Goal: Use online tool/utility: Utilize a website feature to perform a specific function

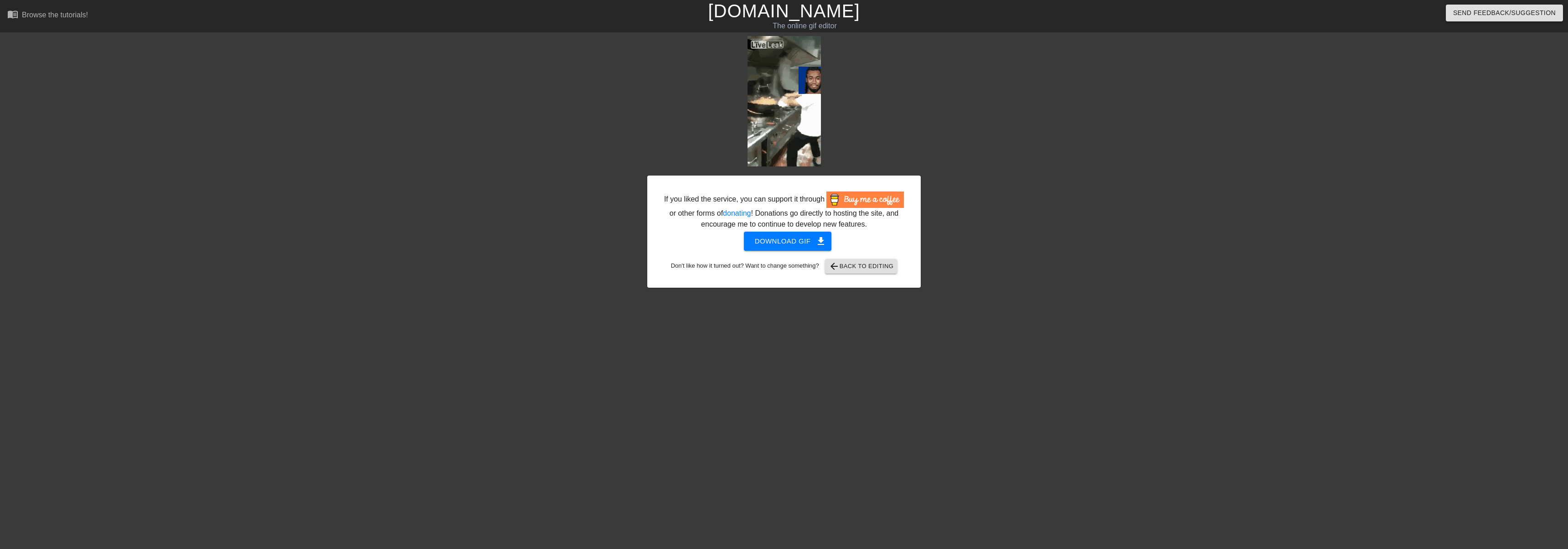
click at [797, 13] on link "[DOMAIN_NAME]" at bounding box center [784, 10] width 152 height 20
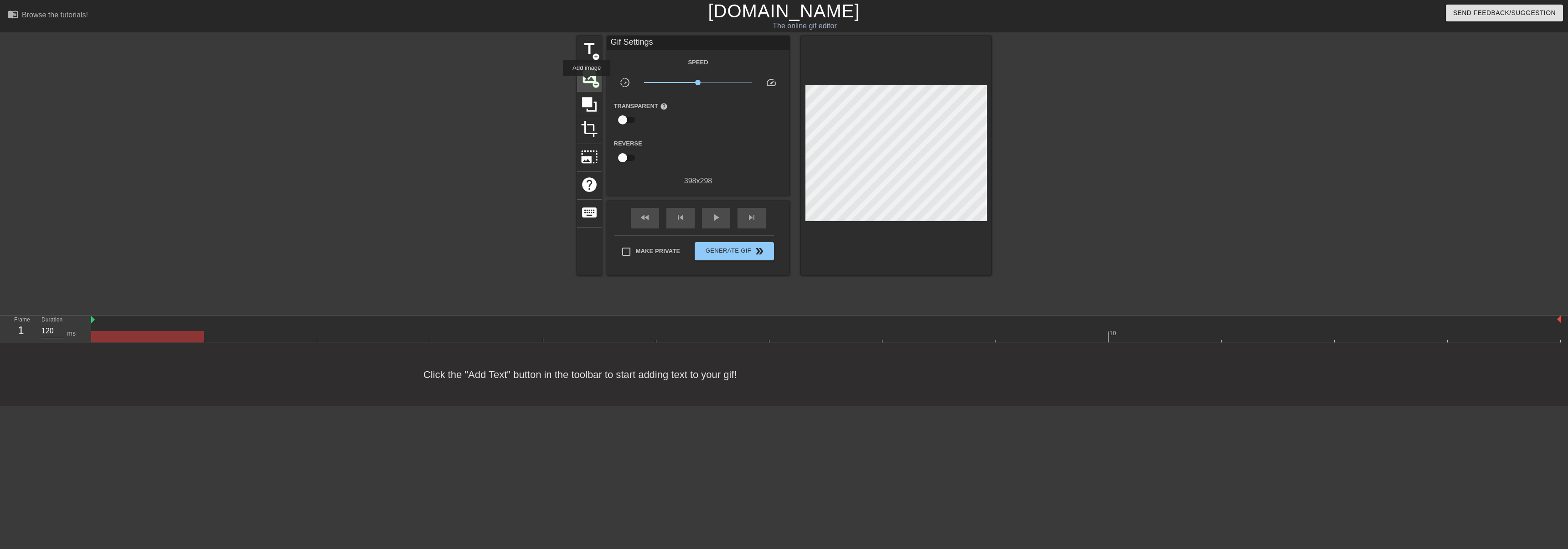
click at [587, 82] on span "image" at bounding box center [589, 76] width 17 height 17
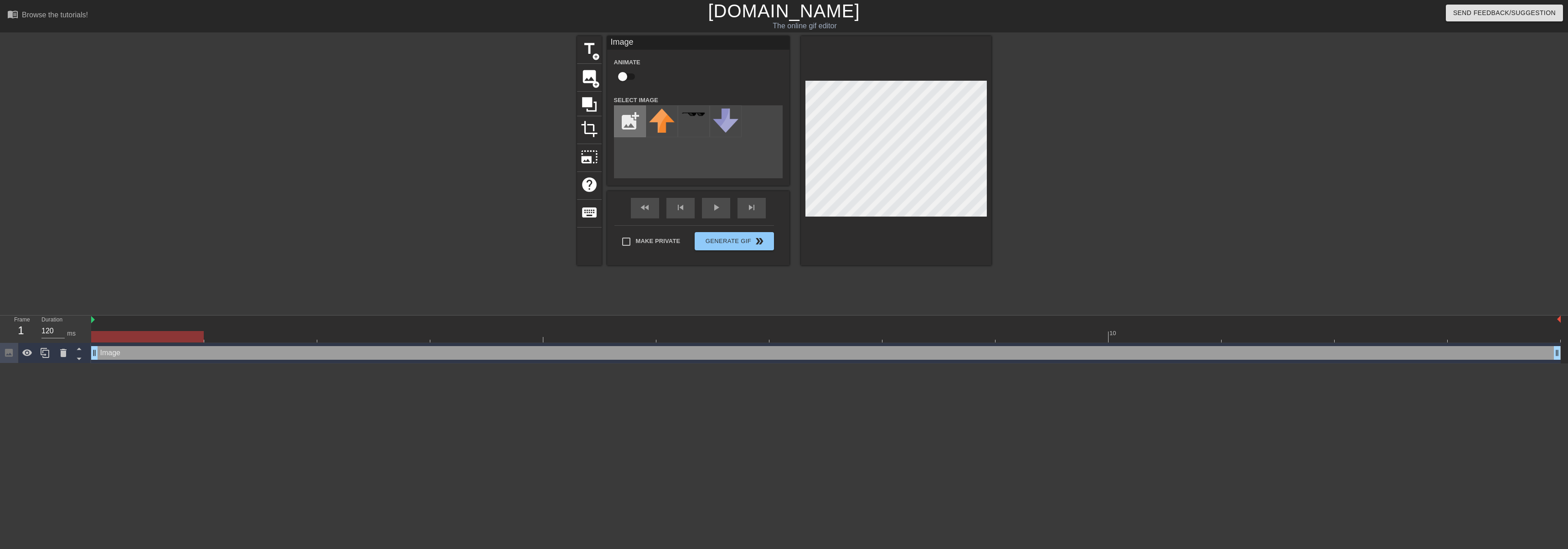
click at [631, 131] on input "file" at bounding box center [630, 122] width 31 height 31
type input "C:\fakepath\[PERSON_NAME].png"
click at [661, 126] on img at bounding box center [661, 123] width 25 height 30
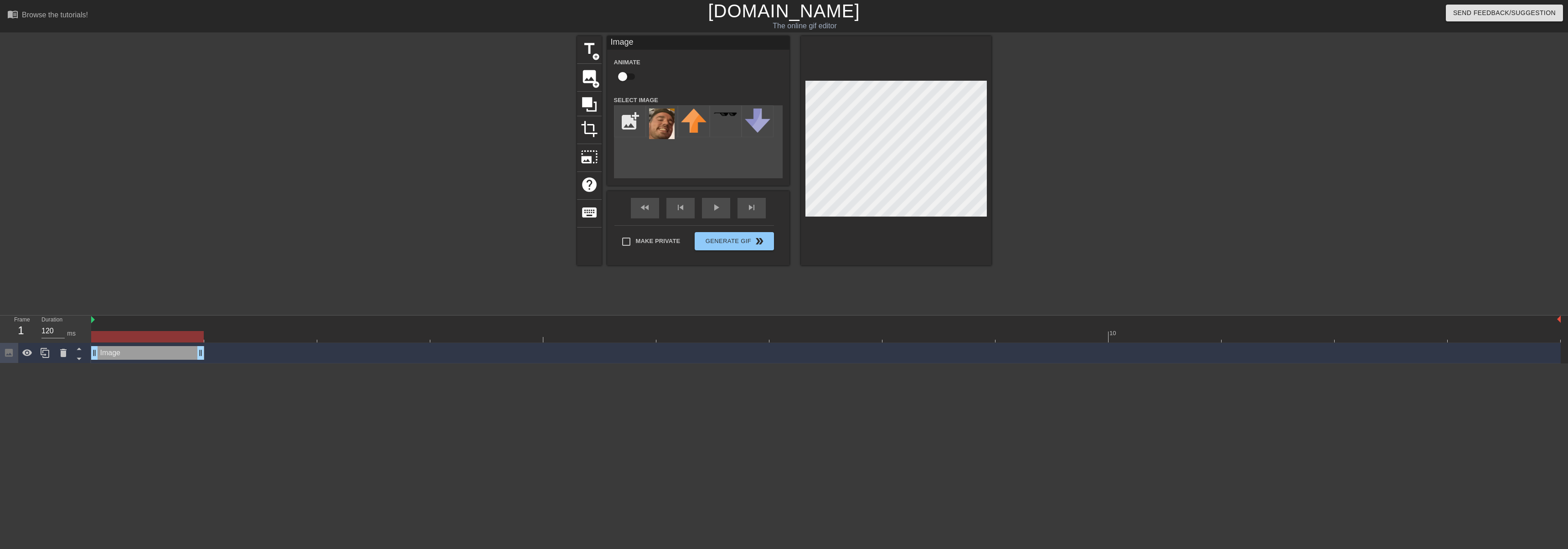
drag, startPoint x: 1556, startPoint y: 351, endPoint x: 216, endPoint y: 354, distance: 1340.0
click at [216, 354] on div "Image drag_handle drag_handle" at bounding box center [826, 353] width 1469 height 13
click at [44, 350] on icon at bounding box center [45, 353] width 9 height 10
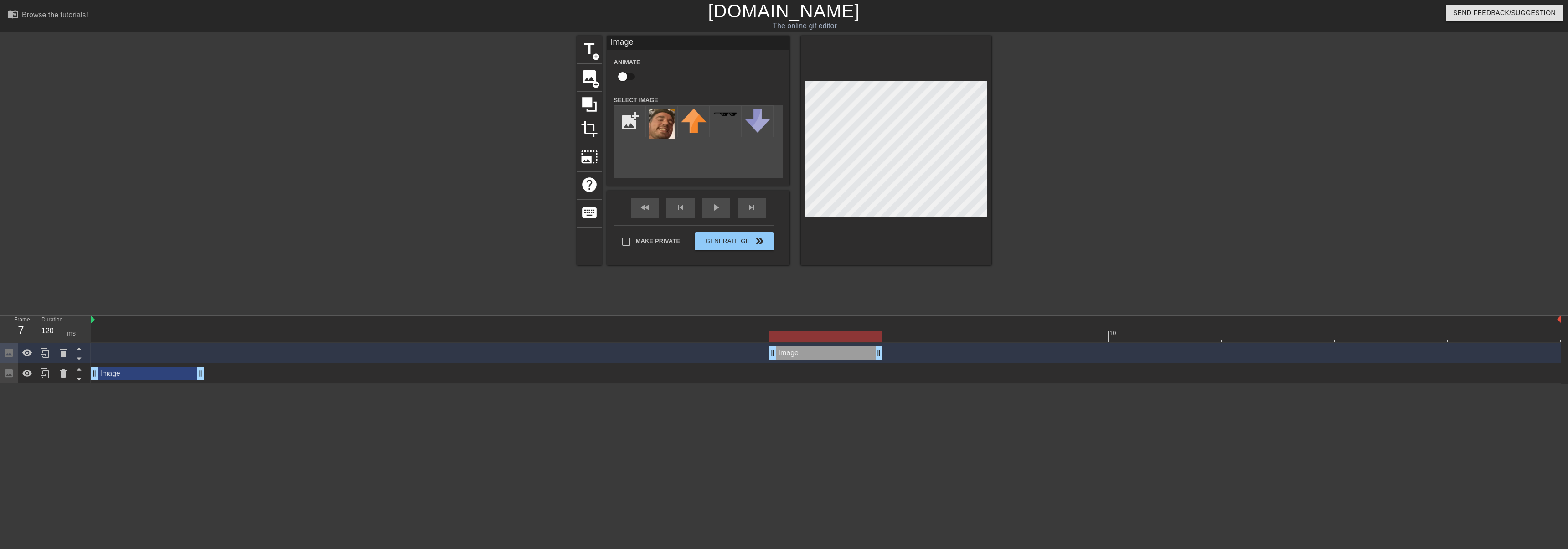
drag, startPoint x: 159, startPoint y: 352, endPoint x: 598, endPoint y: 350, distance: 439.0
click at [816, 343] on div "Image drag_handle drag_handle" at bounding box center [826, 353] width 1469 height 21
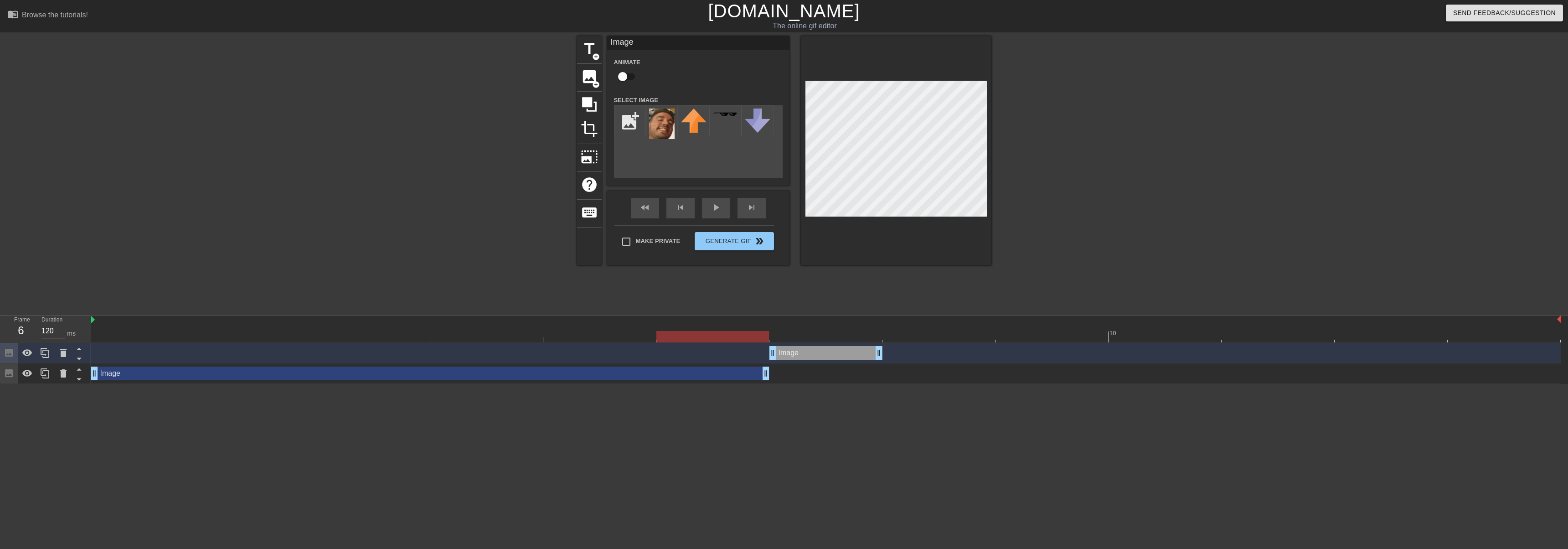
drag, startPoint x: 200, startPoint y: 378, endPoint x: 750, endPoint y: 347, distance: 550.9
click at [745, 363] on div "Image drag_handle drag_handle Image drag_handle drag_handle" at bounding box center [830, 363] width 1477 height 41
drag, startPoint x: 733, startPoint y: 333, endPoint x: 790, endPoint y: 331, distance: 57.0
click at [790, 331] on div at bounding box center [826, 336] width 113 height 11
drag, startPoint x: 838, startPoint y: 334, endPoint x: 850, endPoint y: 333, distance: 12.0
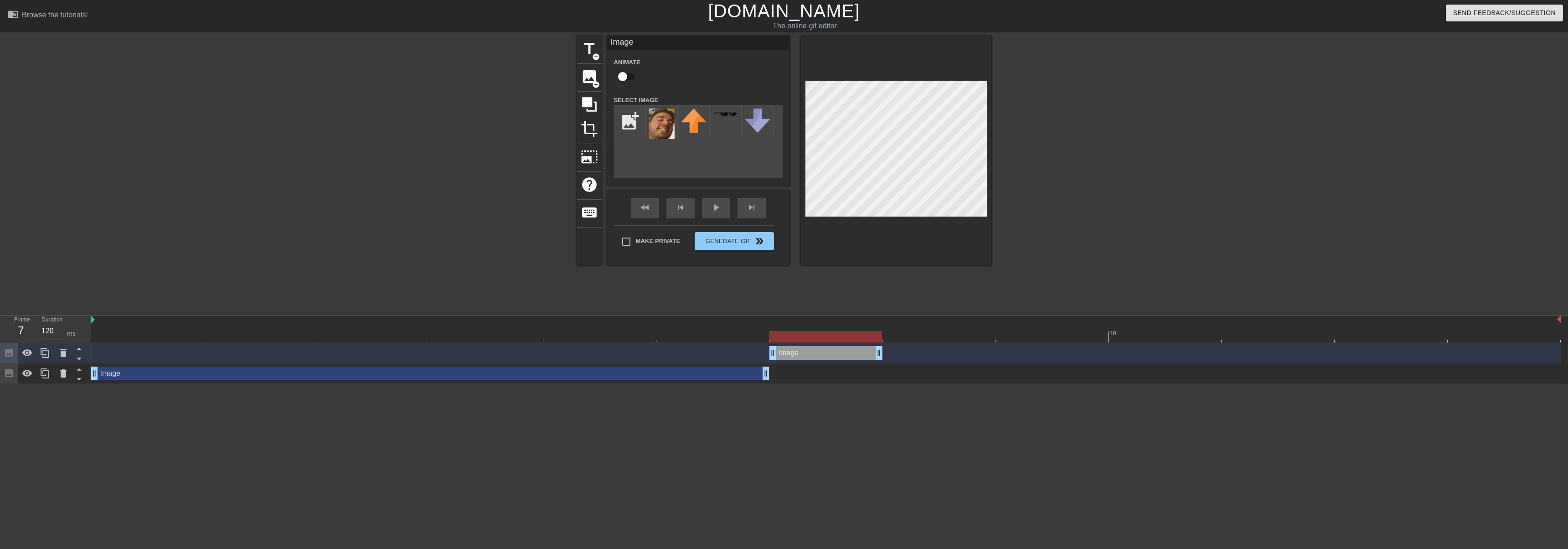
click at [850, 333] on div at bounding box center [826, 336] width 113 height 11
drag, startPoint x: 880, startPoint y: 354, endPoint x: 901, endPoint y: 350, distance: 21.4
click at [901, 350] on div "Image drag_handle drag_handle" at bounding box center [826, 353] width 1469 height 13
click at [47, 354] on icon at bounding box center [45, 353] width 11 height 11
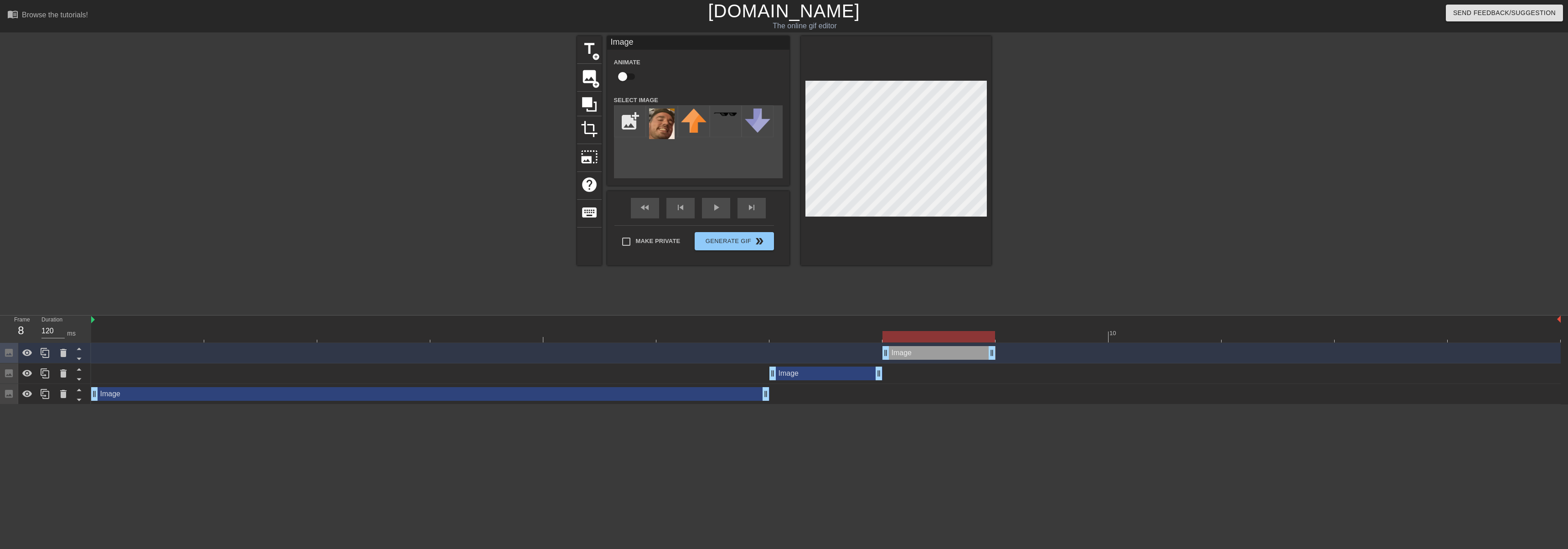
drag, startPoint x: 836, startPoint y: 353, endPoint x: 937, endPoint y: 249, distance: 145.0
click at [934, 351] on div "Image drag_handle drag_handle" at bounding box center [939, 353] width 113 height 13
drag, startPoint x: 995, startPoint y: 352, endPoint x: 1040, endPoint y: 346, distance: 45.4
click at [1040, 346] on div "Image drag_handle drag_handle" at bounding box center [826, 353] width 1469 height 13
click at [48, 350] on icon at bounding box center [45, 353] width 9 height 10
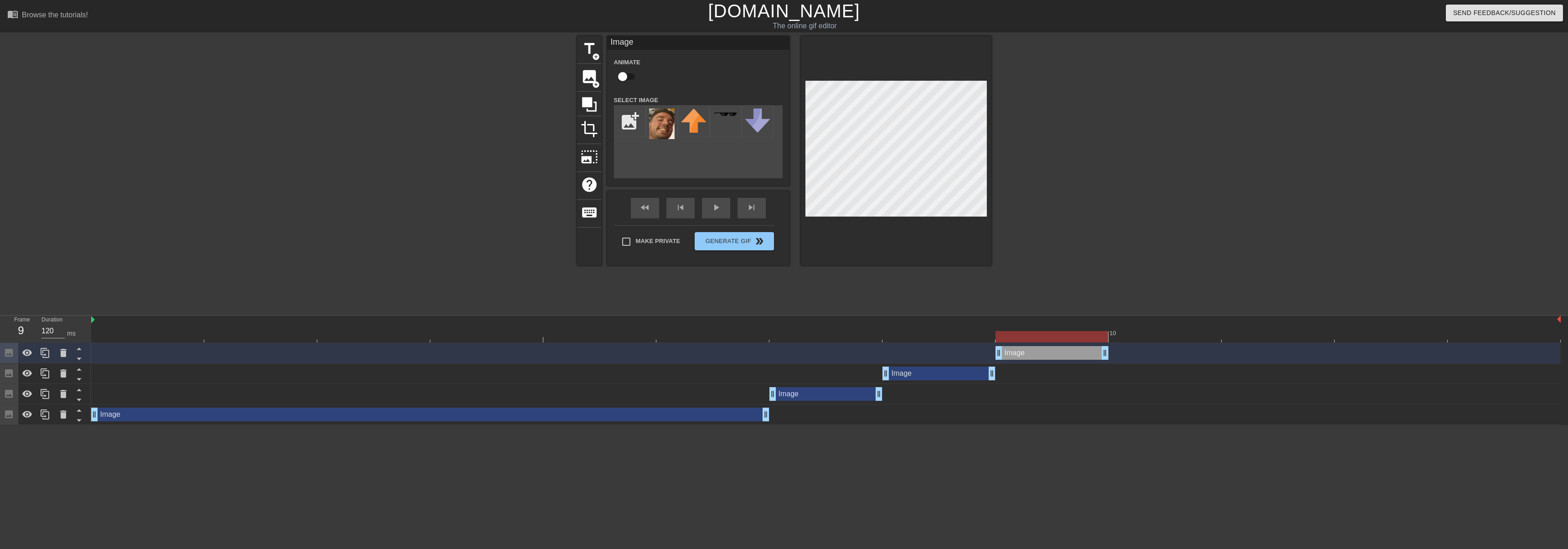
drag, startPoint x: 936, startPoint y: 354, endPoint x: 938, endPoint y: 218, distance: 136.0
click at [1028, 352] on div "Image drag_handle drag_handle" at bounding box center [1052, 353] width 113 height 13
click at [43, 353] on icon at bounding box center [45, 353] width 9 height 10
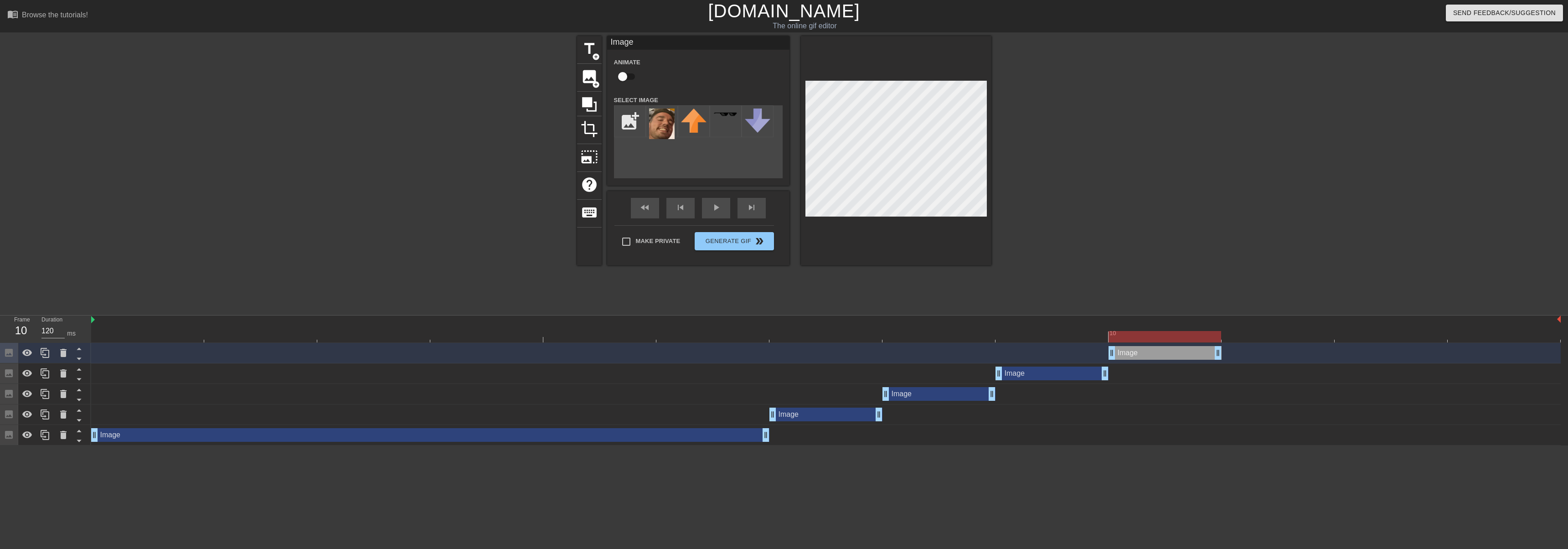
drag, startPoint x: 1075, startPoint y: 351, endPoint x: 1141, endPoint y: 352, distance: 66.0
click at [1141, 352] on div "Image drag_handle drag_handle" at bounding box center [1165, 353] width 113 height 13
click at [52, 360] on div at bounding box center [45, 353] width 19 height 20
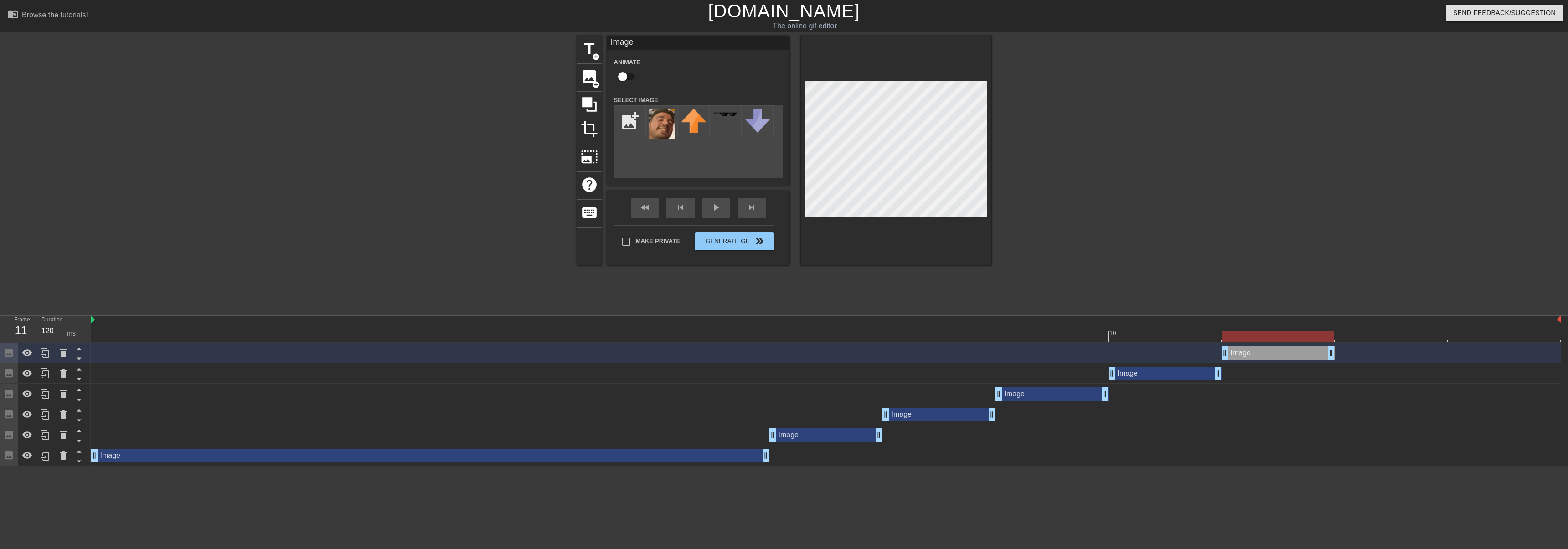
drag, startPoint x: 1151, startPoint y: 353, endPoint x: 1251, endPoint y: 350, distance: 100.0
click at [1251, 350] on div "Image drag_handle drag_handle" at bounding box center [1278, 353] width 113 height 13
drag, startPoint x: 1329, startPoint y: 352, endPoint x: 1341, endPoint y: 347, distance: 13.0
click at [1341, 347] on div "Image drag_handle drag_handle" at bounding box center [826, 353] width 1469 height 13
drag, startPoint x: 1264, startPoint y: 340, endPoint x: 1332, endPoint y: 327, distance: 69.2
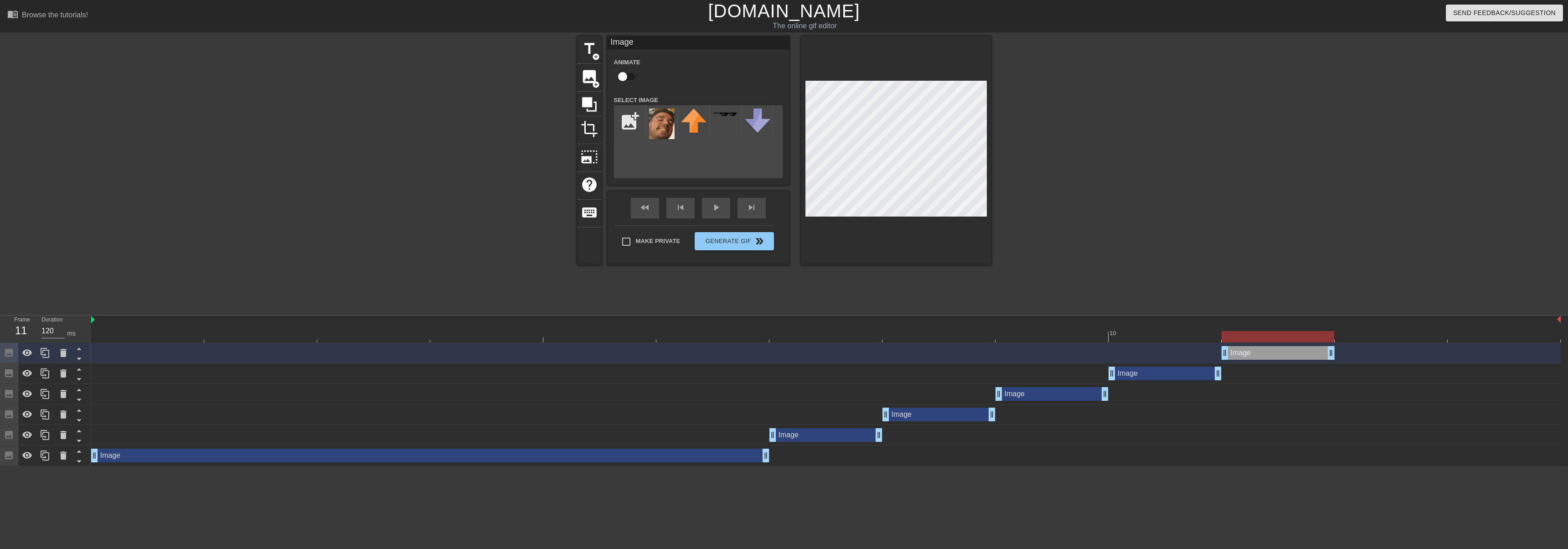
click at [1332, 327] on div "10" at bounding box center [826, 329] width 1469 height 27
click at [59, 359] on div at bounding box center [63, 353] width 19 height 20
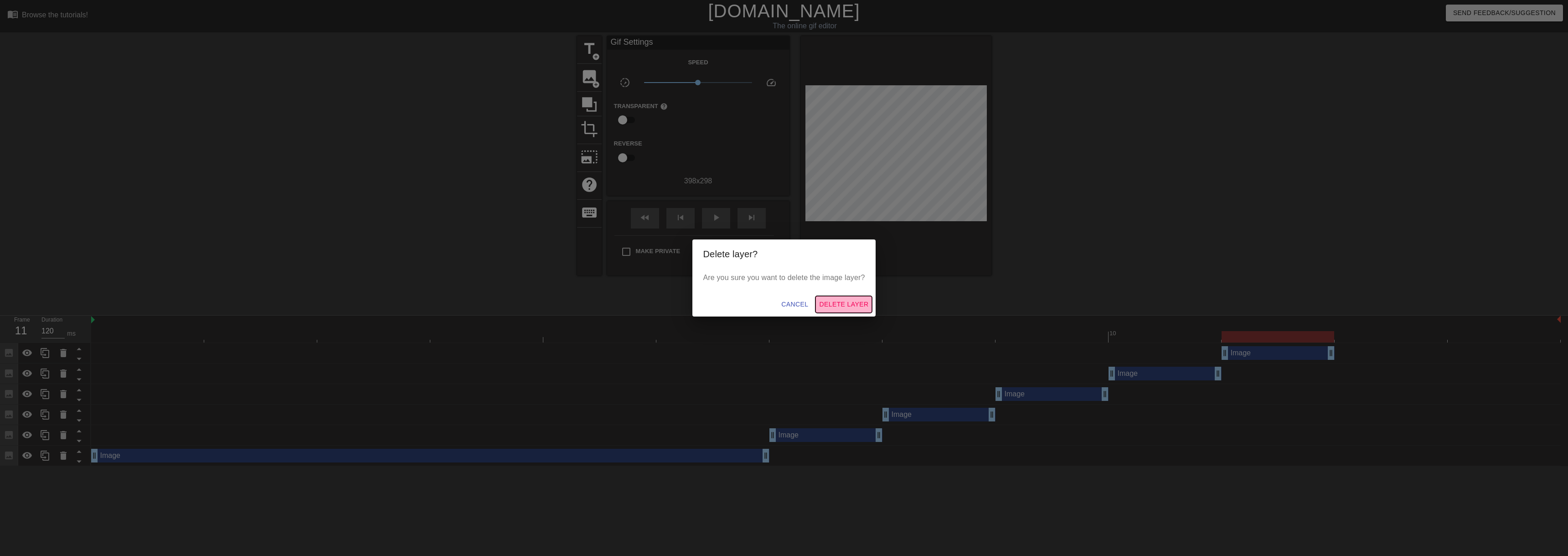
click at [818, 302] on button "Delete Layer" at bounding box center [844, 304] width 56 height 17
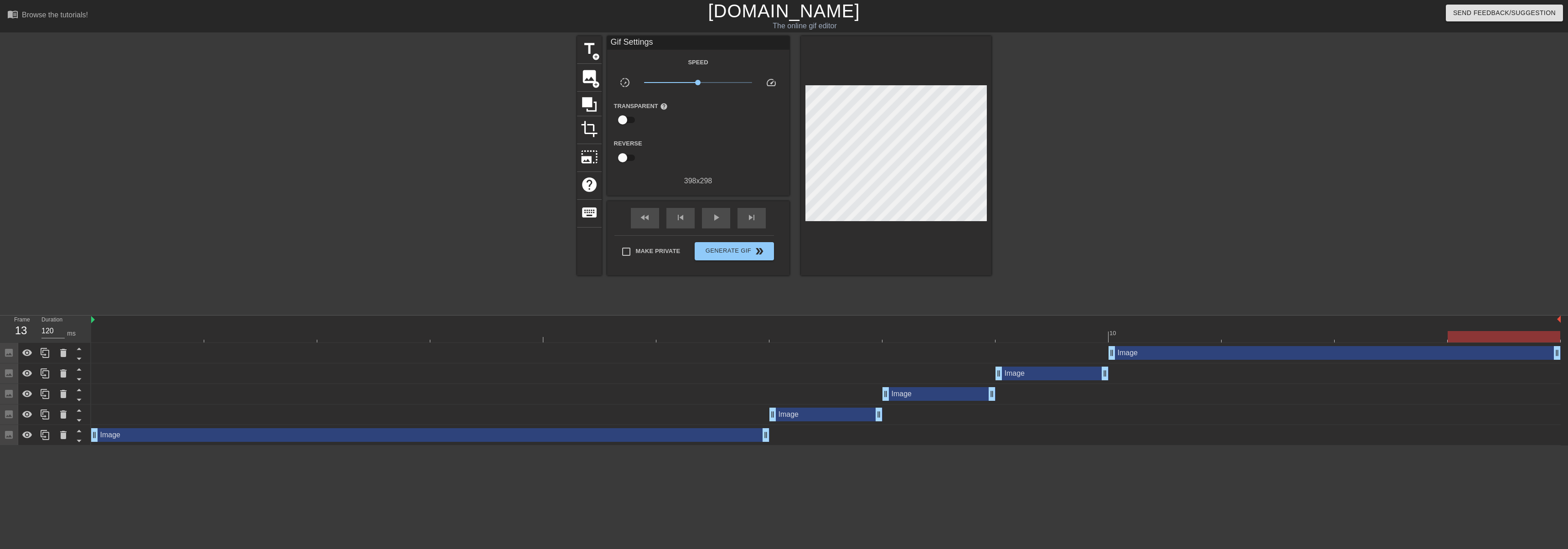
drag, startPoint x: 1221, startPoint y: 352, endPoint x: 1566, endPoint y: 351, distance: 345.0
click at [1567, 354] on div "Image drag_handle drag_handle Image drag_handle drag_handle Image drag_handle d…" at bounding box center [830, 394] width 1477 height 102
click at [624, 249] on input "Make Private" at bounding box center [627, 252] width 19 height 19
checkbox input "true"
click at [718, 219] on span "play_arrow" at bounding box center [716, 217] width 11 height 11
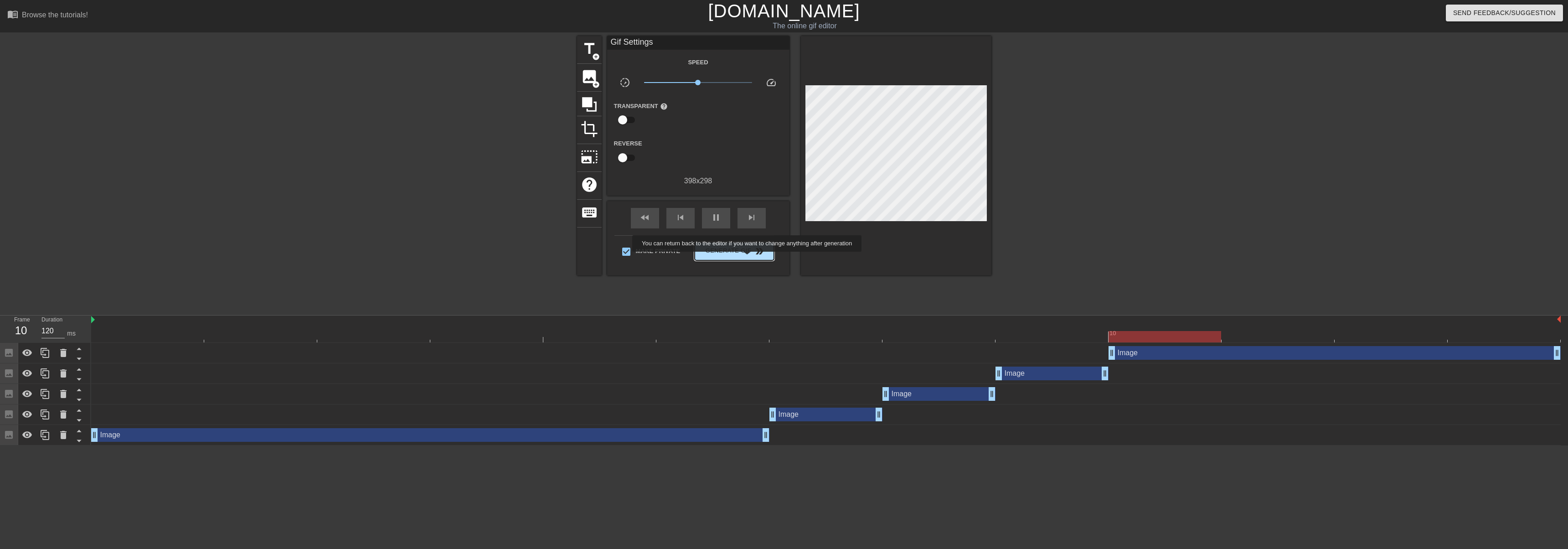
click at [747, 252] on span "Generate Gif double_arrow" at bounding box center [734, 251] width 72 height 11
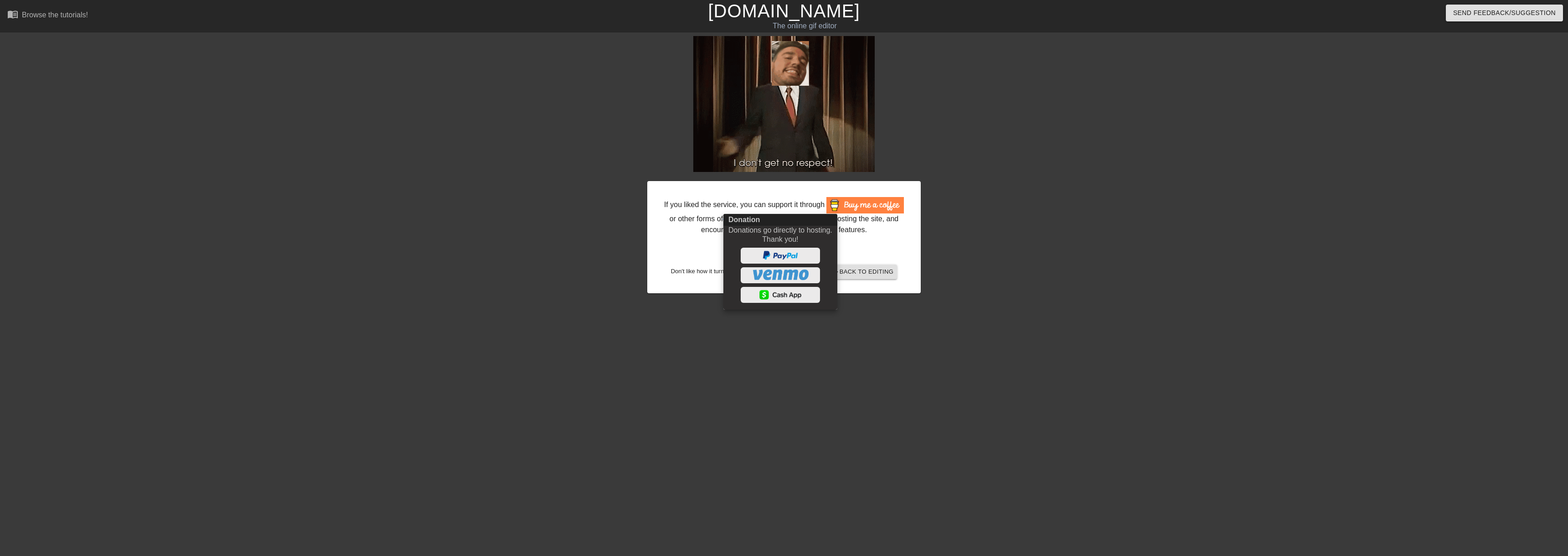
click at [1081, 191] on div at bounding box center [784, 278] width 1568 height 556
click at [1078, 240] on div at bounding box center [784, 278] width 1568 height 556
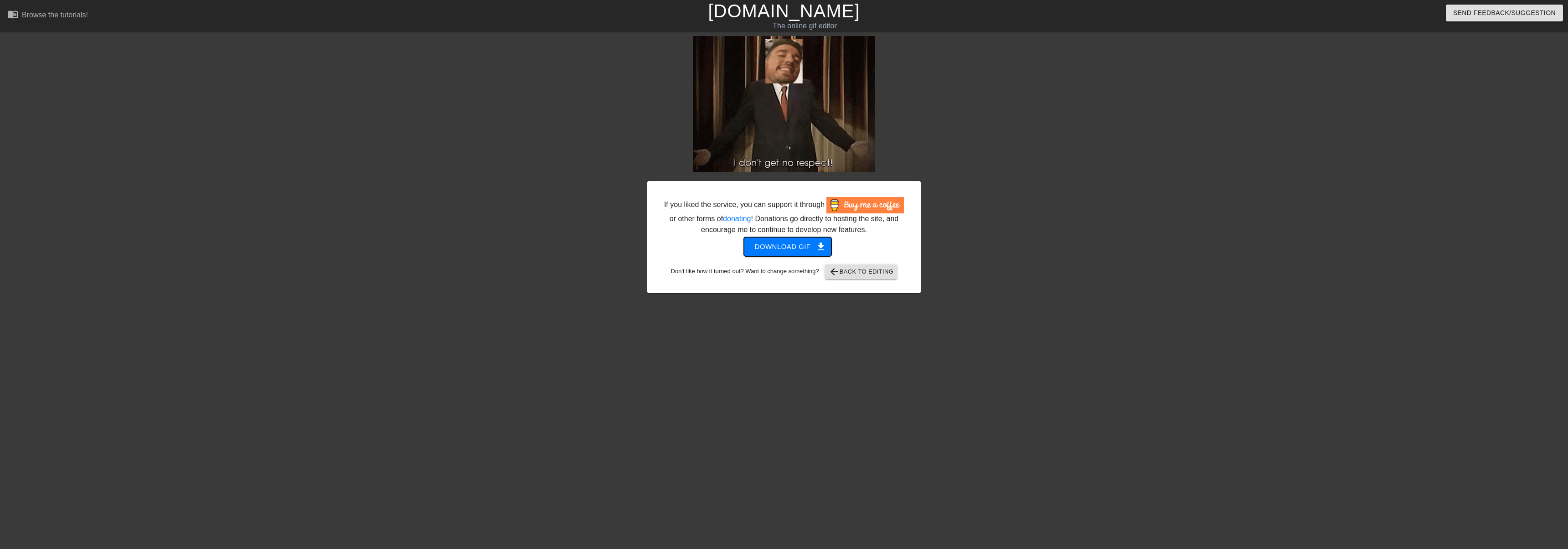
click at [776, 247] on span "Download gif get_app" at bounding box center [787, 247] width 66 height 12
click at [1063, 162] on div at bounding box center [1000, 173] width 137 height 273
click at [773, 4] on link "[DOMAIN_NAME]" at bounding box center [784, 10] width 152 height 20
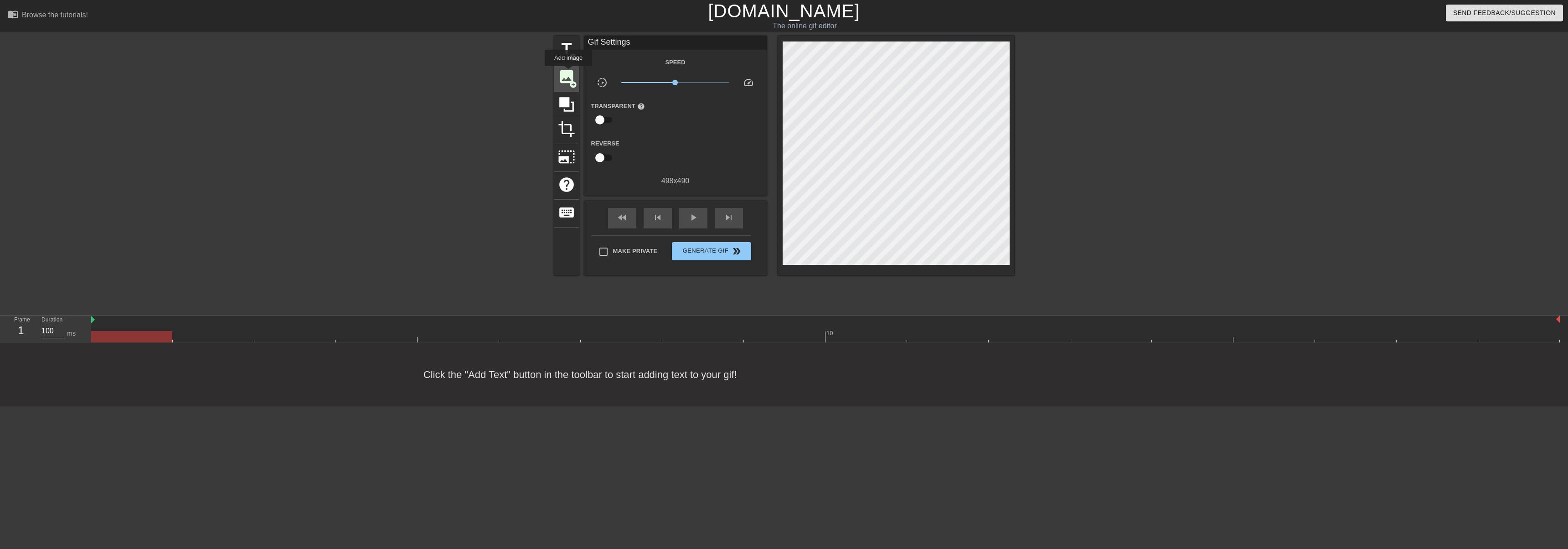
click at [569, 73] on span "image" at bounding box center [566, 76] width 17 height 17
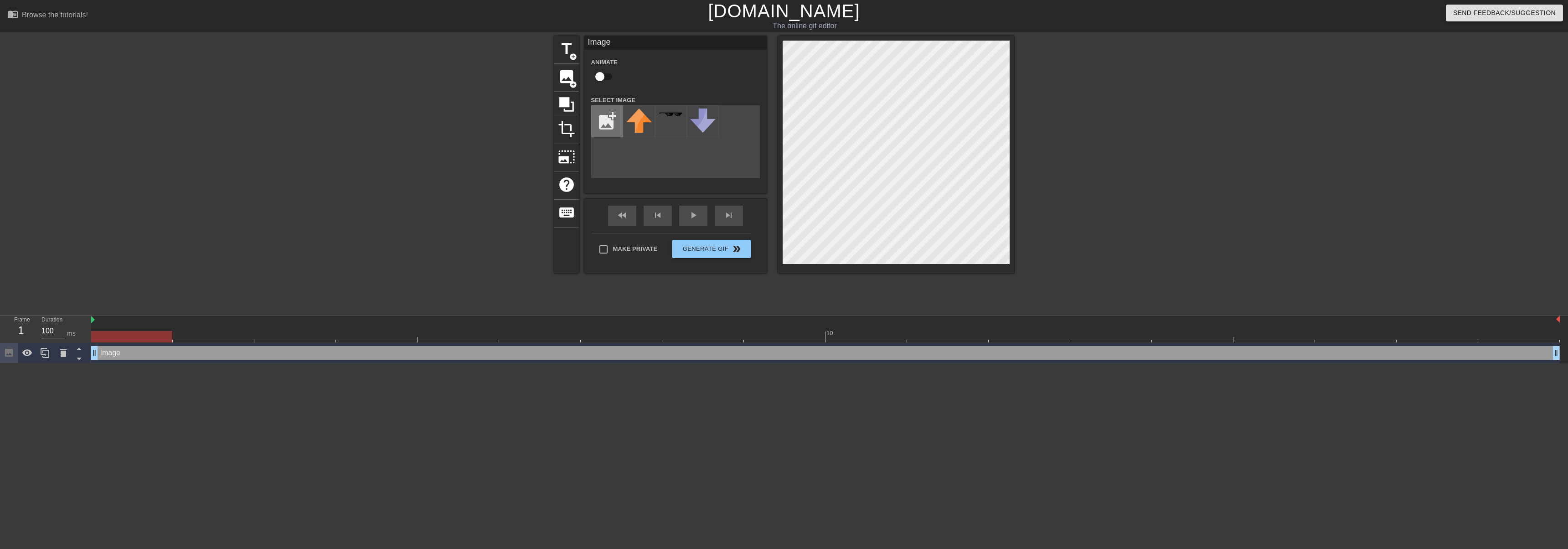
click at [607, 119] on input "file" at bounding box center [607, 122] width 31 height 31
click at [641, 118] on img at bounding box center [639, 121] width 25 height 25
drag, startPoint x: 147, startPoint y: 334, endPoint x: 97, endPoint y: 322, distance: 51.4
click at [97, 322] on div "10" at bounding box center [825, 329] width 1469 height 27
click at [613, 122] on input "file" at bounding box center [607, 122] width 31 height 31
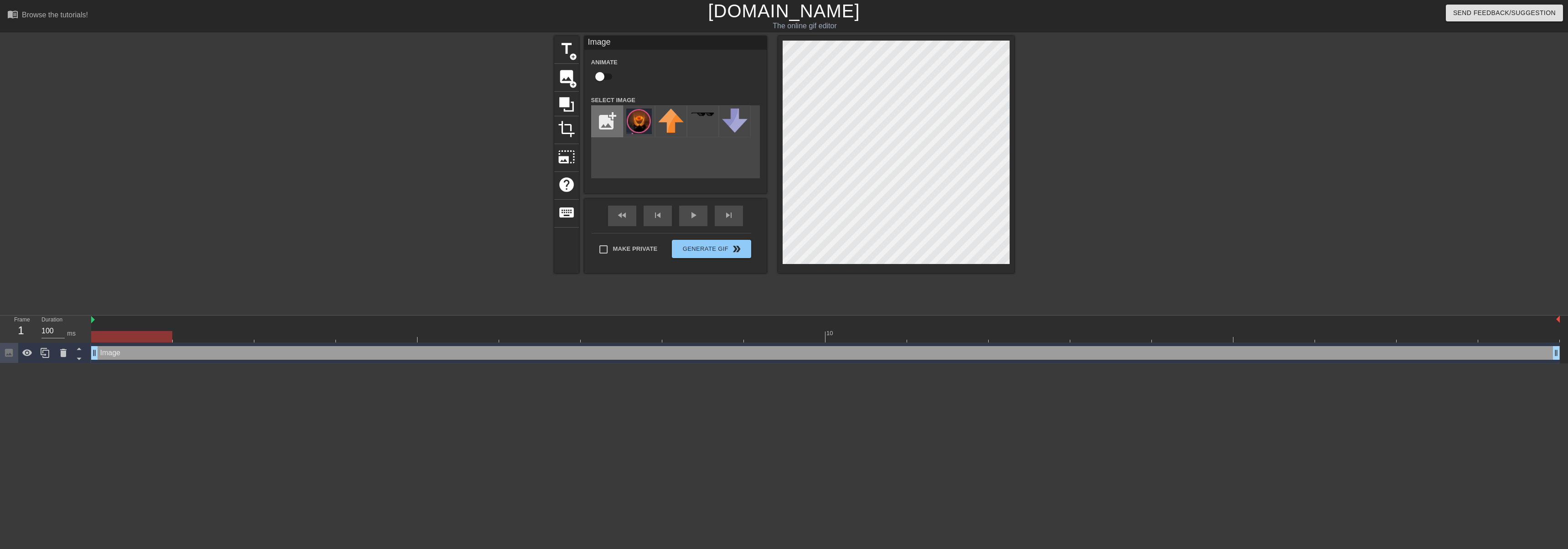
type input "C:\fakepath\jjj.png"
click at [643, 125] on img at bounding box center [639, 119] width 25 height 23
click at [721, 169] on div "add_photo_alternate" at bounding box center [675, 142] width 169 height 73
click at [376, 348] on div "Image drag_handle drag_handle" at bounding box center [825, 353] width 1469 height 13
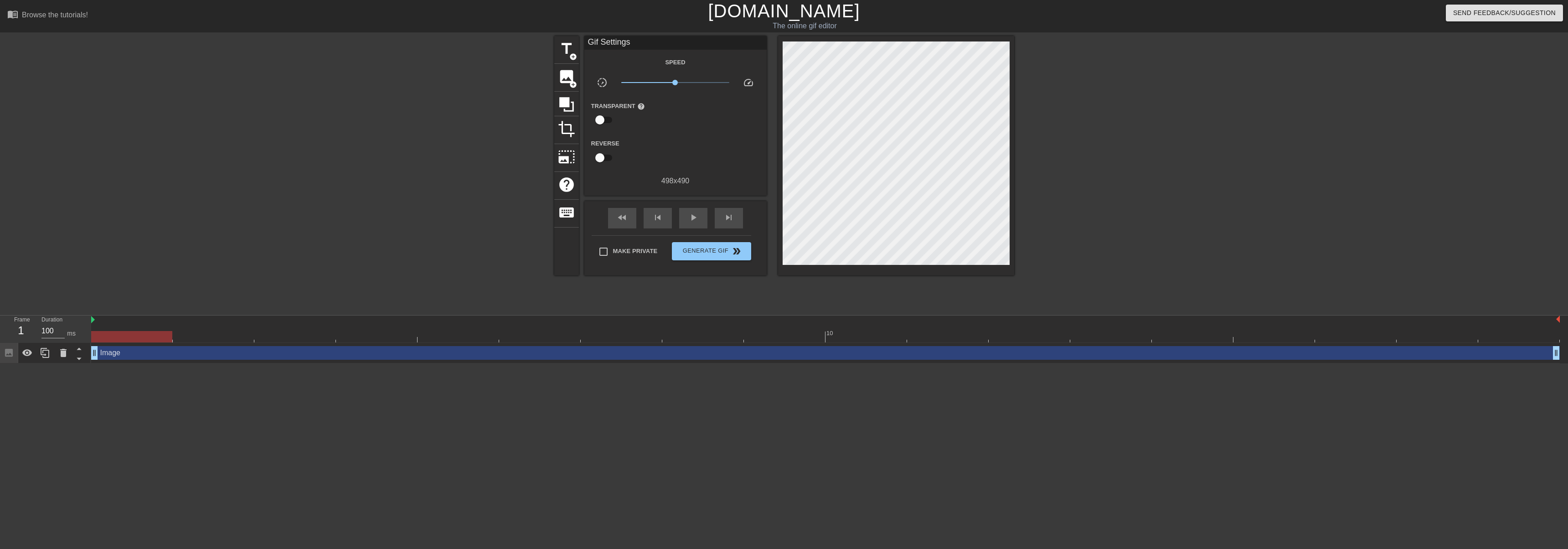
click at [364, 284] on div "title add_circle image add_circle crop photo_size_select_large help keyboard Gi…" at bounding box center [784, 173] width 1568 height 273
click at [556, 84] on div "image add_circle" at bounding box center [566, 78] width 24 height 28
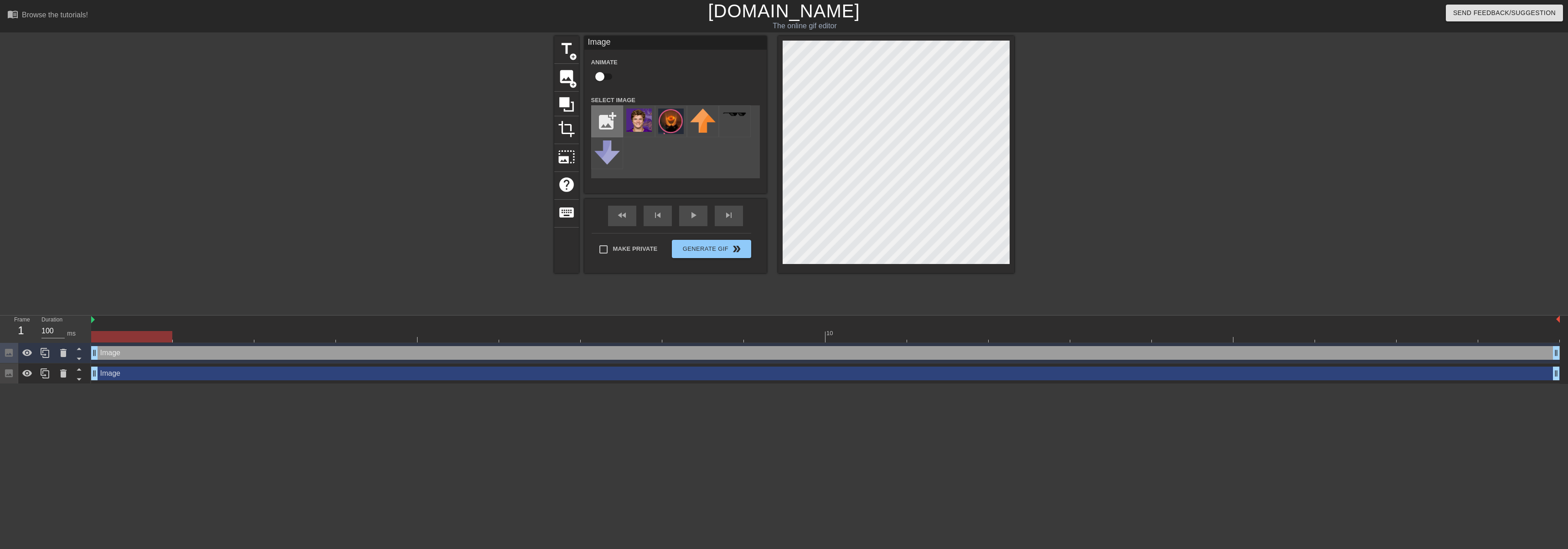
click at [614, 125] on input "file" at bounding box center [607, 122] width 31 height 31
type input "C:\fakepath\ge.png"
click at [647, 114] on img at bounding box center [639, 121] width 25 height 25
drag, startPoint x: 155, startPoint y: 333, endPoint x: 119, endPoint y: 325, distance: 36.9
click at [116, 327] on div "10" at bounding box center [825, 329] width 1469 height 27
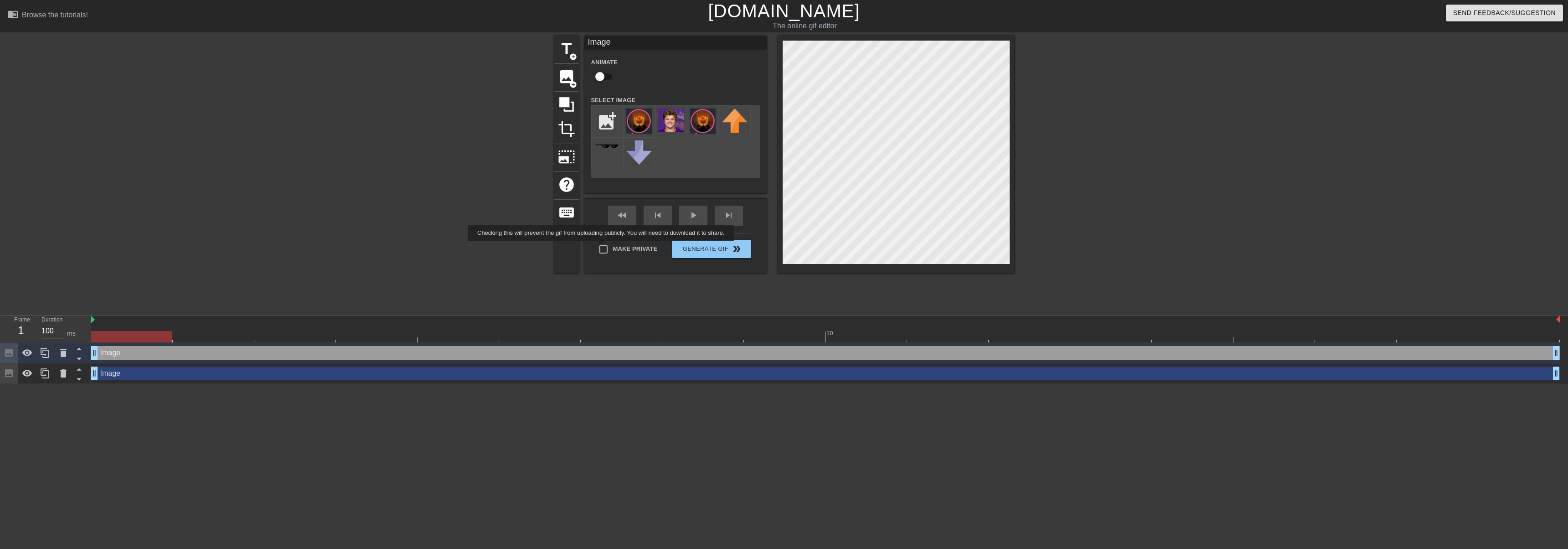
click at [604, 245] on input "Make Private" at bounding box center [604, 250] width 19 height 19
checkbox input "true"
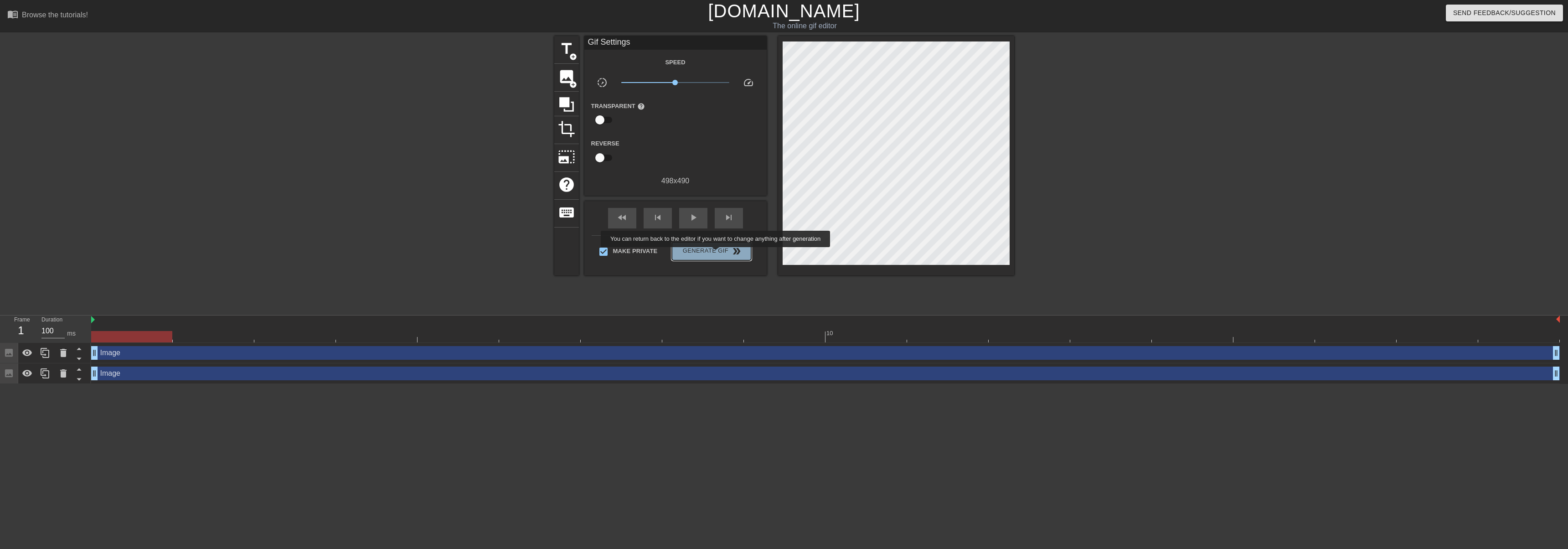
click at [717, 253] on span "Generate Gif double_arrow" at bounding box center [711, 251] width 72 height 11
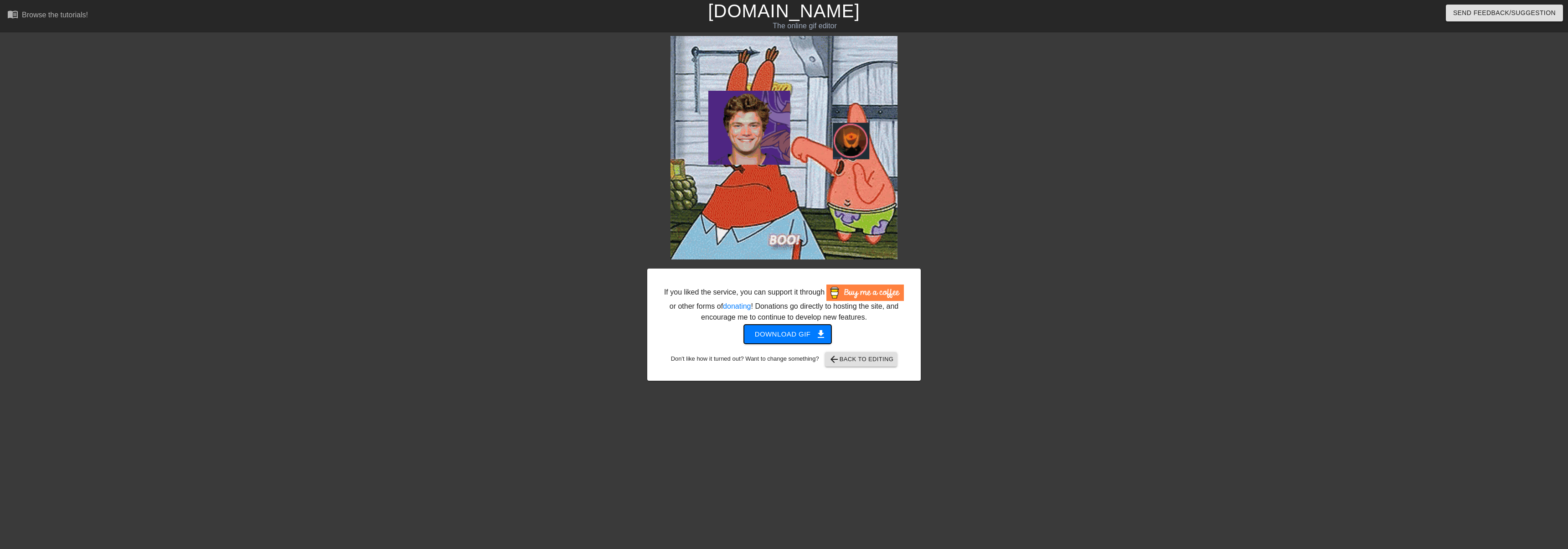
click at [781, 333] on span "Download gif get_app" at bounding box center [787, 334] width 66 height 12
click at [803, 18] on link "[DOMAIN_NAME]" at bounding box center [784, 10] width 152 height 20
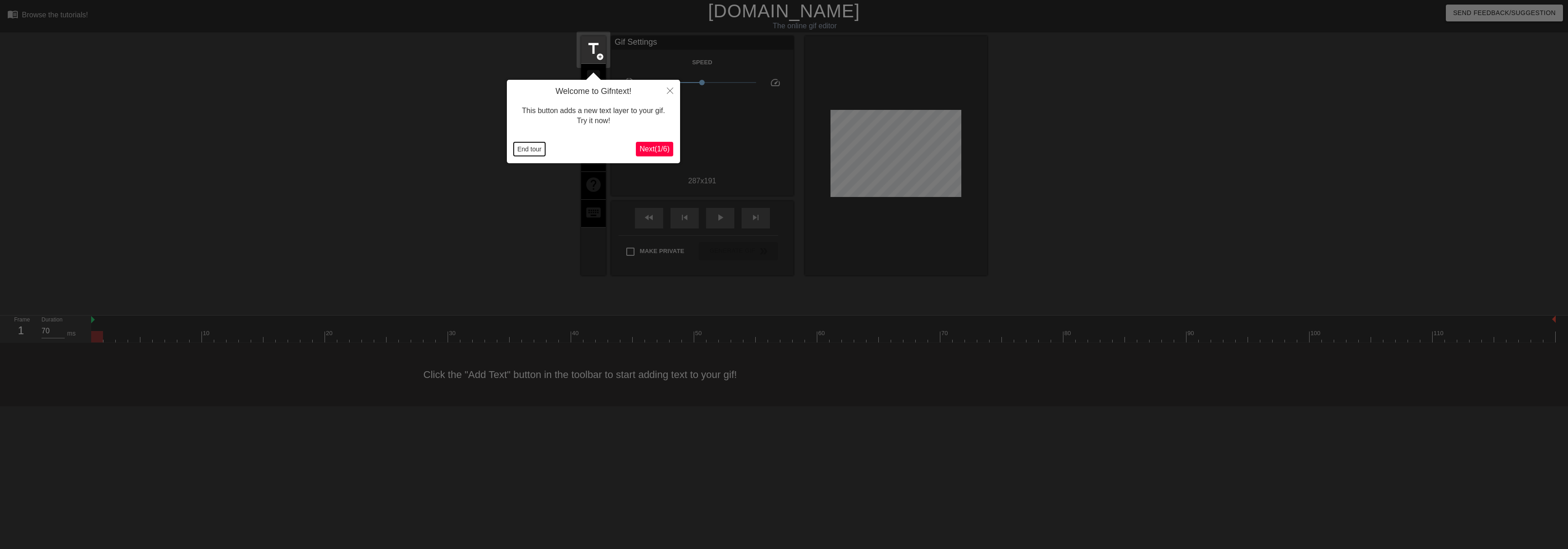
click at [531, 151] on button "End tour" at bounding box center [530, 149] width 31 height 13
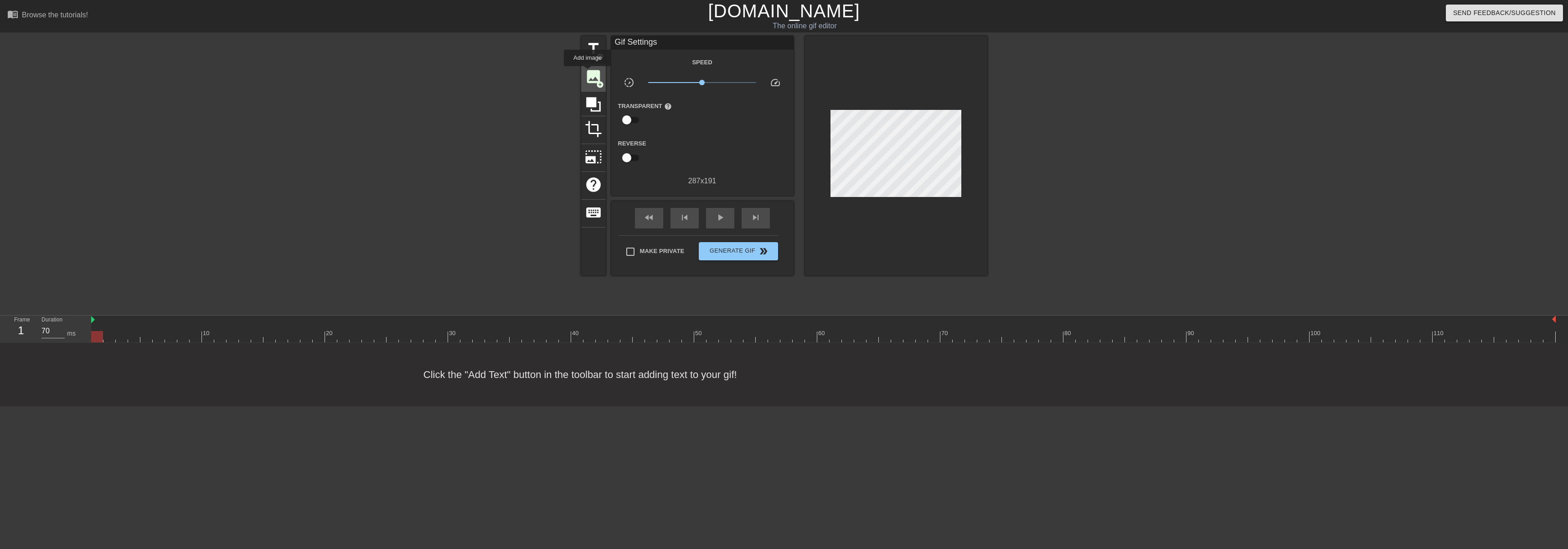
click at [587, 73] on span "image" at bounding box center [593, 76] width 17 height 17
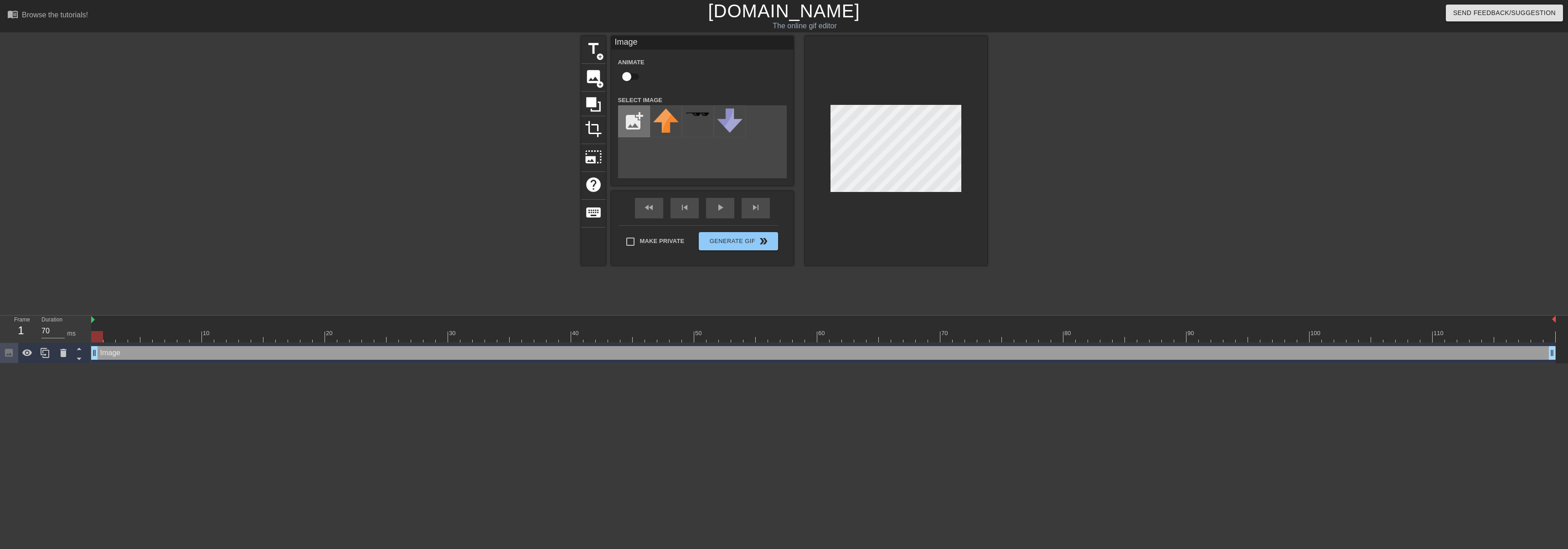
click at [632, 119] on input "file" at bounding box center [634, 122] width 31 height 31
type input "C:\fakepath\Screenshot 2025-09-17 125000.png"
click at [661, 122] on div at bounding box center [666, 121] width 32 height 32
drag, startPoint x: 101, startPoint y: 337, endPoint x: 84, endPoint y: 327, distance: 19.7
click at [84, 327] on div "Frame 1 Duration 70 ms 10 20 30 40 50 60 70 80 90 100 110 Image drag_handle dra…" at bounding box center [784, 339] width 1568 height 48
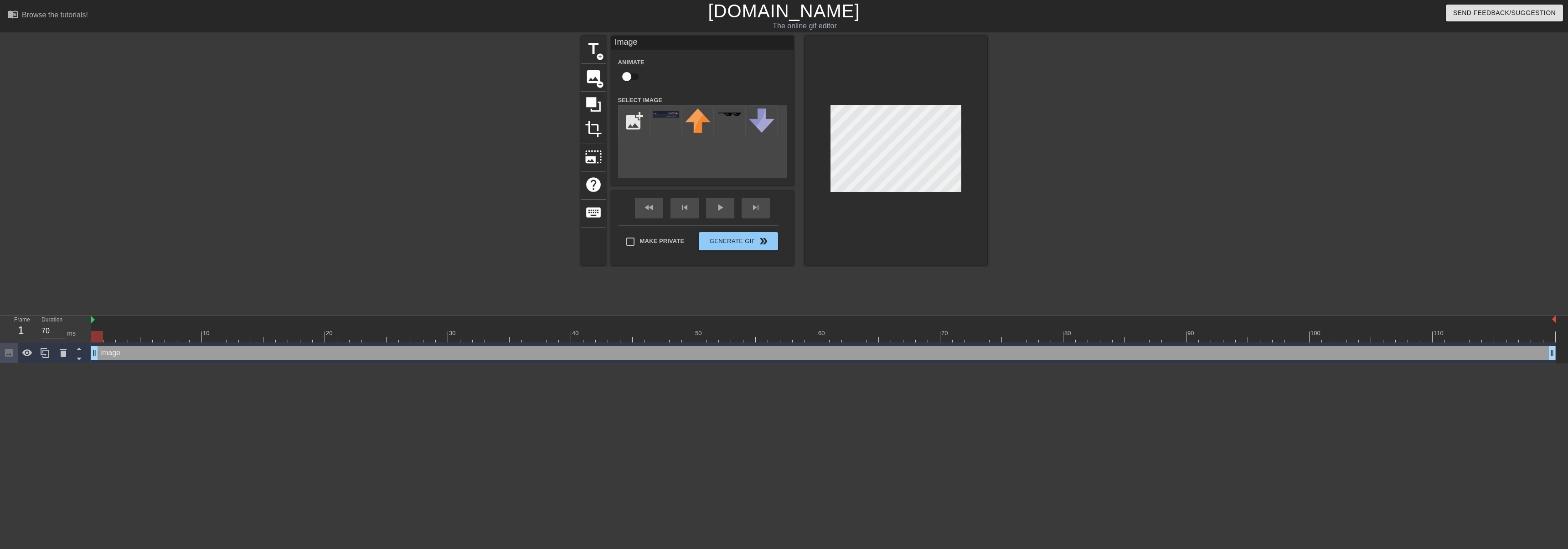
click at [450, 175] on div at bounding box center [501, 173] width 137 height 273
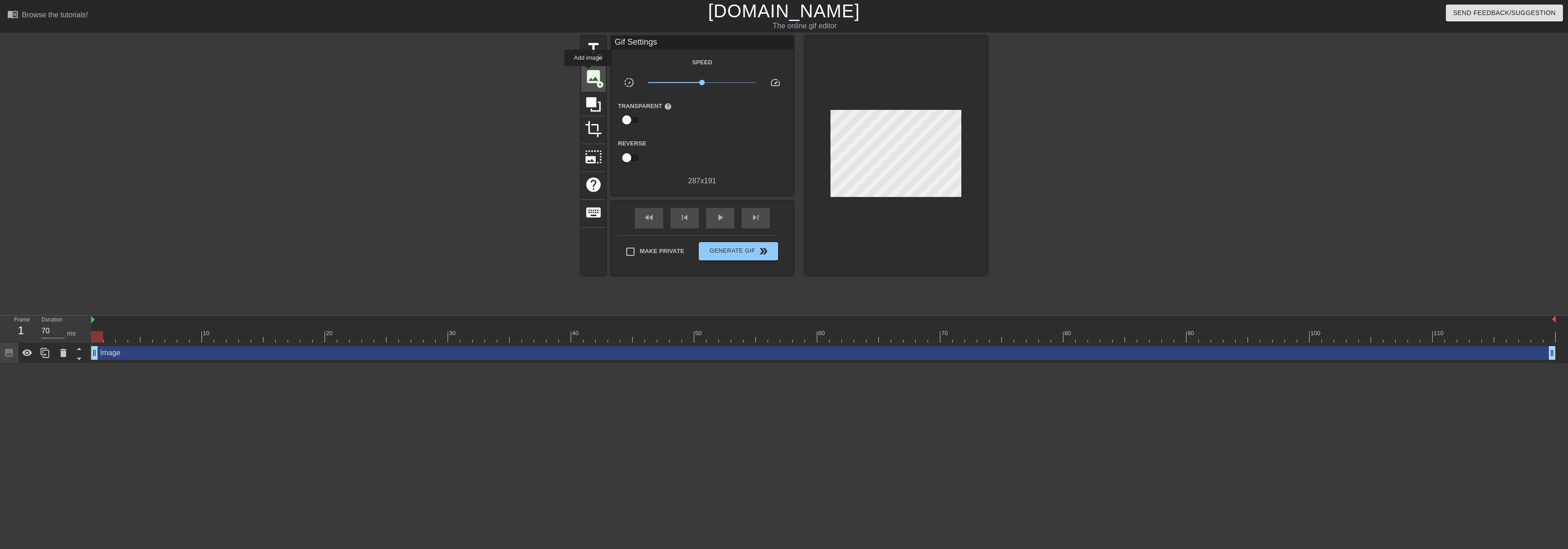
click at [588, 73] on span "image" at bounding box center [593, 76] width 17 height 17
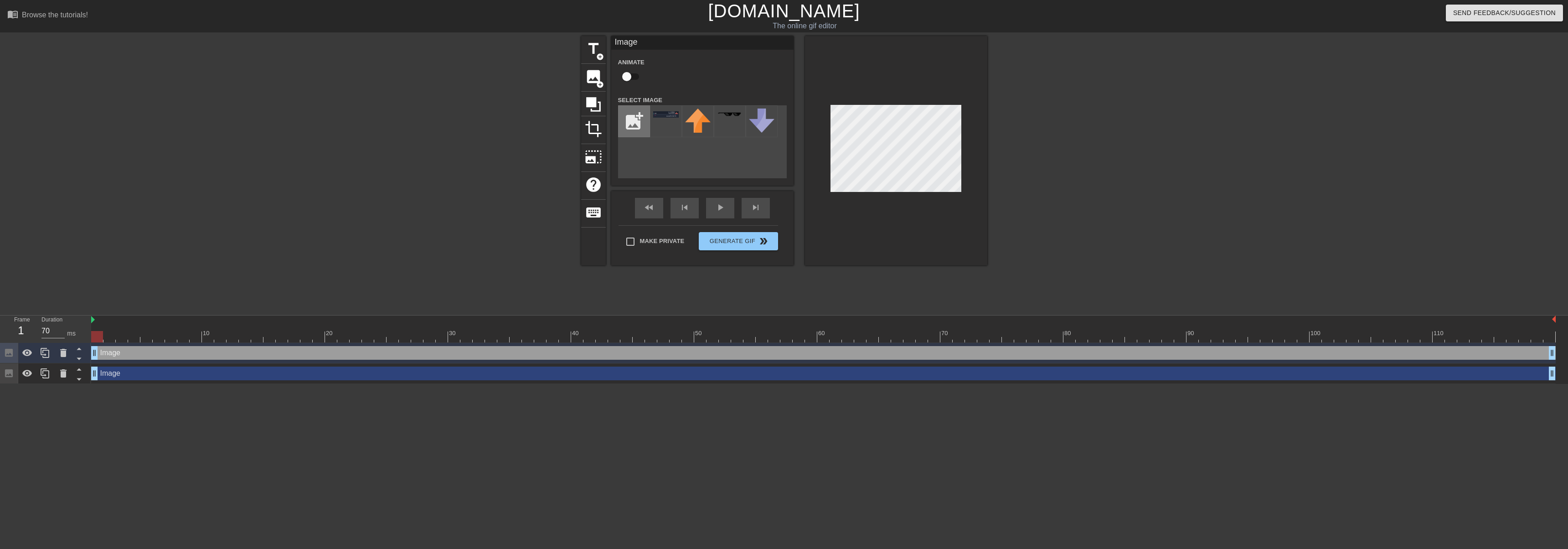
click at [631, 126] on input "file" at bounding box center [634, 122] width 31 height 31
type input "C:\fakepath\jon.png"
click at [658, 130] on img at bounding box center [666, 122] width 25 height 29
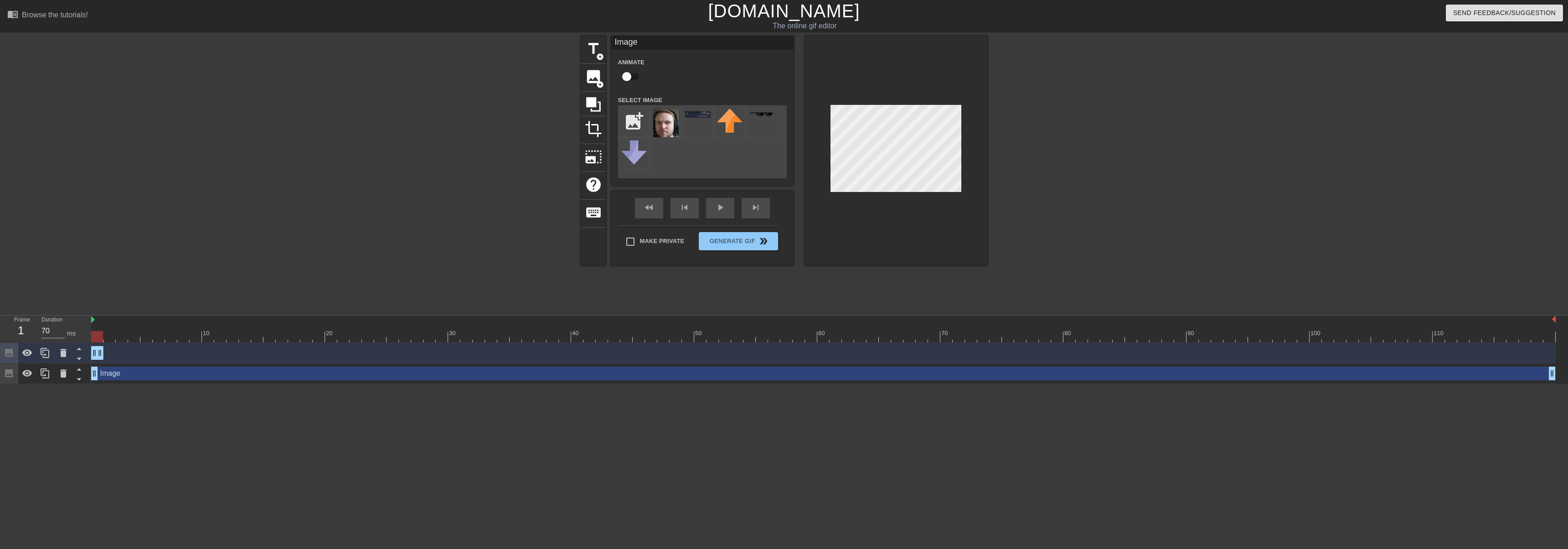
drag, startPoint x: 1554, startPoint y: 351, endPoint x: 106, endPoint y: 354, distance: 1448.0
click at [106, 354] on div "Image drag_handle drag_handle" at bounding box center [824, 353] width 1465 height 13
click at [49, 356] on icon at bounding box center [45, 353] width 9 height 10
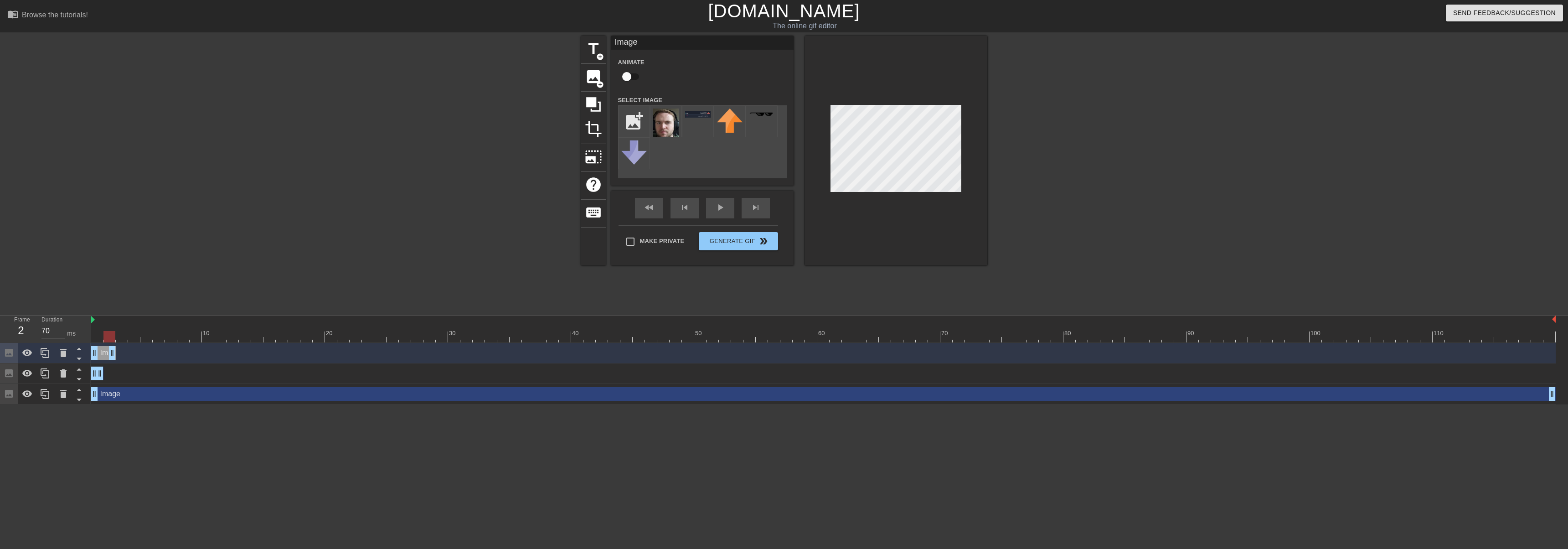
drag, startPoint x: 102, startPoint y: 353, endPoint x: 115, endPoint y: 353, distance: 13.0
drag, startPoint x: 95, startPoint y: 353, endPoint x: 107, endPoint y: 351, distance: 12.2
drag, startPoint x: 113, startPoint y: 351, endPoint x: 242, endPoint y: 352, distance: 129.0
click at [242, 352] on div "Image drag_handle drag_handle" at bounding box center [824, 353] width 1465 height 13
drag, startPoint x: 107, startPoint y: 350, endPoint x: 228, endPoint y: 345, distance: 121.1
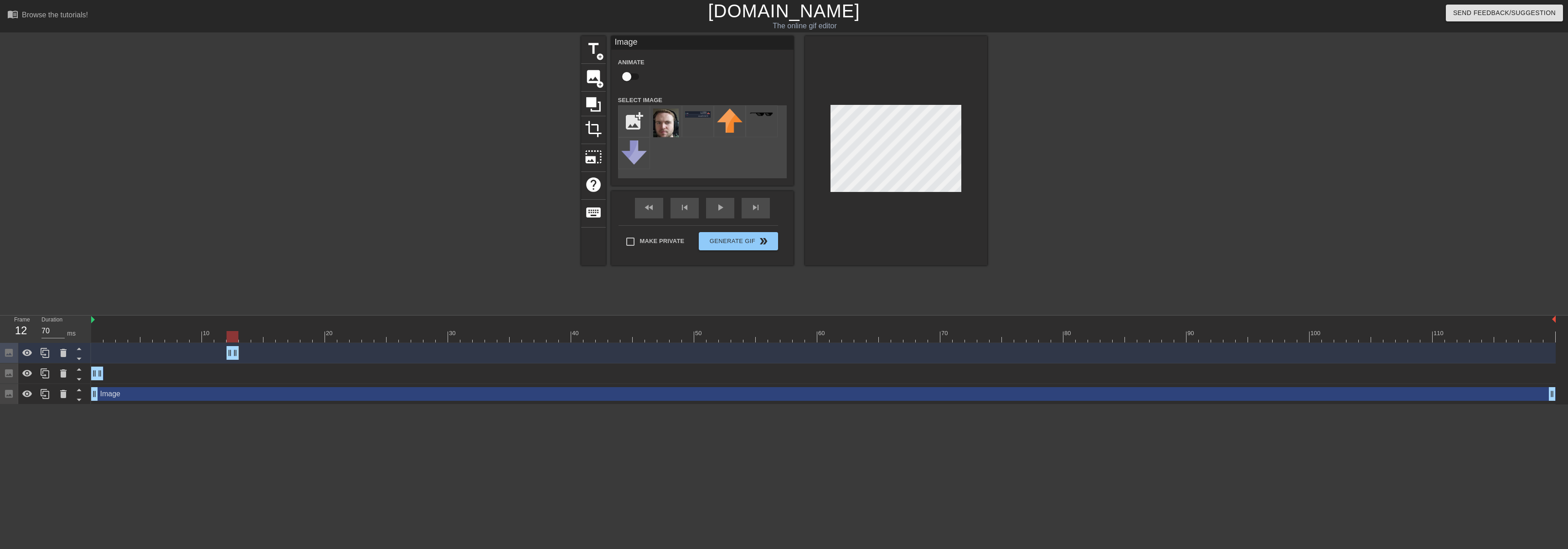
click at [228, 345] on div "Image drag_handle drag_handle" at bounding box center [824, 353] width 1465 height 21
drag, startPoint x: 234, startPoint y: 350, endPoint x: 245, endPoint y: 350, distance: 11.0
drag, startPoint x: 228, startPoint y: 353, endPoint x: 240, endPoint y: 353, distance: 12.0
drag, startPoint x: 101, startPoint y: 373, endPoint x: 233, endPoint y: 368, distance: 132.1
drag, startPoint x: 248, startPoint y: 354, endPoint x: 277, endPoint y: 350, distance: 29.3
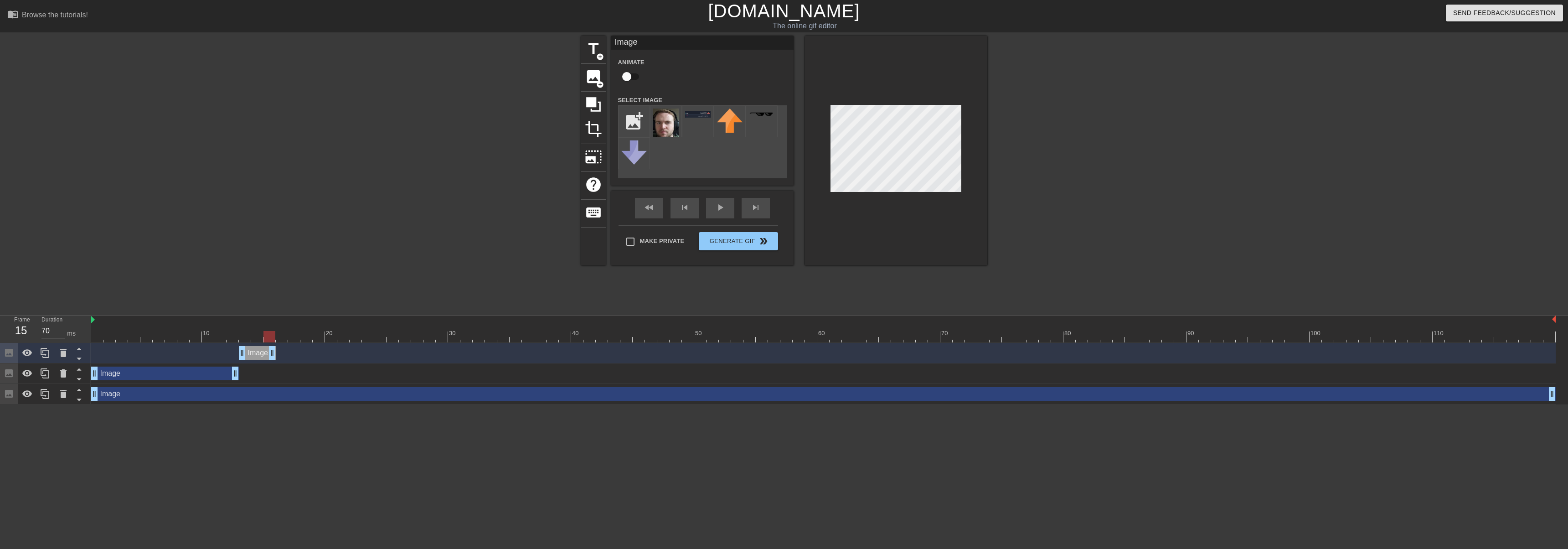
click at [277, 350] on div "Image drag_handle drag_handle" at bounding box center [824, 353] width 1465 height 13
drag, startPoint x: 241, startPoint y: 353, endPoint x: 254, endPoint y: 353, distance: 13.0
drag, startPoint x: 236, startPoint y: 375, endPoint x: 246, endPoint y: 374, distance: 10.0
drag, startPoint x: 246, startPoint y: 337, endPoint x: 265, endPoint y: 339, distance: 19.1
click at [276, 339] on div at bounding box center [281, 336] width 12 height 11
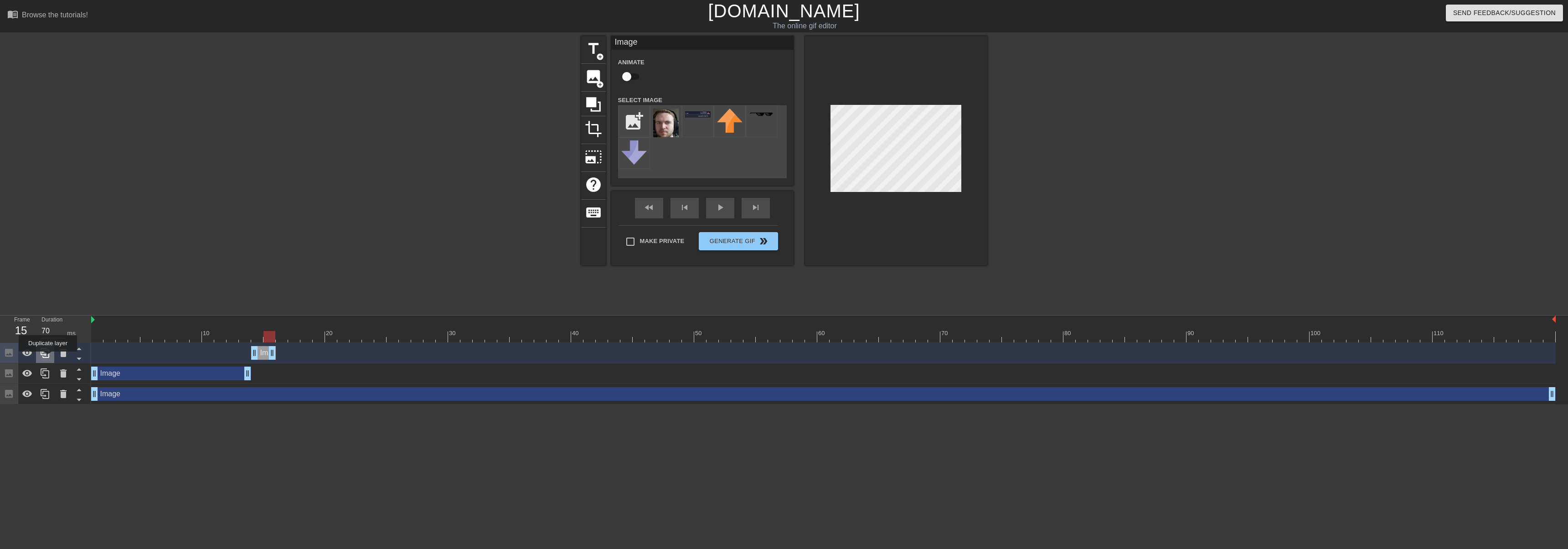
click at [46, 358] on icon at bounding box center [45, 353] width 9 height 10
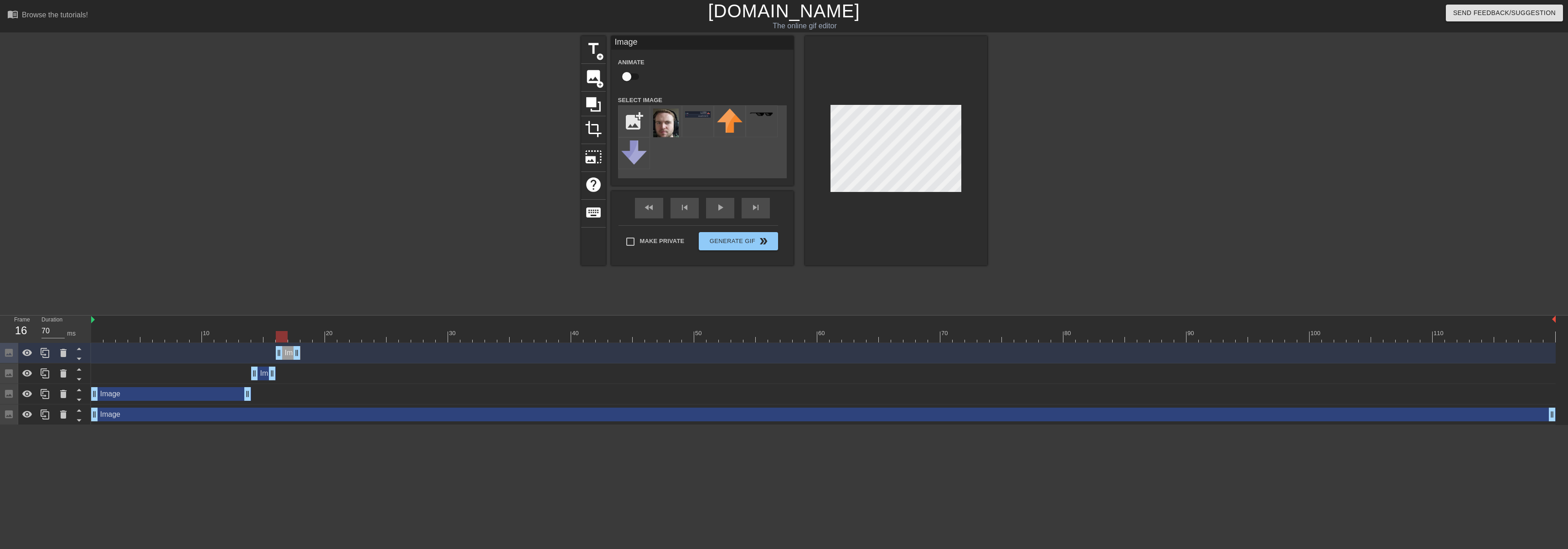
drag, startPoint x: 261, startPoint y: 353, endPoint x: 290, endPoint y: 352, distance: 29.0
click at [290, 352] on div "Image drag_handle drag_handle" at bounding box center [287, 353] width 24 height 13
drag, startPoint x: 284, startPoint y: 337, endPoint x: 293, endPoint y: 336, distance: 9.1
click at [293, 336] on div at bounding box center [294, 336] width 12 height 11
drag, startPoint x: 298, startPoint y: 355, endPoint x: 316, endPoint y: 355, distance: 18.0
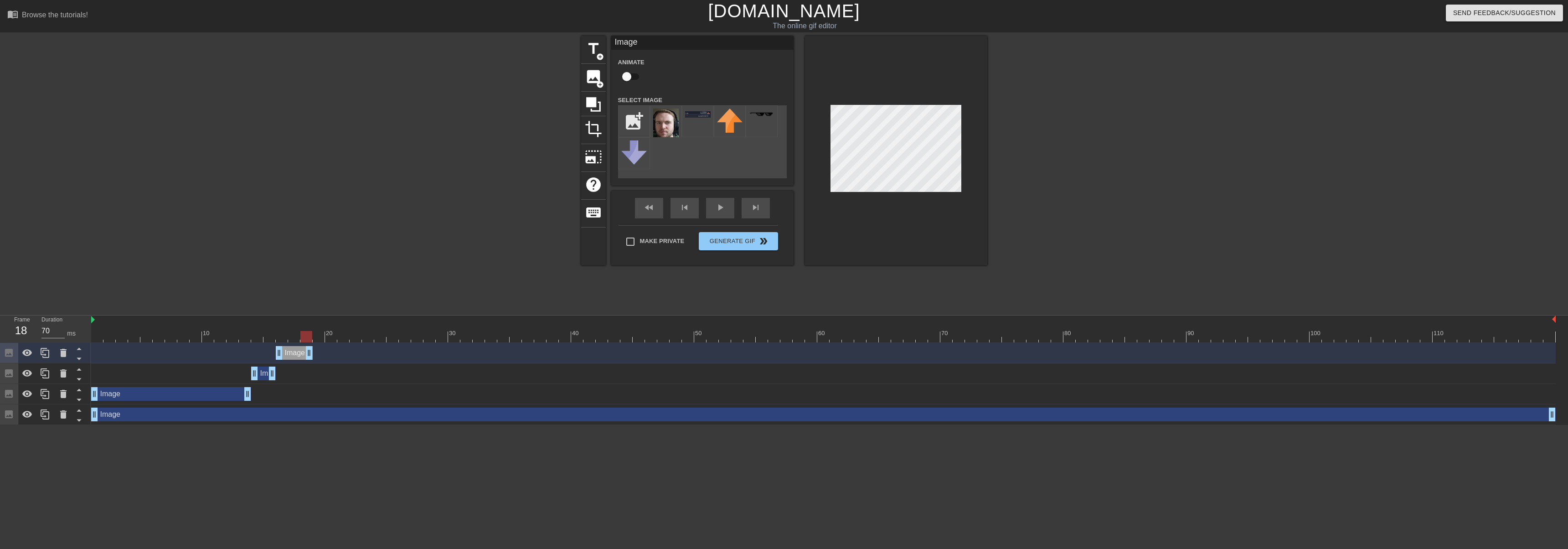
click at [316, 355] on div "Image drag_handle drag_handle" at bounding box center [824, 353] width 1465 height 13
click at [52, 357] on div at bounding box center [45, 353] width 19 height 20
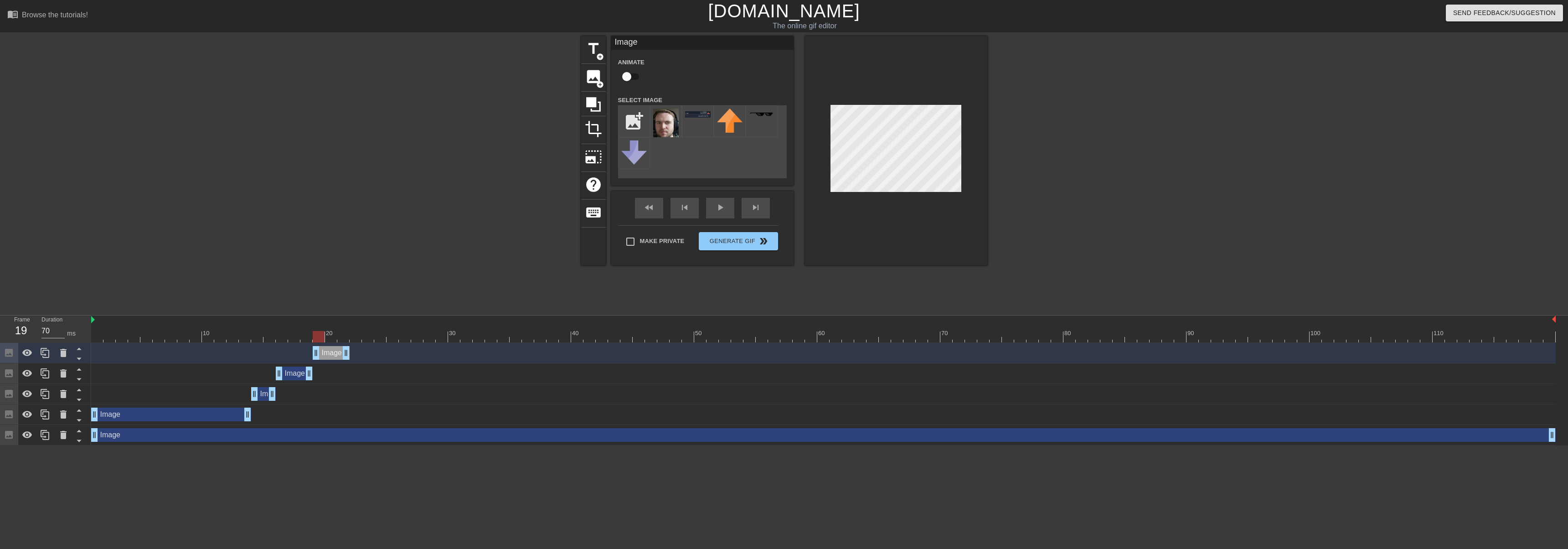
drag, startPoint x: 298, startPoint y: 353, endPoint x: 335, endPoint y: 353, distance: 37.0
click at [335, 353] on div "Image drag_handle drag_handle" at bounding box center [331, 353] width 37 height 13
drag, startPoint x: 327, startPoint y: 336, endPoint x: 336, endPoint y: 337, distance: 9.1
click at [336, 337] on div at bounding box center [331, 336] width 12 height 11
click at [44, 356] on icon at bounding box center [45, 353] width 11 height 11
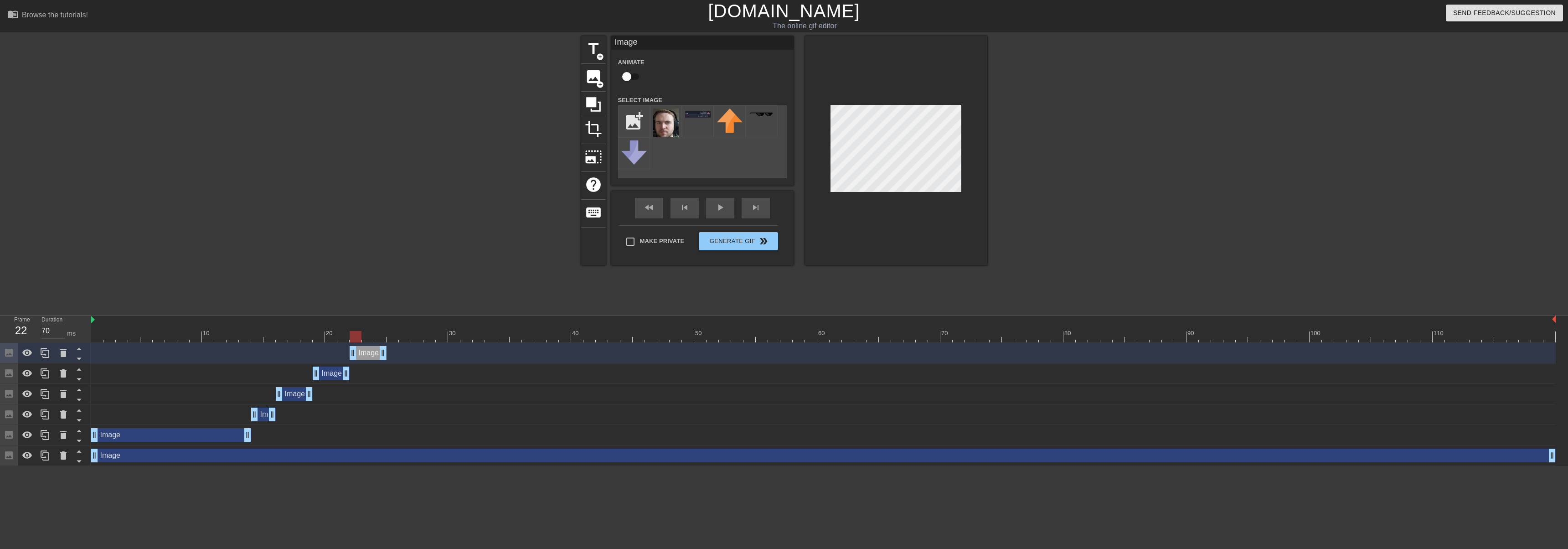
drag, startPoint x: 333, startPoint y: 353, endPoint x: 367, endPoint y: 351, distance: 34.1
click at [367, 351] on div "Image drag_handle drag_handle" at bounding box center [368, 353] width 37 height 13
drag, startPoint x: 355, startPoint y: 334, endPoint x: 336, endPoint y: 336, distance: 19.1
click at [336, 336] on div at bounding box center [824, 336] width 1465 height 11
drag, startPoint x: 346, startPoint y: 373, endPoint x: 338, endPoint y: 367, distance: 10.0
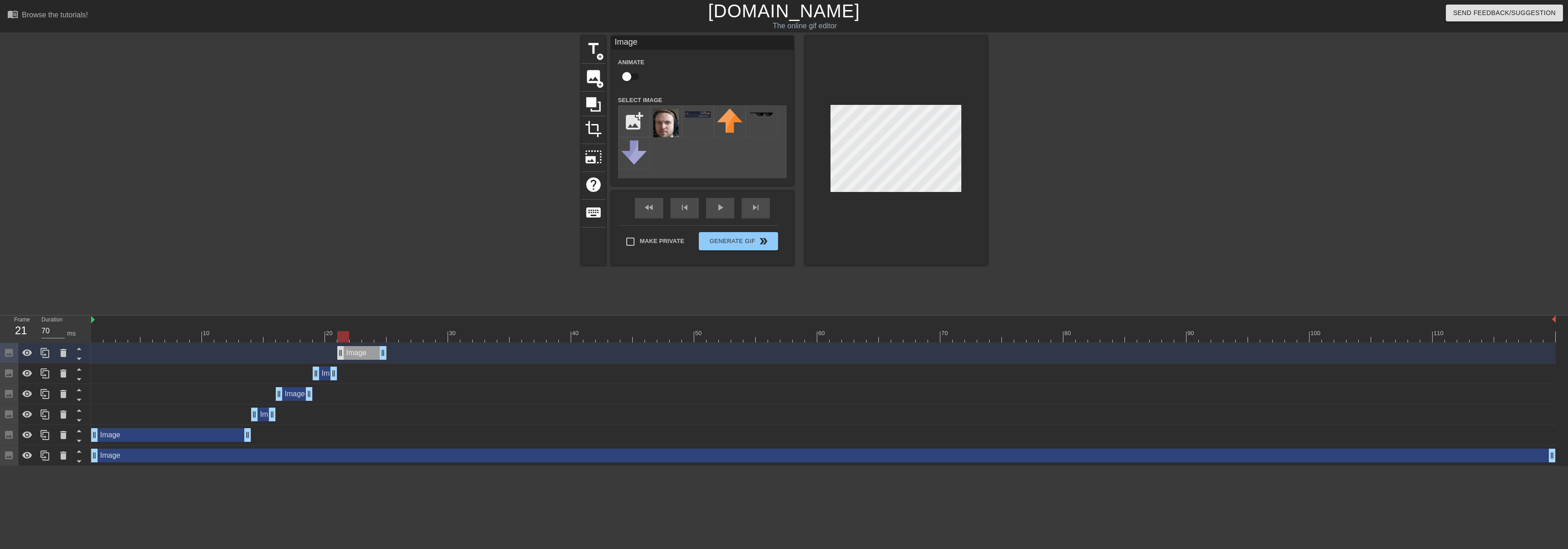
drag, startPoint x: 354, startPoint y: 350, endPoint x: 343, endPoint y: 352, distance: 11.2
click at [44, 353] on icon at bounding box center [45, 353] width 11 height 11
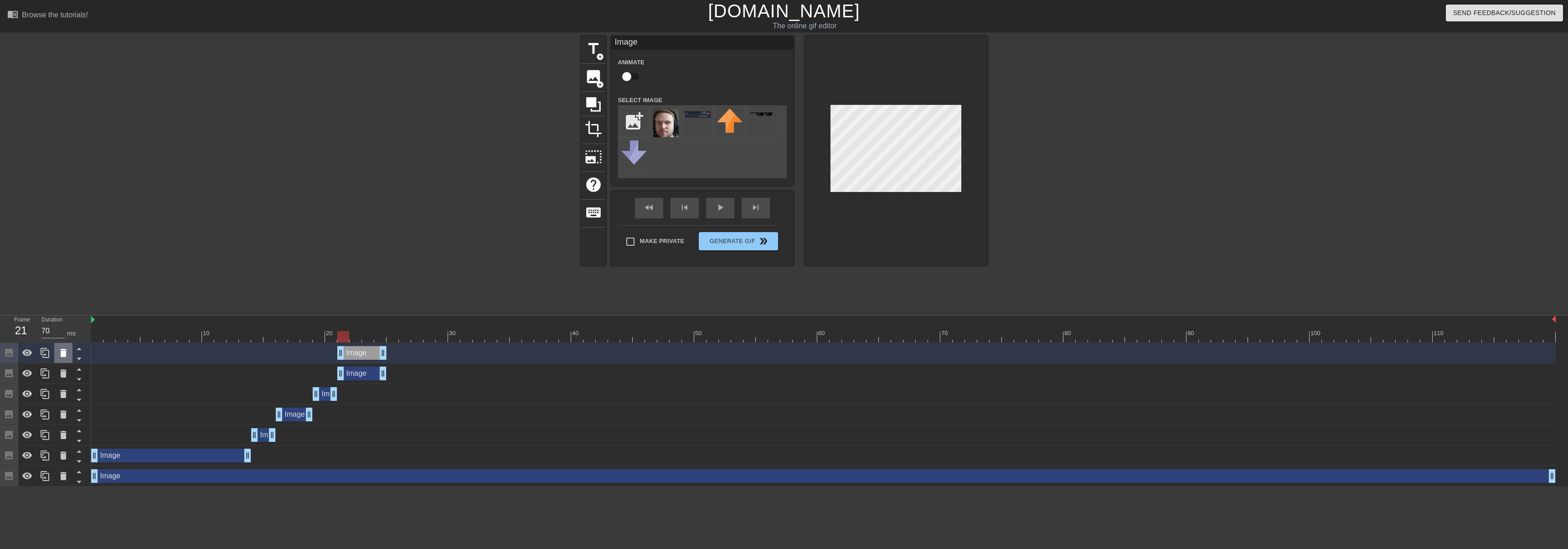
click at [66, 352] on icon at bounding box center [63, 353] width 7 height 8
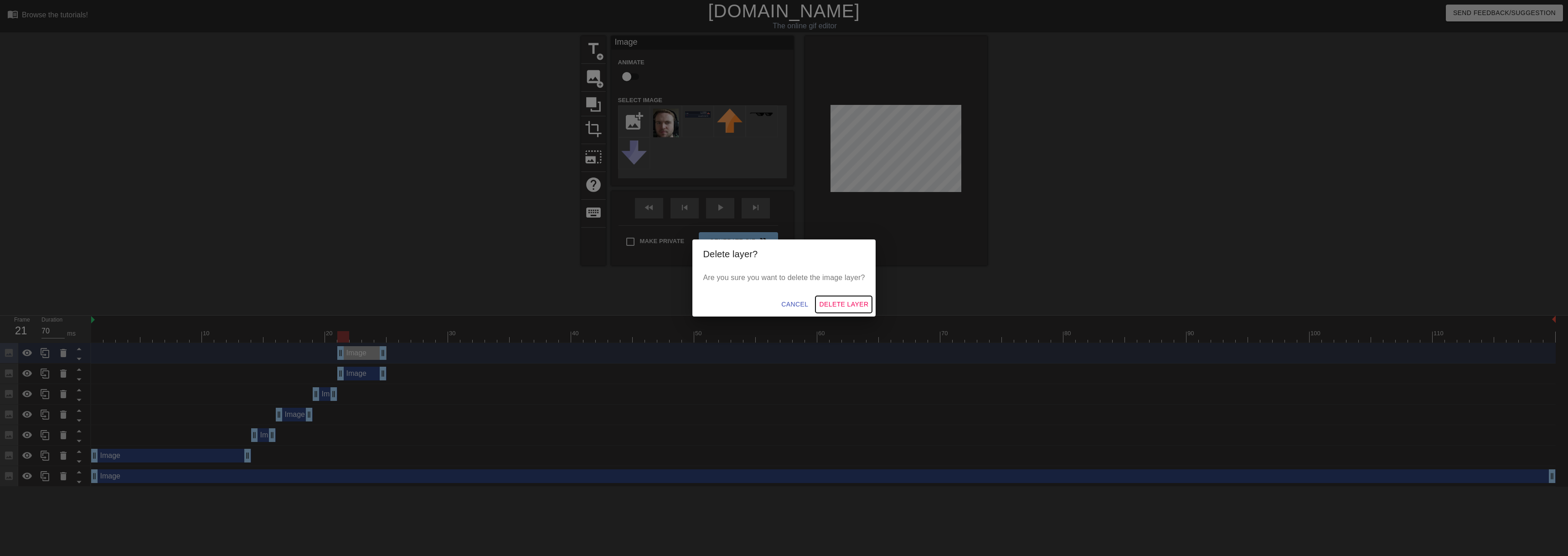
click at [843, 307] on span "Delete Layer" at bounding box center [844, 304] width 49 height 11
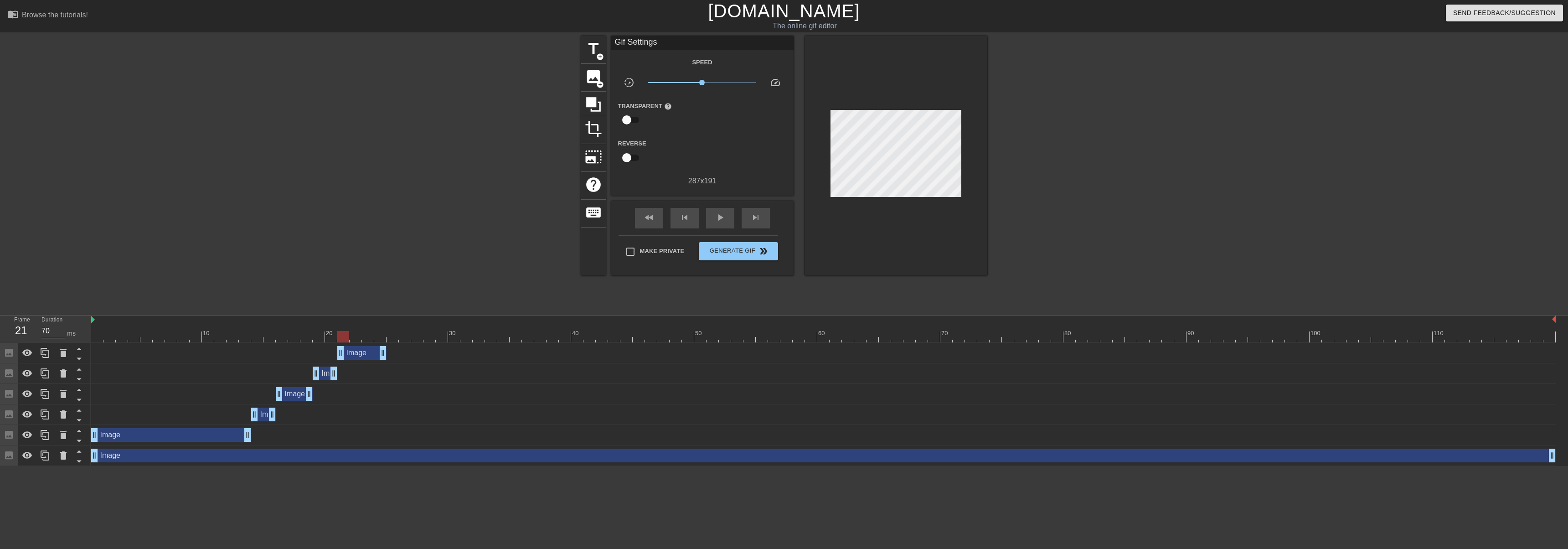
click at [366, 354] on div "Image drag_handle drag_handle" at bounding box center [361, 353] width 49 height 13
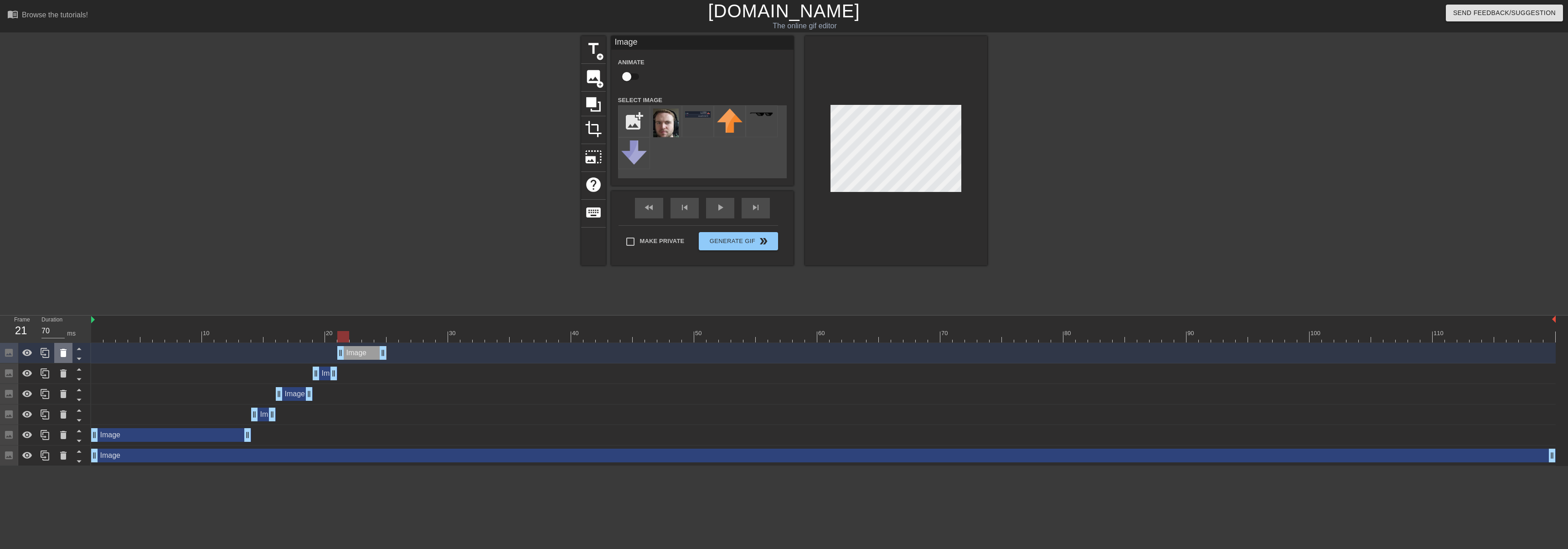
click at [67, 350] on icon at bounding box center [63, 353] width 11 height 11
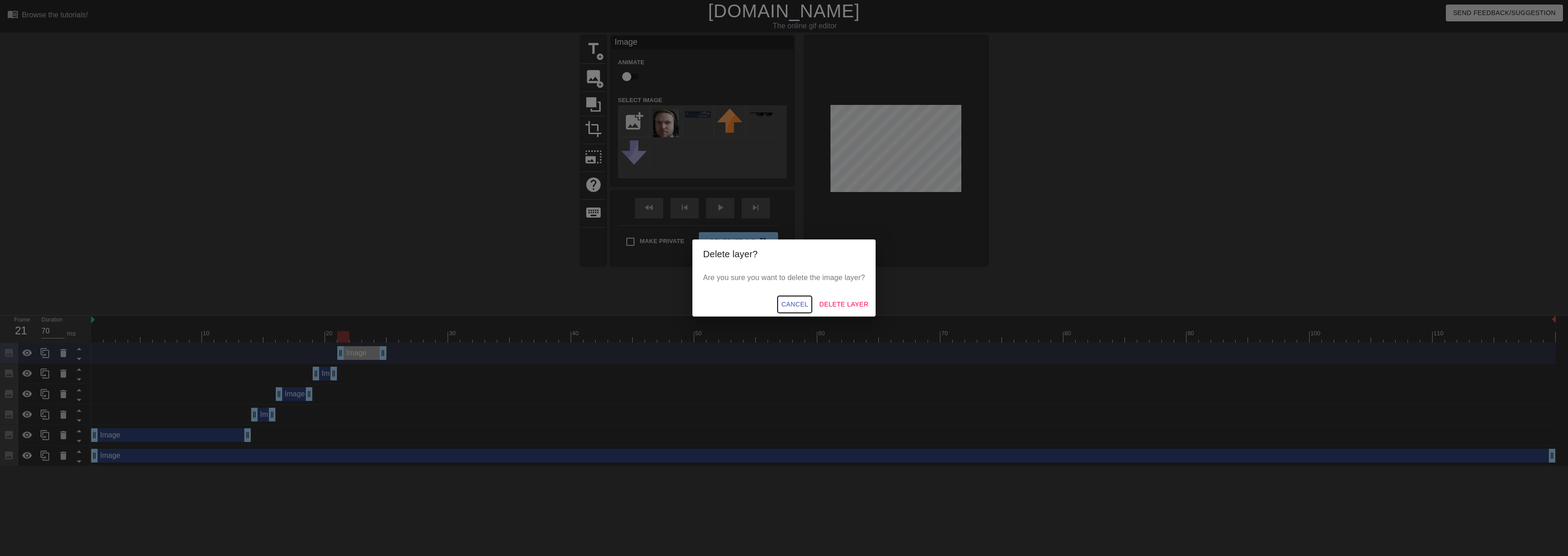
click at [794, 302] on span "Cancel" at bounding box center [795, 304] width 27 height 11
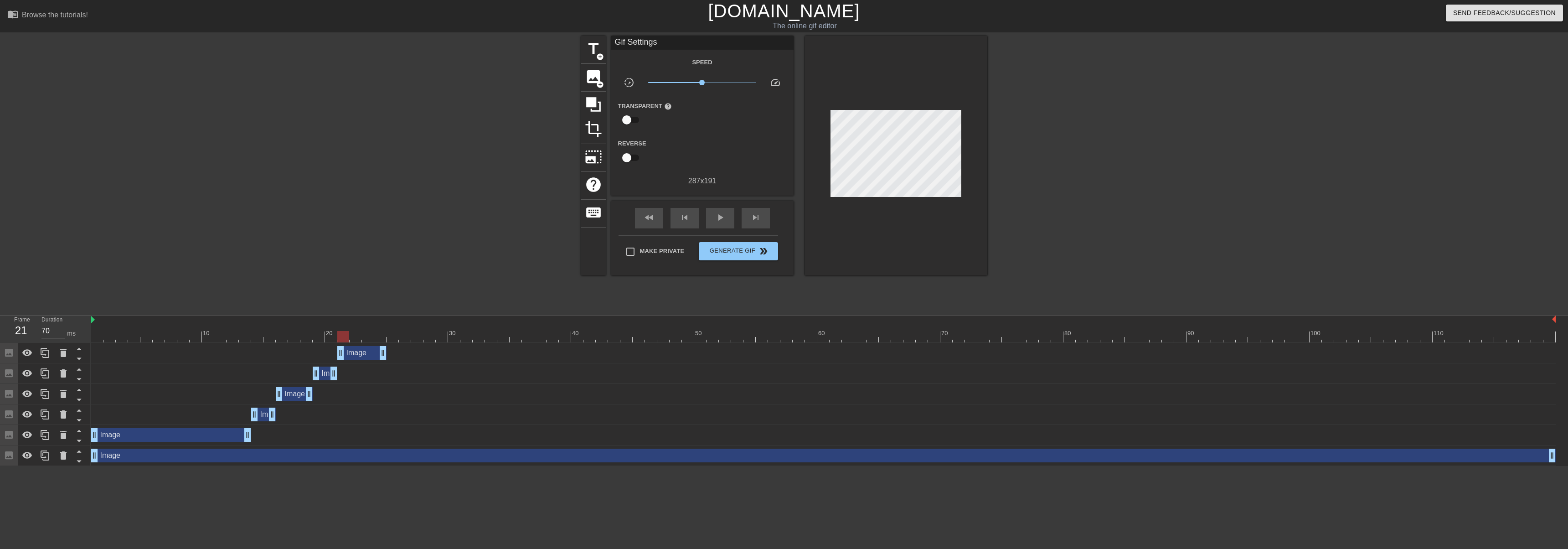
click at [327, 373] on div "Image drag_handle drag_handle" at bounding box center [324, 373] width 24 height 13
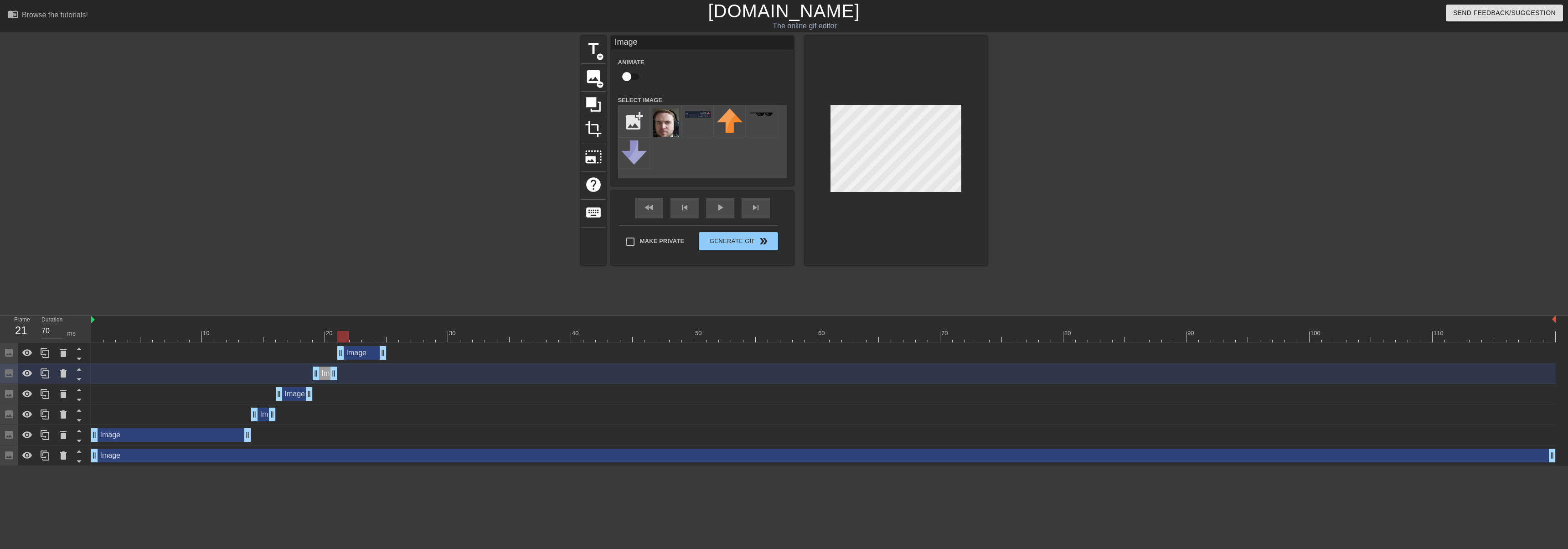
click at [344, 333] on div at bounding box center [343, 336] width 12 height 11
click at [296, 345] on div "Image drag_handle drag_handle" at bounding box center [824, 353] width 1465 height 21
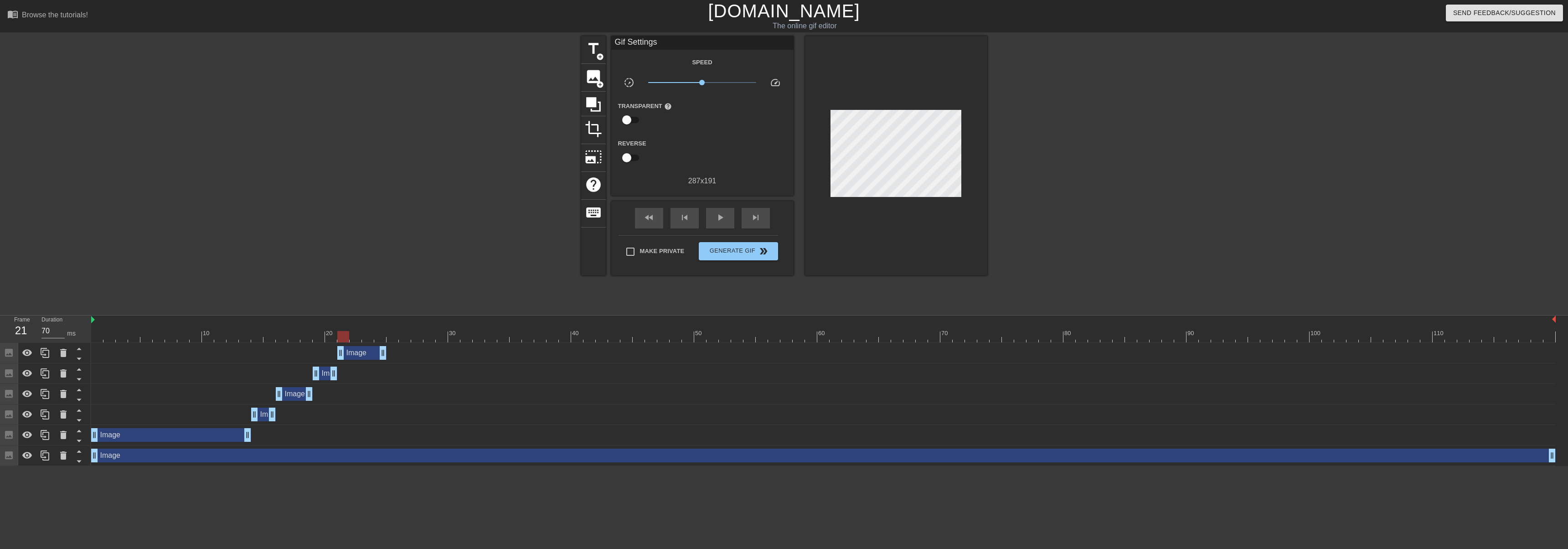
click at [356, 350] on div "Image drag_handle drag_handle" at bounding box center [361, 353] width 49 height 13
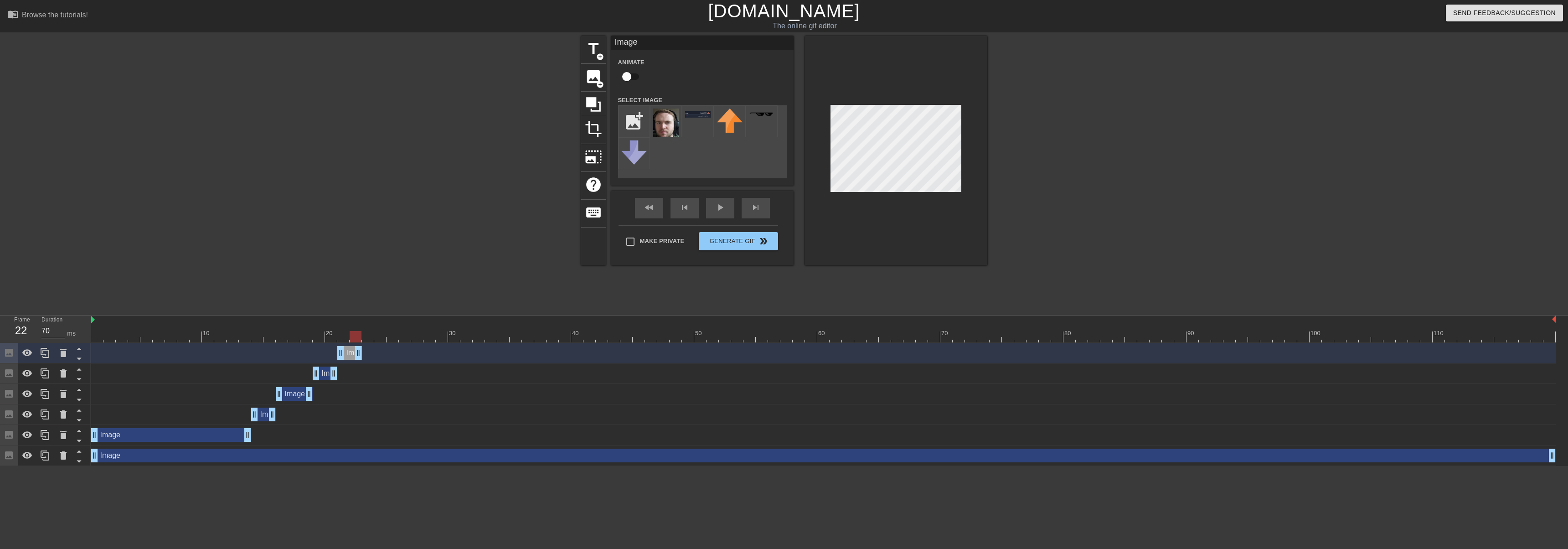
drag, startPoint x: 386, startPoint y: 354, endPoint x: 359, endPoint y: 354, distance: 27.0
drag, startPoint x: 358, startPoint y: 354, endPoint x: 348, endPoint y: 354, distance: 10.0
click at [37, 356] on div at bounding box center [45, 353] width 19 height 20
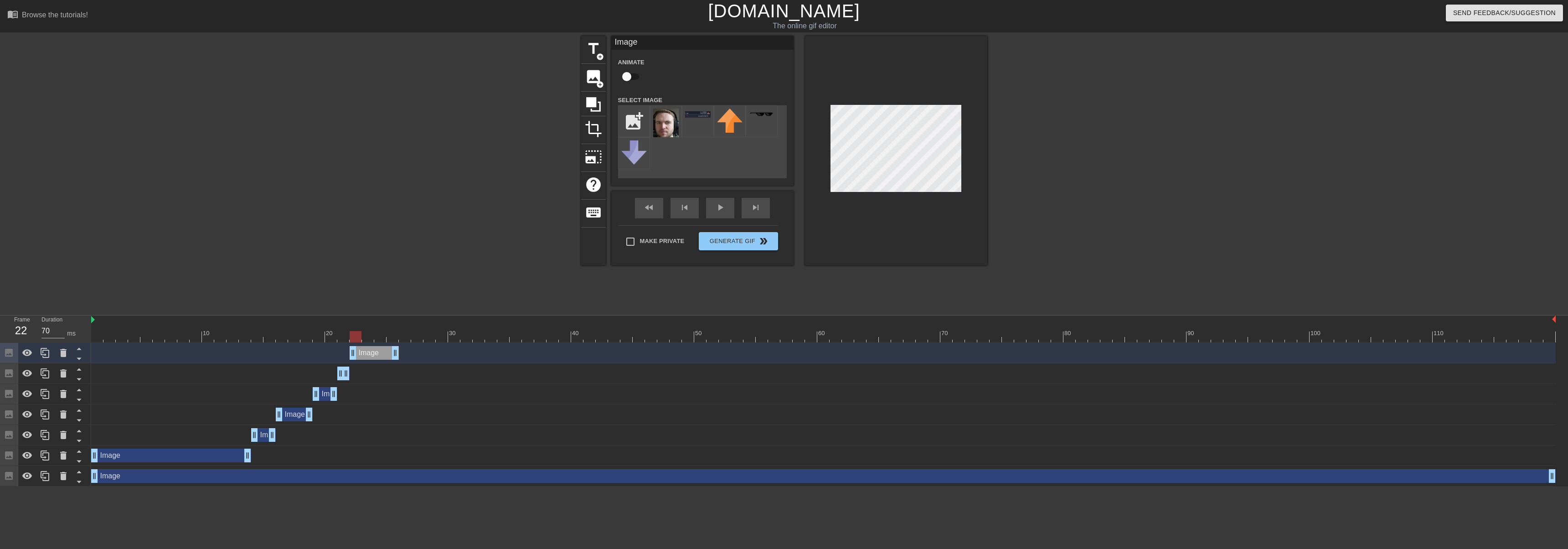
drag, startPoint x: 341, startPoint y: 355, endPoint x: 626, endPoint y: 243, distance: 306.2
drag, startPoint x: 396, startPoint y: 353, endPoint x: 372, endPoint y: 353, distance: 24.0
click at [49, 354] on icon at bounding box center [45, 353] width 11 height 11
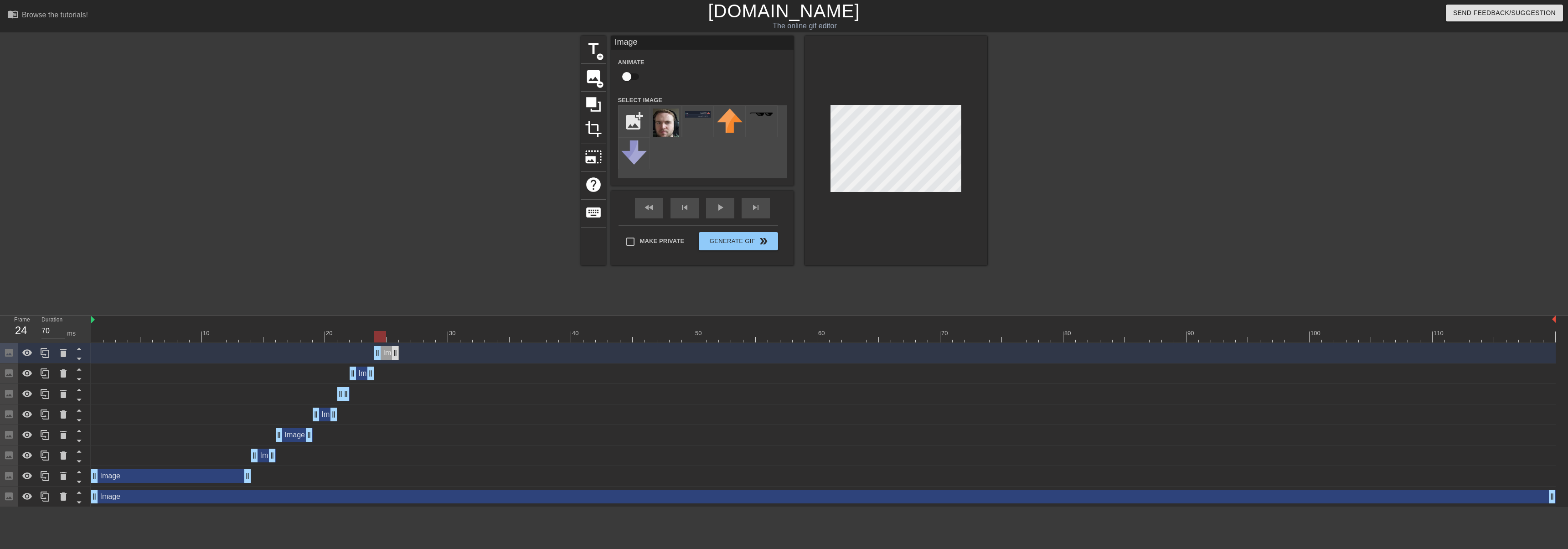
drag, startPoint x: 362, startPoint y: 357, endPoint x: 392, endPoint y: 355, distance: 30.1
click at [392, 355] on div "Image drag_handle drag_handle" at bounding box center [386, 353] width 24 height 13
drag, startPoint x: 378, startPoint y: 336, endPoint x: 390, endPoint y: 336, distance: 12.0
click at [390, 336] on div at bounding box center [393, 336] width 12 height 11
drag, startPoint x: 395, startPoint y: 352, endPoint x: 418, endPoint y: 352, distance: 23.0
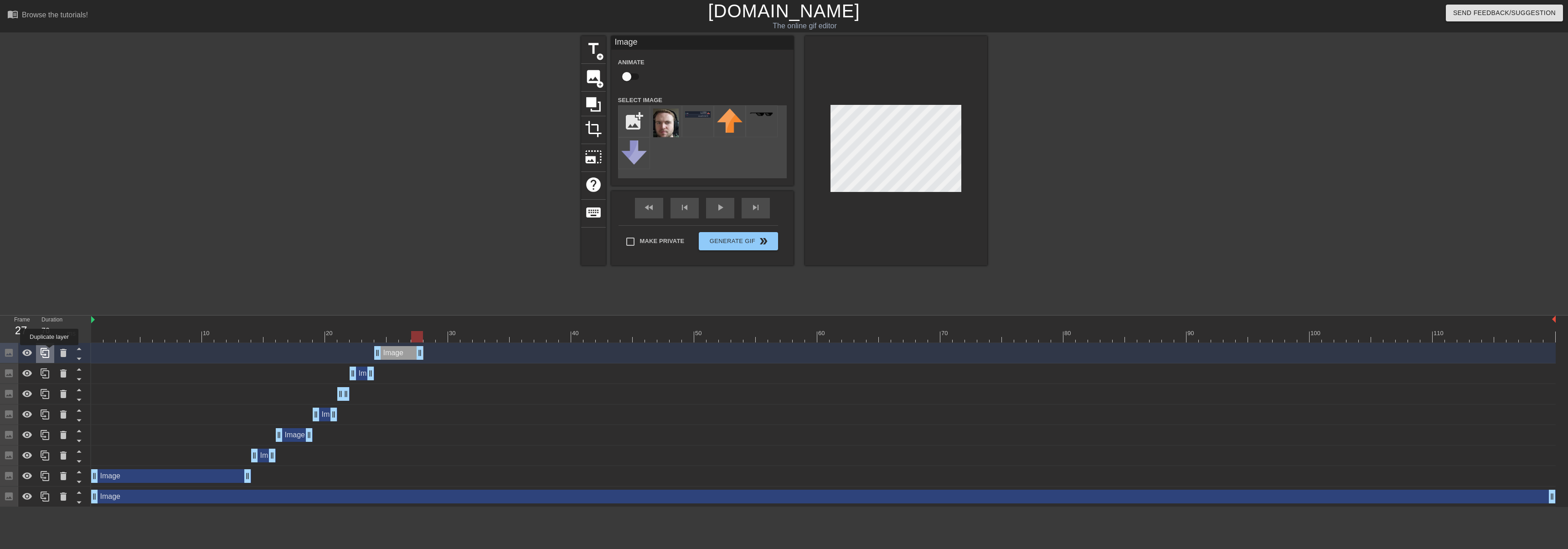
click at [47, 352] on icon at bounding box center [45, 353] width 11 height 11
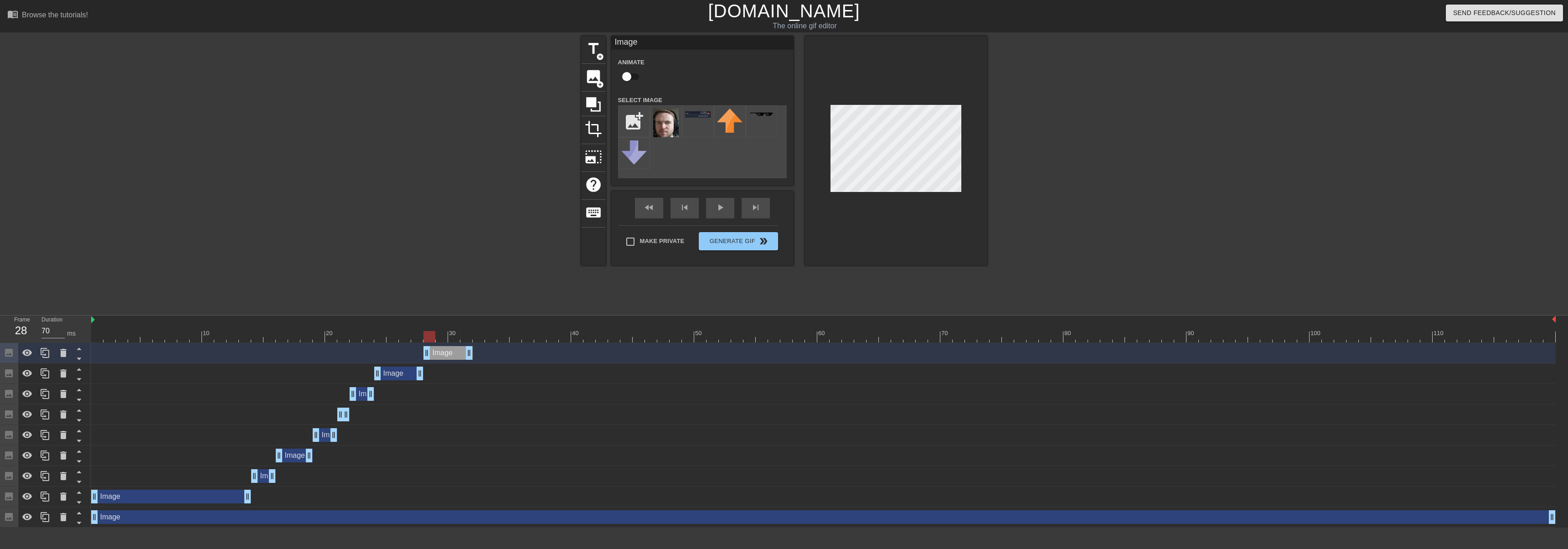
drag, startPoint x: 457, startPoint y: 352, endPoint x: 684, endPoint y: 224, distance: 260.6
click at [449, 350] on div "Image drag_handle drag_handle" at bounding box center [448, 353] width 49 height 13
drag, startPoint x: 431, startPoint y: 337, endPoint x: 461, endPoint y: 339, distance: 30.1
click at [461, 339] on div at bounding box center [467, 336] width 12 height 11
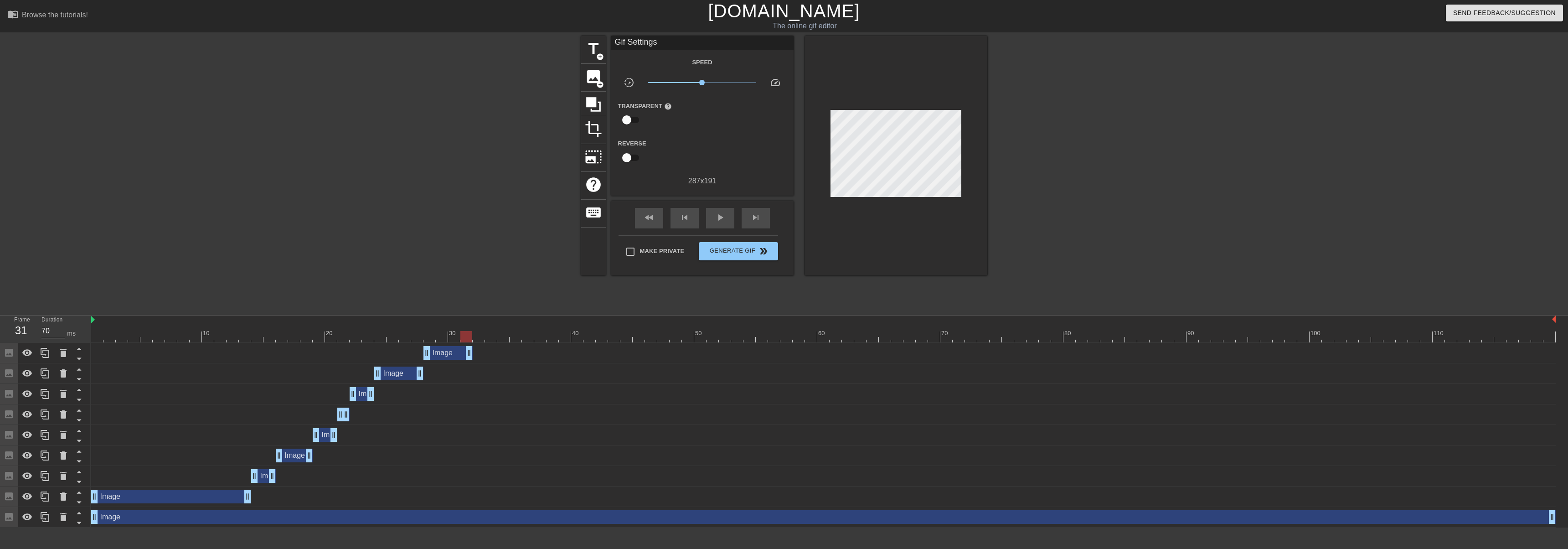
drag, startPoint x: 475, startPoint y: 354, endPoint x: 509, endPoint y: 354, distance: 34.0
click at [509, 354] on div "Image drag_handle drag_handle" at bounding box center [824, 353] width 1465 height 13
click at [440, 354] on div "Image drag_handle drag_handle" at bounding box center [448, 353] width 49 height 13
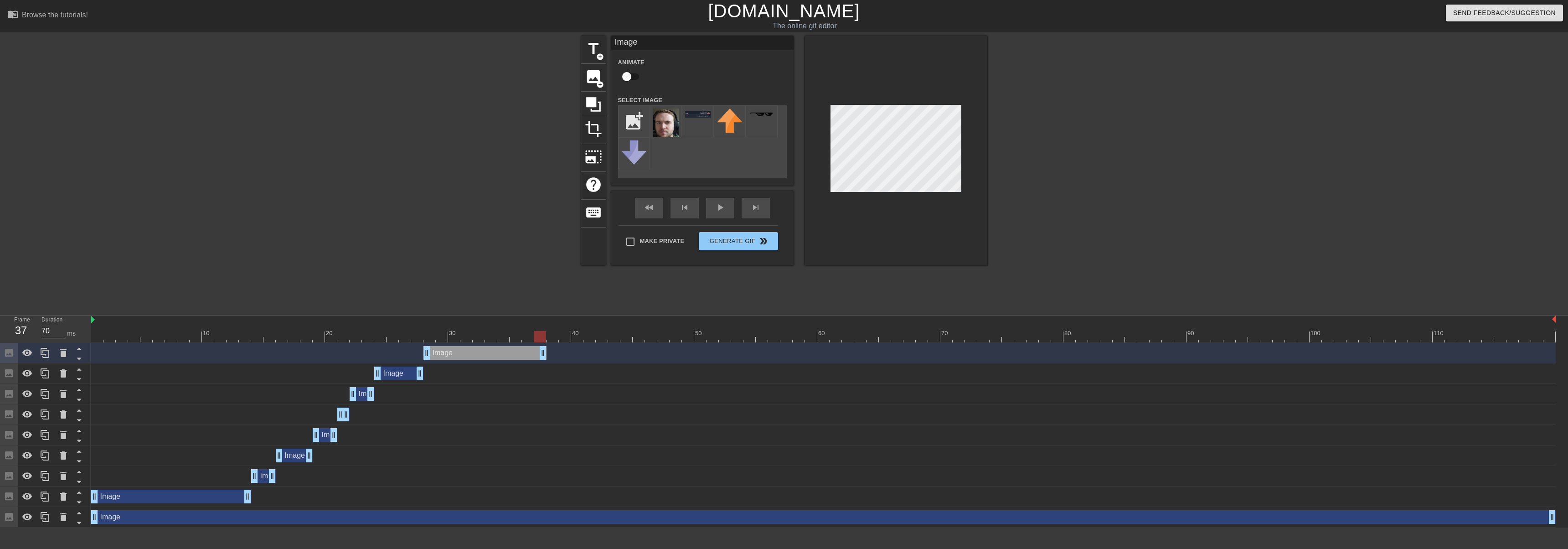
drag, startPoint x: 470, startPoint y: 352, endPoint x: 548, endPoint y: 358, distance: 78.2
click at [548, 358] on div "Image drag_handle drag_handle" at bounding box center [824, 353] width 1465 height 13
click at [49, 352] on icon at bounding box center [45, 353] width 11 height 11
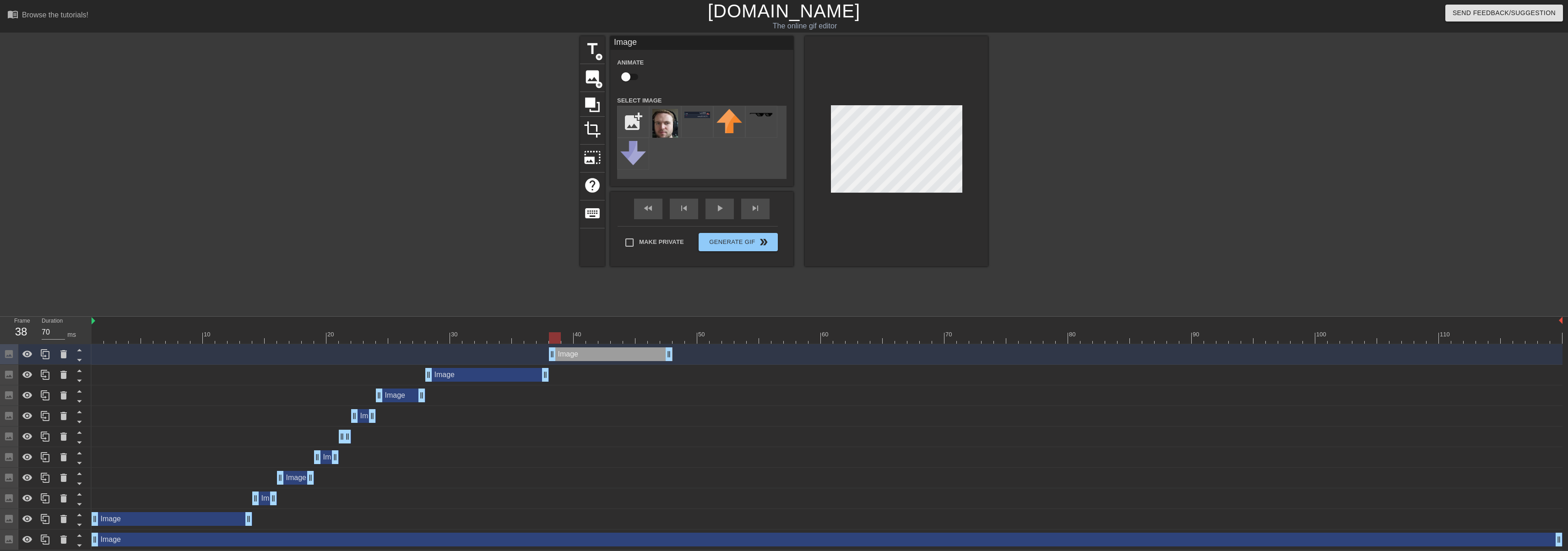
drag, startPoint x: 494, startPoint y: 354, endPoint x: 809, endPoint y: 227, distance: 339.6
click at [619, 350] on div "Image drag_handle drag_handle" at bounding box center [611, 354] width 123 height 13
drag, startPoint x: 556, startPoint y: 340, endPoint x: 659, endPoint y: 338, distance: 103.0
click at [659, 338] on div at bounding box center [654, 338] width 12 height 11
drag, startPoint x: 669, startPoint y: 356, endPoint x: 714, endPoint y: 362, distance: 45.4
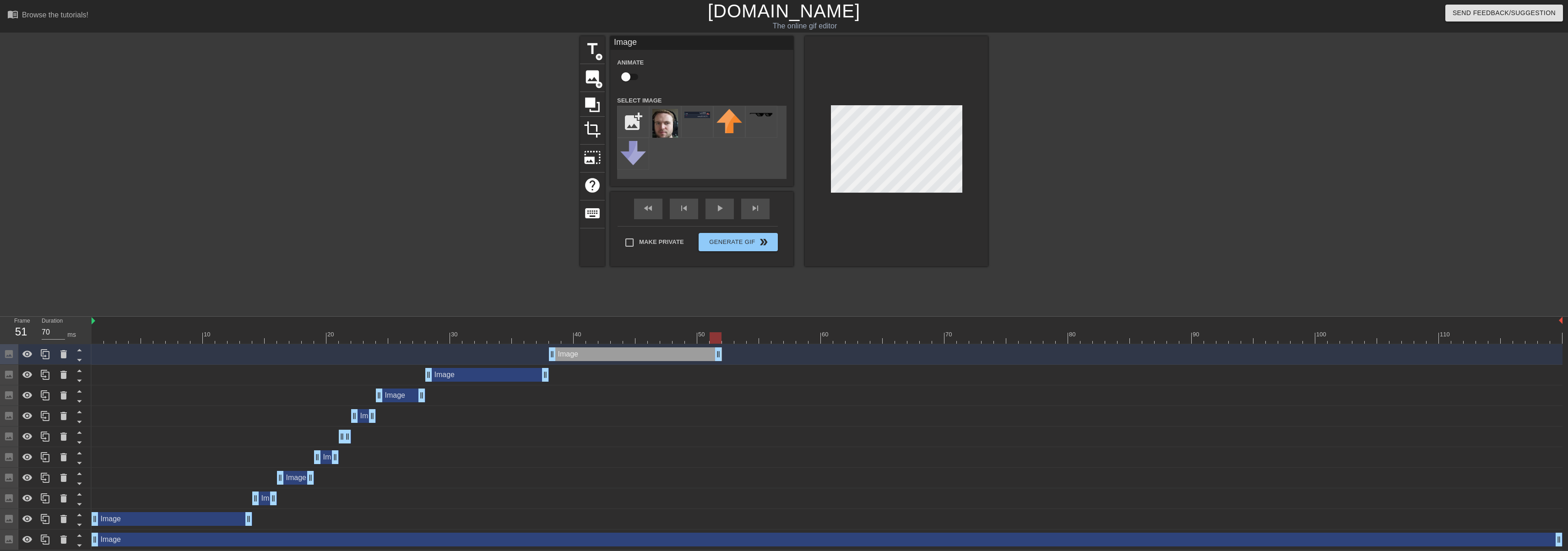
click at [719, 362] on div "Image drag_handle drag_handle" at bounding box center [827, 355] width 1471 height 21
click at [48, 353] on icon at bounding box center [45, 354] width 11 height 11
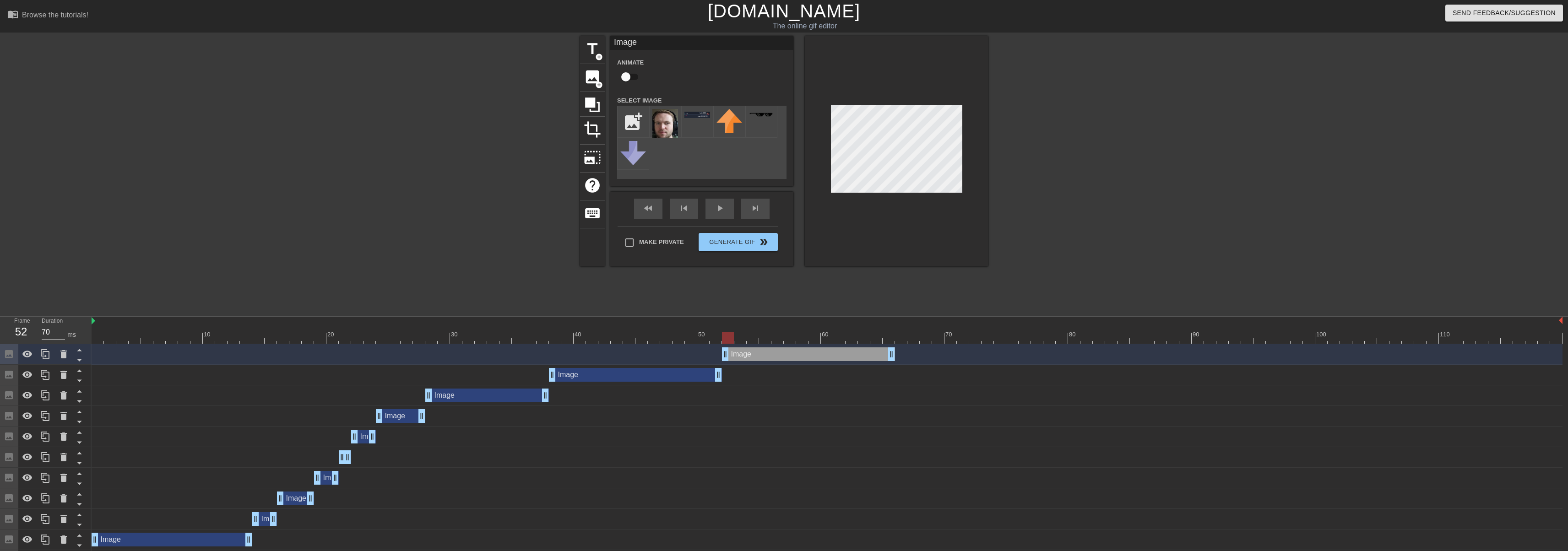
drag, startPoint x: 622, startPoint y: 358, endPoint x: 783, endPoint y: 354, distance: 161.0
click at [783, 354] on div "Image drag_handle drag_handle" at bounding box center [809, 354] width 173 height 13
drag, startPoint x: 724, startPoint y: 336, endPoint x: 832, endPoint y: 340, distance: 108.1
click at [744, 335] on div at bounding box center [740, 338] width 12 height 11
drag, startPoint x: 890, startPoint y: 355, endPoint x: 747, endPoint y: 358, distance: 143.0
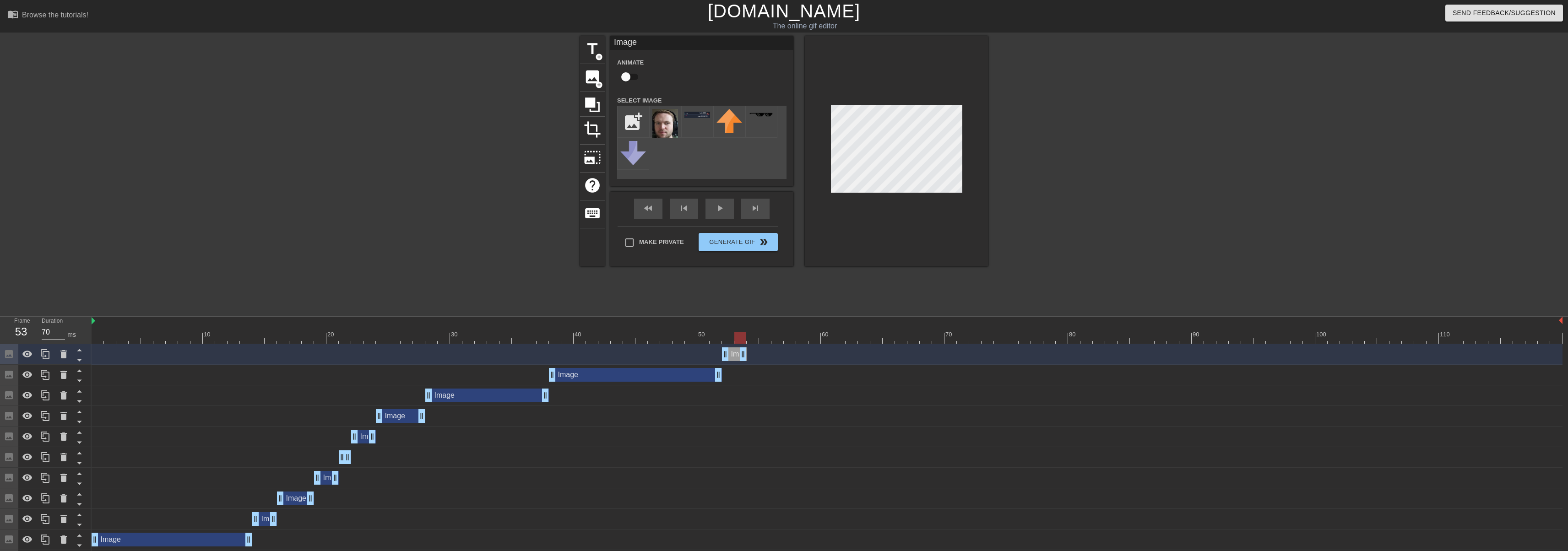
click at [747, 358] on div "Image drag_handle drag_handle" at bounding box center [827, 354] width 1471 height 13
drag, startPoint x: 45, startPoint y: 349, endPoint x: 690, endPoint y: 337, distance: 645.1
click at [46, 349] on icon at bounding box center [45, 354] width 11 height 11
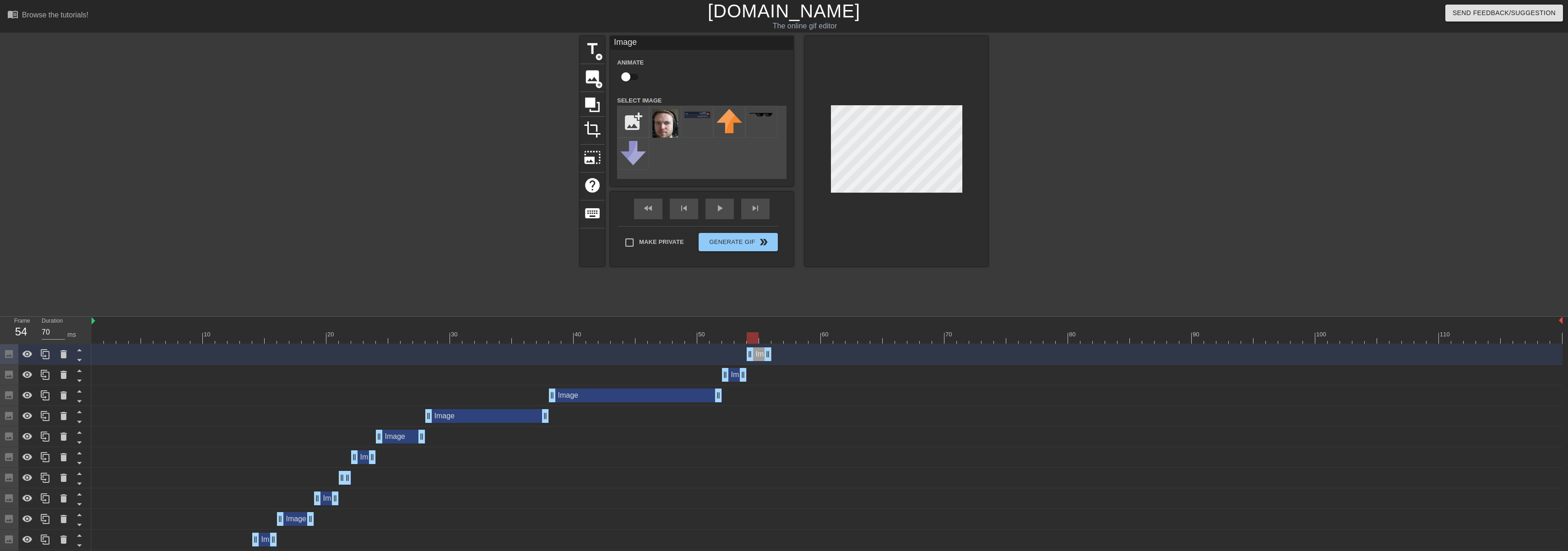
drag, startPoint x: 733, startPoint y: 357, endPoint x: 758, endPoint y: 355, distance: 25.1
click at [758, 355] on div "Image drag_handle drag_handle" at bounding box center [759, 354] width 25 height 13
drag, startPoint x: 753, startPoint y: 336, endPoint x: 765, endPoint y: 338, distance: 12.2
click at [765, 338] on div at bounding box center [765, 338] width 12 height 11
click at [42, 357] on icon at bounding box center [45, 354] width 11 height 11
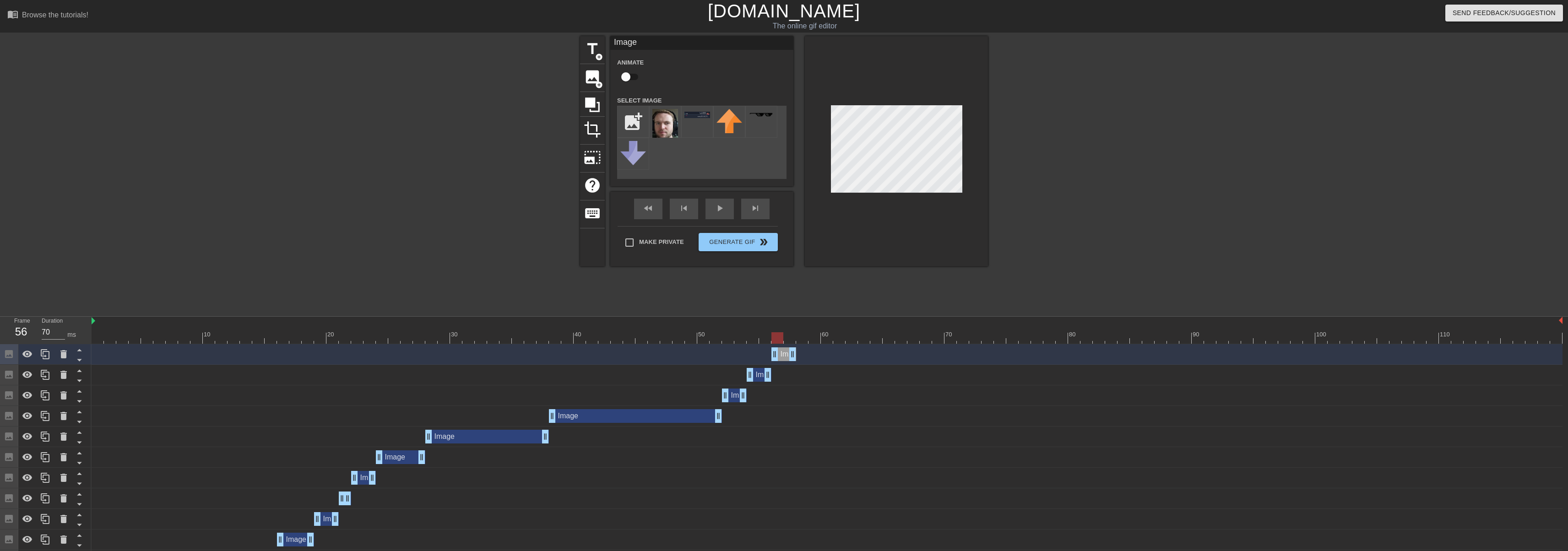
drag, startPoint x: 757, startPoint y: 356, endPoint x: 803, endPoint y: 312, distance: 63.7
click at [787, 354] on div "Image drag_handle drag_handle" at bounding box center [783, 354] width 25 height 13
drag, startPoint x: 780, startPoint y: 336, endPoint x: 788, endPoint y: 337, distance: 8.1
click at [788, 337] on div at bounding box center [790, 338] width 12 height 11
drag, startPoint x: 794, startPoint y: 356, endPoint x: 850, endPoint y: 361, distance: 56.2
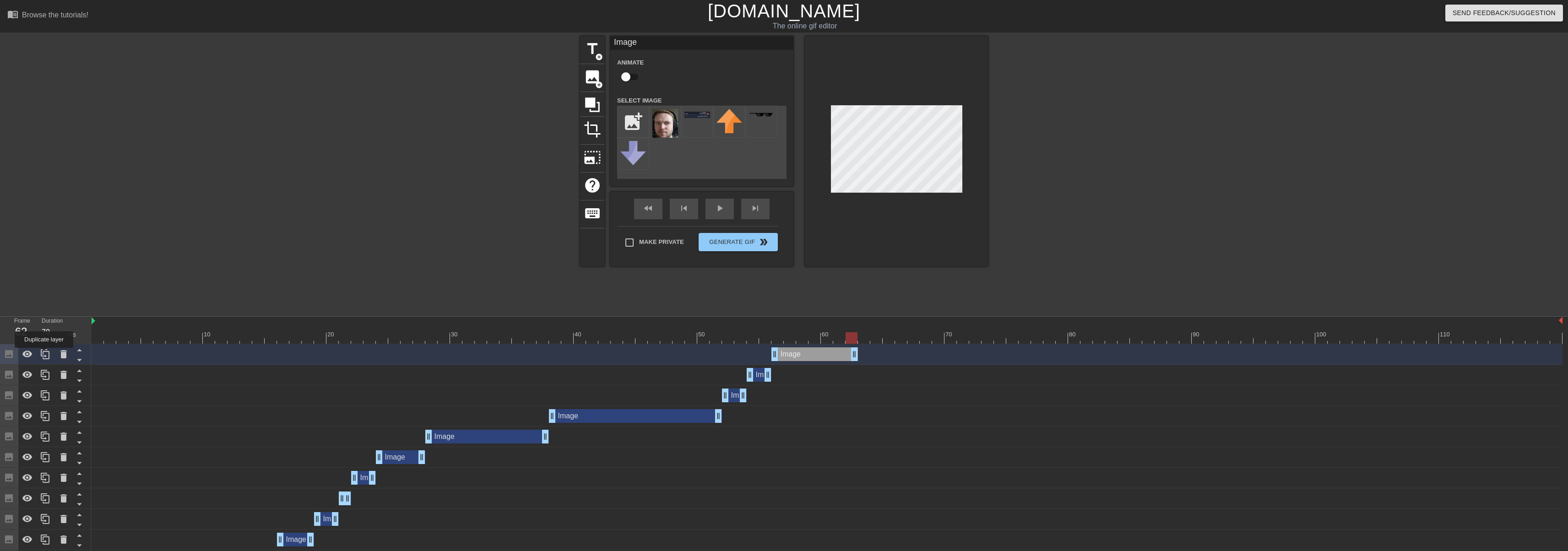
click at [44, 354] on icon at bounding box center [45, 354] width 11 height 11
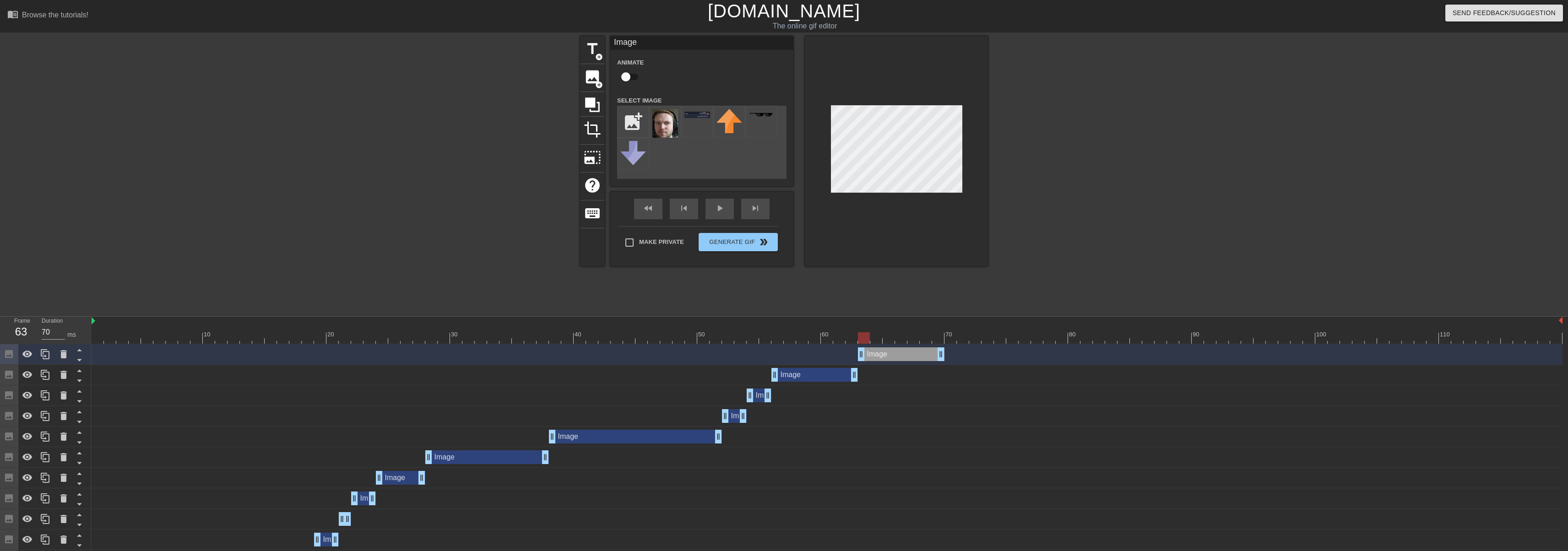
drag, startPoint x: 822, startPoint y: 354, endPoint x: 913, endPoint y: 358, distance: 91.1
click at [913, 358] on div "Image drag_handle drag_handle" at bounding box center [901, 354] width 86 height 13
drag, startPoint x: 863, startPoint y: 335, endPoint x: 895, endPoint y: 333, distance: 32.1
click at [895, 333] on div at bounding box center [901, 338] width 12 height 11
drag, startPoint x: 943, startPoint y: 353, endPoint x: 907, endPoint y: 348, distance: 36.3
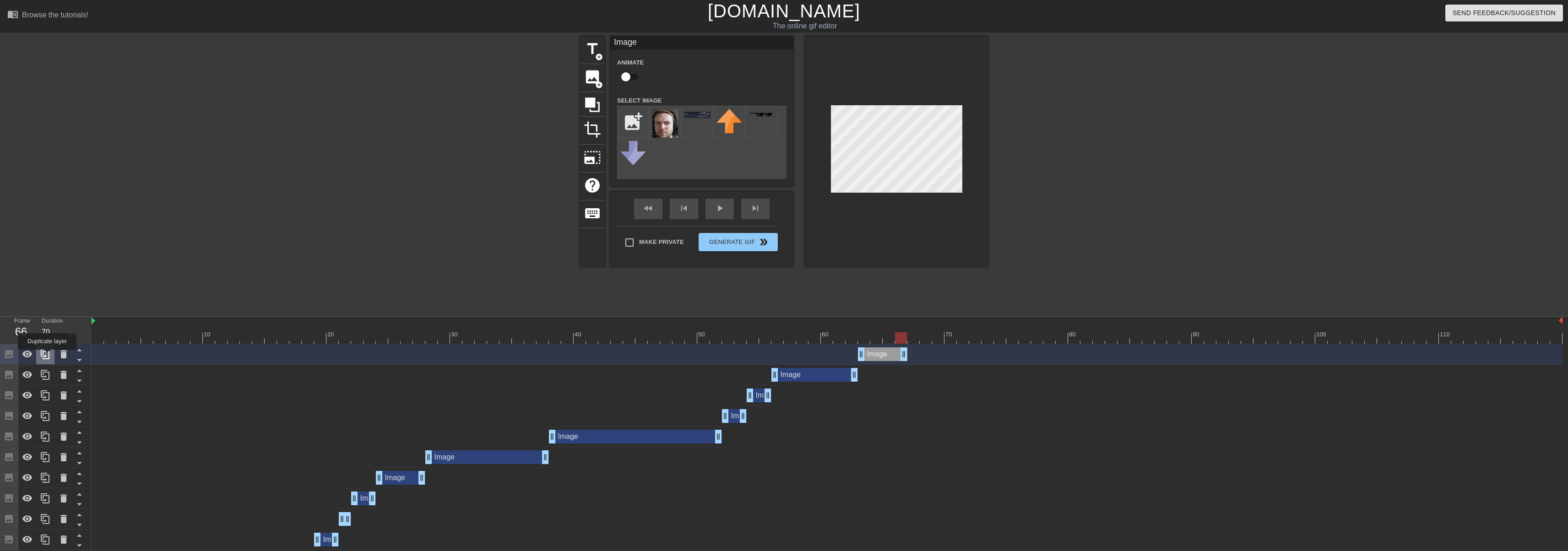
click at [47, 356] on icon at bounding box center [45, 354] width 11 height 11
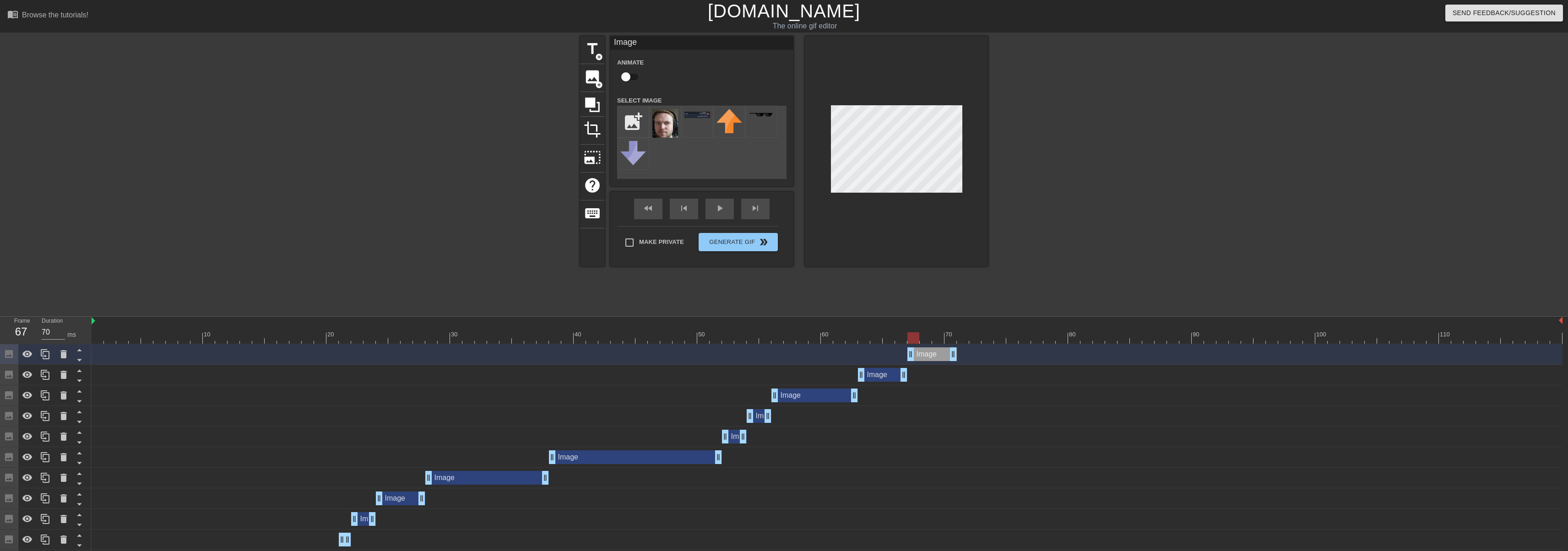
drag, startPoint x: 890, startPoint y: 356, endPoint x: 931, endPoint y: 355, distance: 41.0
click at [933, 357] on div "Image drag_handle drag_handle" at bounding box center [932, 354] width 49 height 13
drag, startPoint x: 916, startPoint y: 332, endPoint x: 945, endPoint y: 332, distance: 29.0
click at [945, 332] on div at bounding box center [951, 338] width 12 height 11
click at [51, 352] on div at bounding box center [45, 354] width 19 height 20
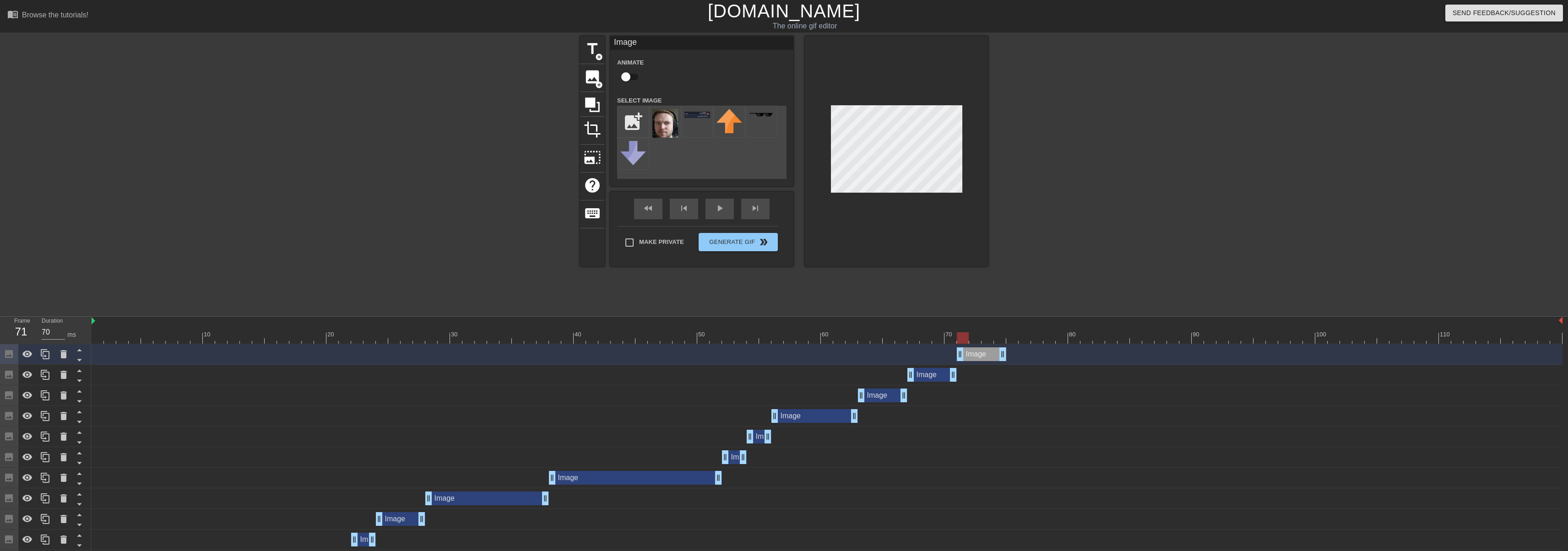
drag, startPoint x: 963, startPoint y: 354, endPoint x: 978, endPoint y: 326, distance: 31.8
click at [983, 352] on div "Image drag_handle drag_handle" at bounding box center [981, 354] width 49 height 13
drag, startPoint x: 964, startPoint y: 344, endPoint x: 1000, endPoint y: 340, distance: 36.2
click at [1000, 340] on div at bounding box center [1000, 338] width 12 height 11
drag, startPoint x: 1000, startPoint y: 358, endPoint x: 1294, endPoint y: 348, distance: 294.2
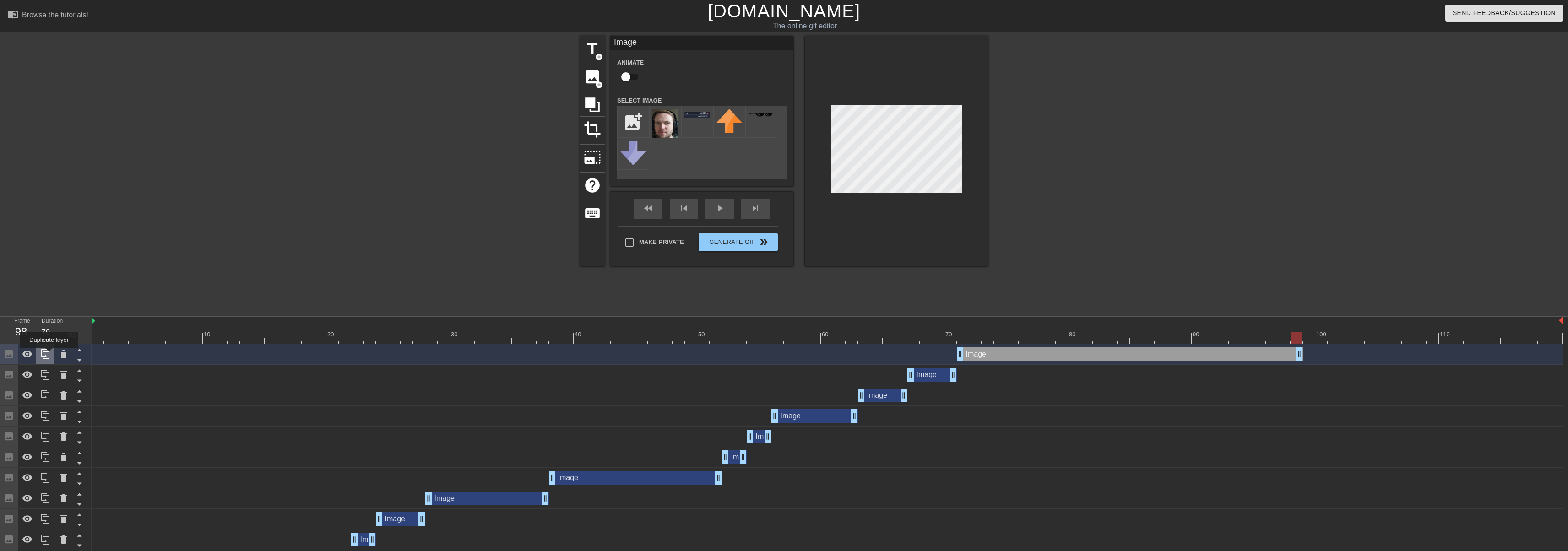
click at [49, 355] on icon at bounding box center [45, 355] width 9 height 10
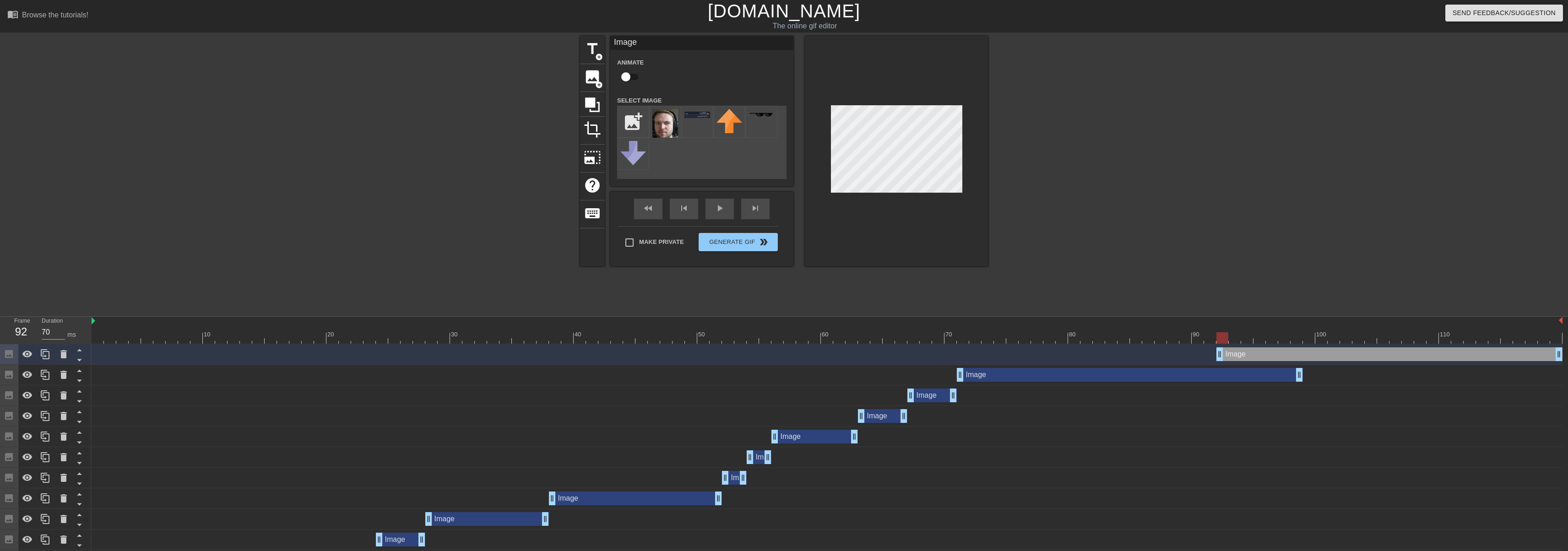
drag, startPoint x: 1121, startPoint y: 350, endPoint x: 1489, endPoint y: 338, distance: 368.2
click at [1489, 338] on div "10 20 30 40 50 60 70 80 90 100 110 Image drag_handle drag_handle Image drag_han…" at bounding box center [829, 506] width 1477 height 378
drag, startPoint x: 1218, startPoint y: 356, endPoint x: 1305, endPoint y: 354, distance: 87.0
drag, startPoint x: 1558, startPoint y: 353, endPoint x: 1321, endPoint y: 358, distance: 237.1
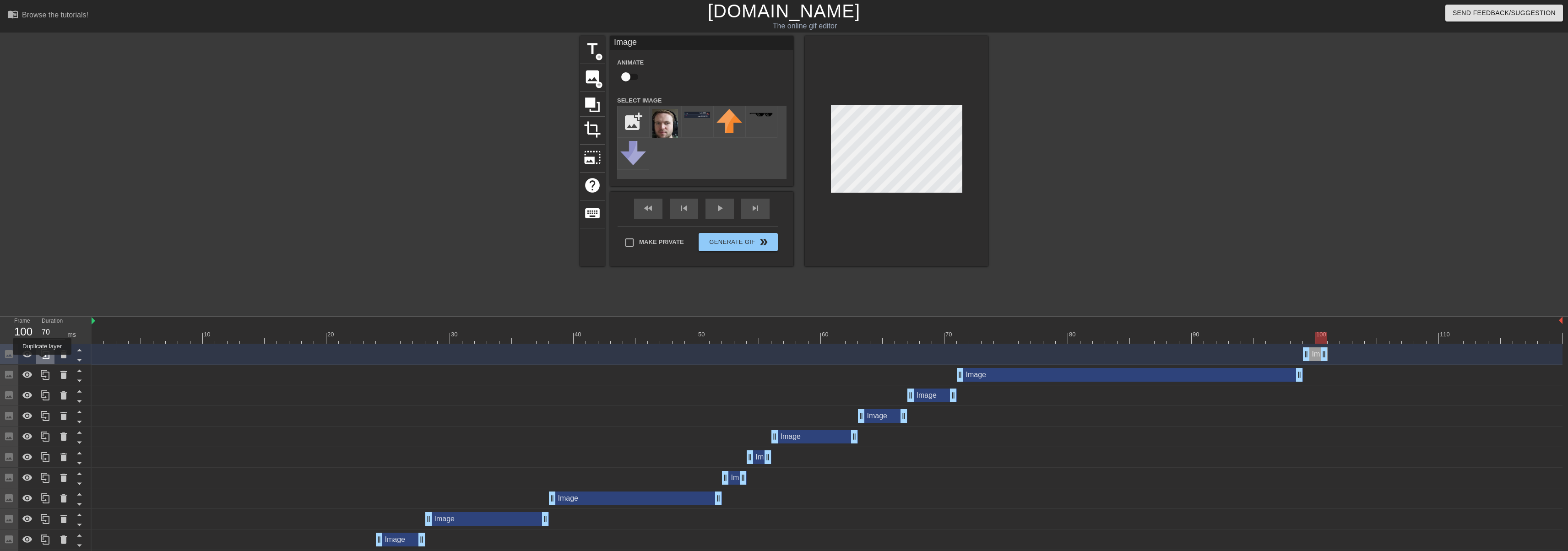
click at [43, 361] on div at bounding box center [45, 354] width 19 height 20
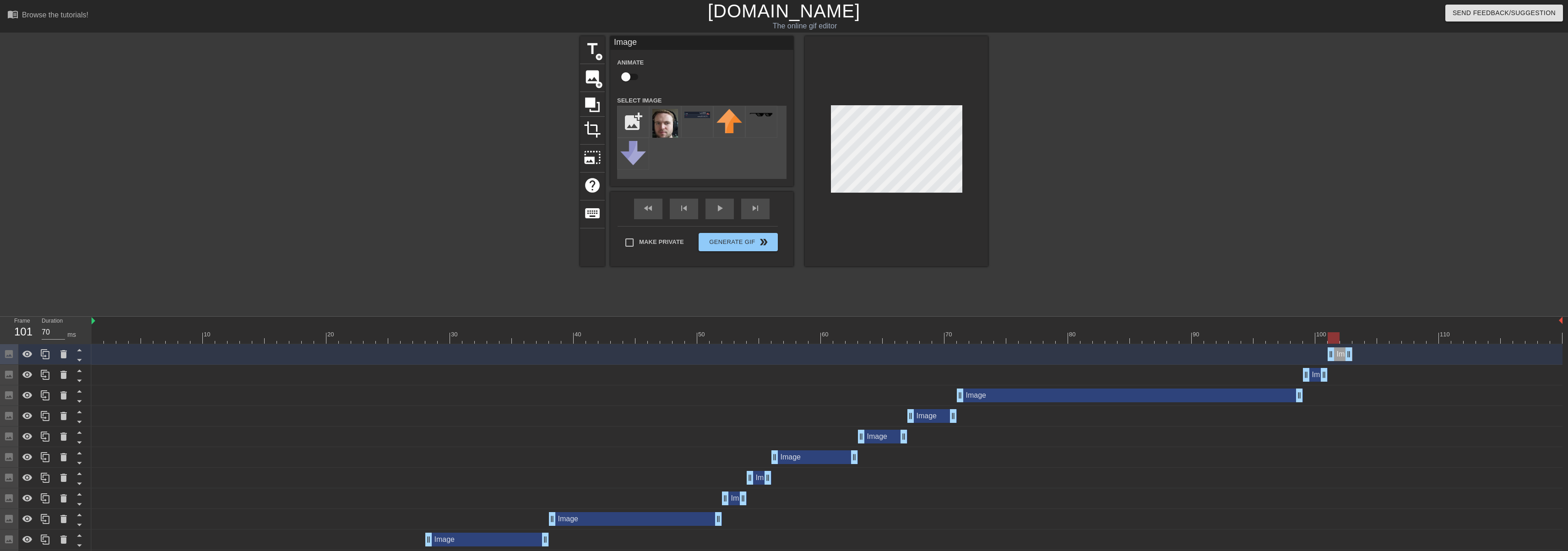
drag, startPoint x: 1317, startPoint y: 356, endPoint x: 1340, endPoint y: 353, distance: 23.2
click at [1340, 353] on div "Image drag_handle drag_handle" at bounding box center [1340, 354] width 25 height 13
drag, startPoint x: 1334, startPoint y: 340, endPoint x: 1345, endPoint y: 341, distance: 11.0
click at [1345, 341] on div at bounding box center [1346, 338] width 12 height 11
click at [45, 355] on icon at bounding box center [45, 354] width 11 height 11
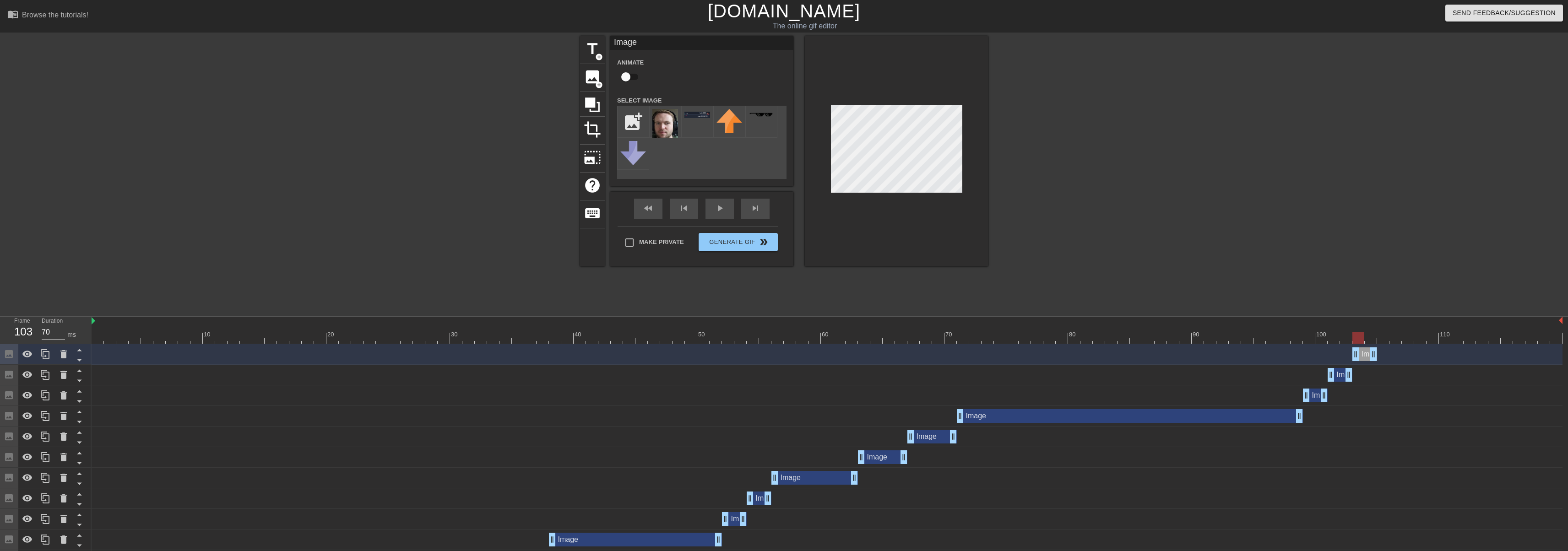
drag, startPoint x: 1340, startPoint y: 355, endPoint x: 1363, endPoint y: 353, distance: 23.1
click at [1363, 353] on div "Image drag_handle drag_handle" at bounding box center [1364, 354] width 25 height 13
click at [1361, 340] on div at bounding box center [1358, 338] width 12 height 11
drag, startPoint x: 1375, startPoint y: 354, endPoint x: 1364, endPoint y: 353, distance: 11.0
click at [46, 354] on icon at bounding box center [45, 354] width 11 height 11
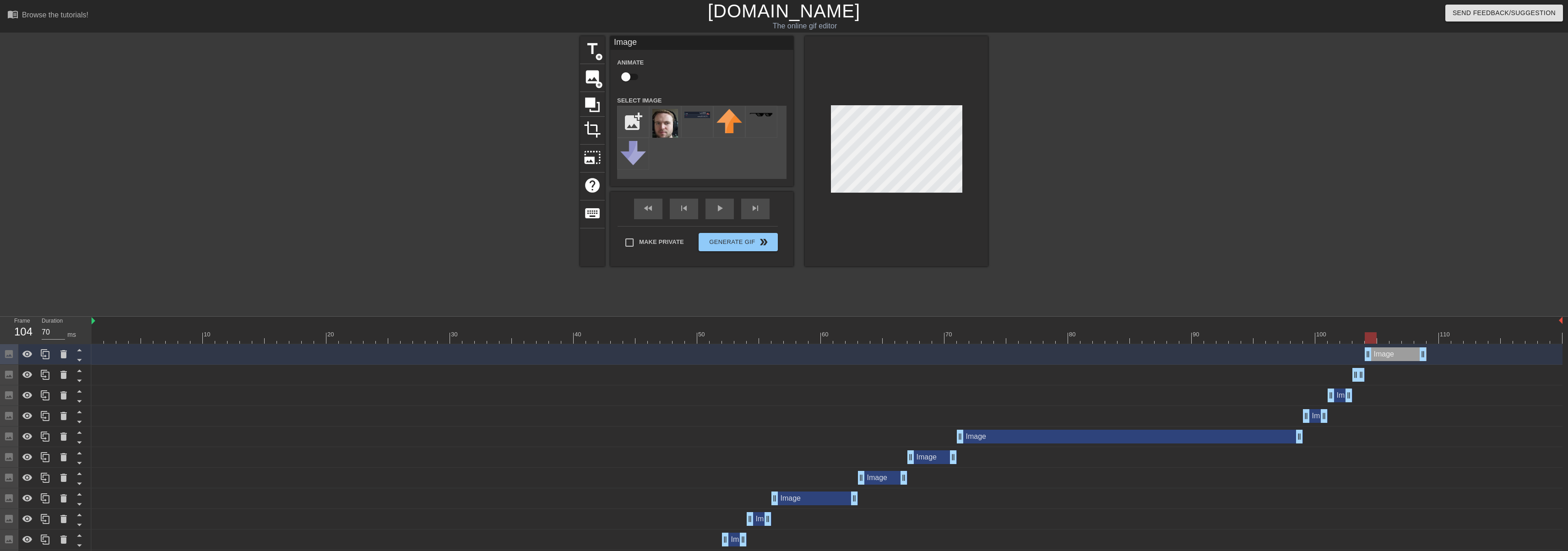
drag, startPoint x: 1358, startPoint y: 355, endPoint x: 1368, endPoint y: 355, distance: 10.0
drag, startPoint x: 1370, startPoint y: 340, endPoint x: 1391, endPoint y: 339, distance: 21.0
click at [1391, 339] on div at bounding box center [1395, 338] width 12 height 11
drag, startPoint x: 1423, startPoint y: 356, endPoint x: 1400, endPoint y: 357, distance: 23.0
click at [1391, 338] on div at bounding box center [1395, 338] width 12 height 11
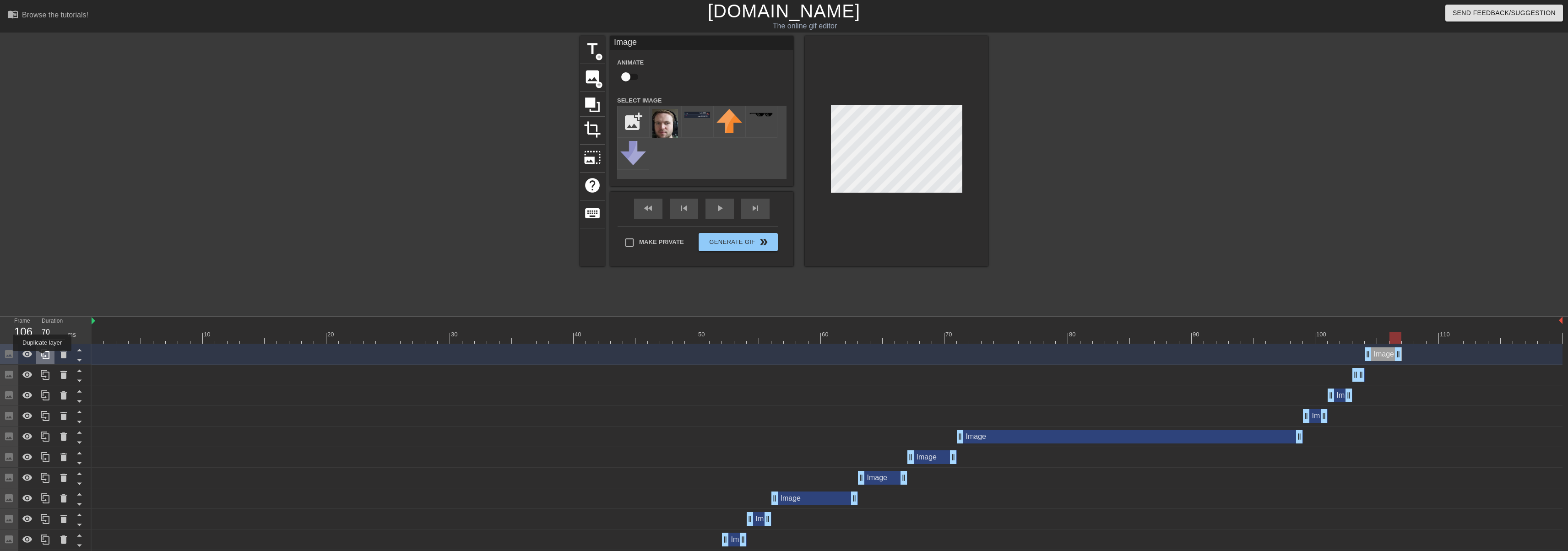
click at [42, 358] on icon at bounding box center [45, 354] width 11 height 11
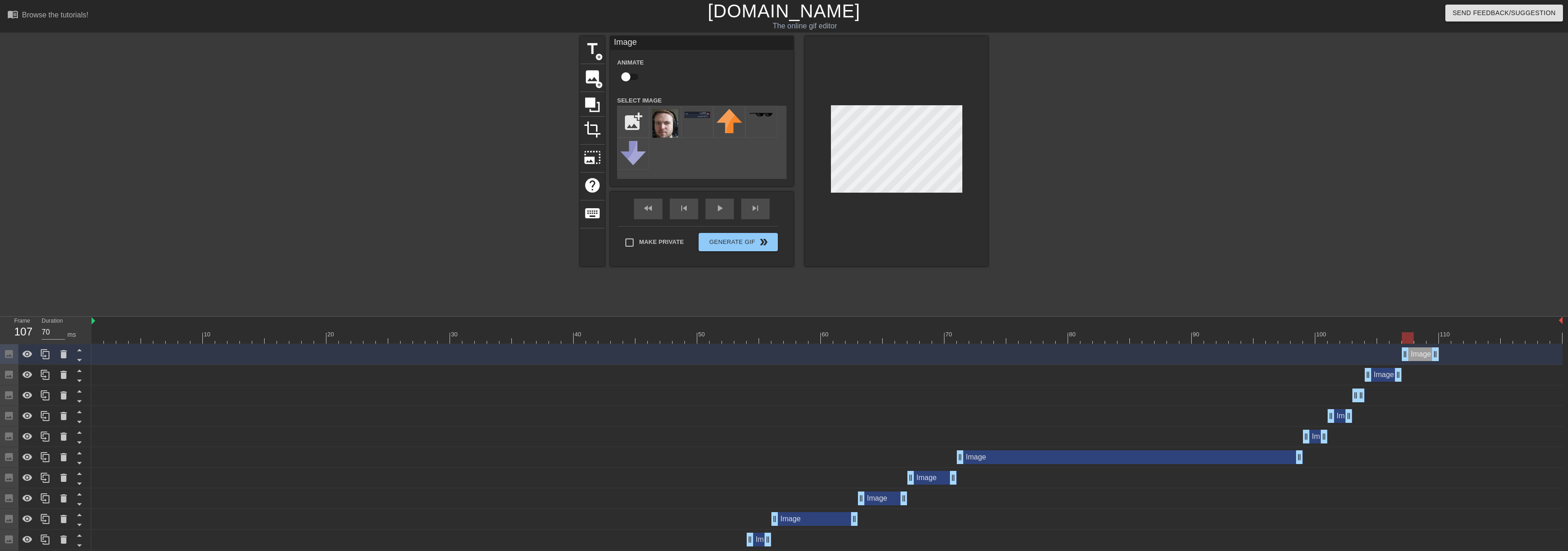
drag, startPoint x: 1386, startPoint y: 354, endPoint x: 1424, endPoint y: 360, distance: 38.5
click at [1424, 360] on div "Image drag_handle drag_handle" at bounding box center [1421, 354] width 37 height 13
drag, startPoint x: 1404, startPoint y: 333, endPoint x: 1429, endPoint y: 336, distance: 25.2
click at [1429, 336] on div at bounding box center [1433, 338] width 12 height 11
drag, startPoint x: 1436, startPoint y: 349, endPoint x: 1516, endPoint y: 356, distance: 80.3
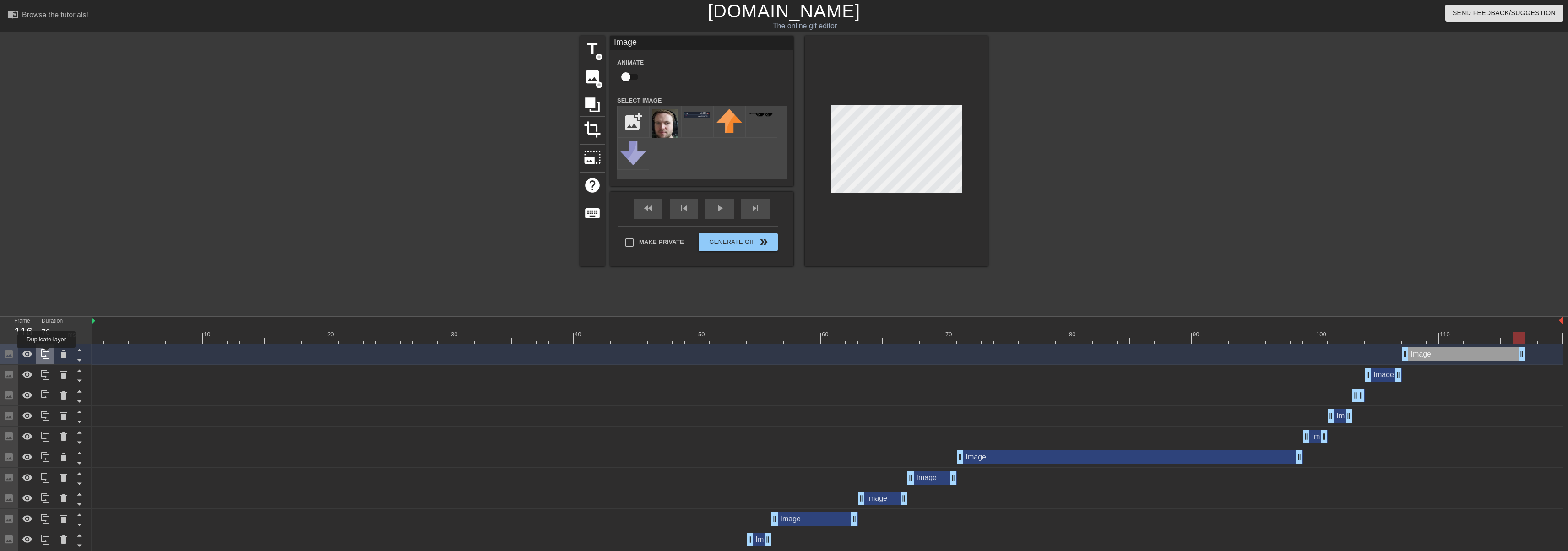
click at [46, 354] on icon at bounding box center [45, 354] width 11 height 11
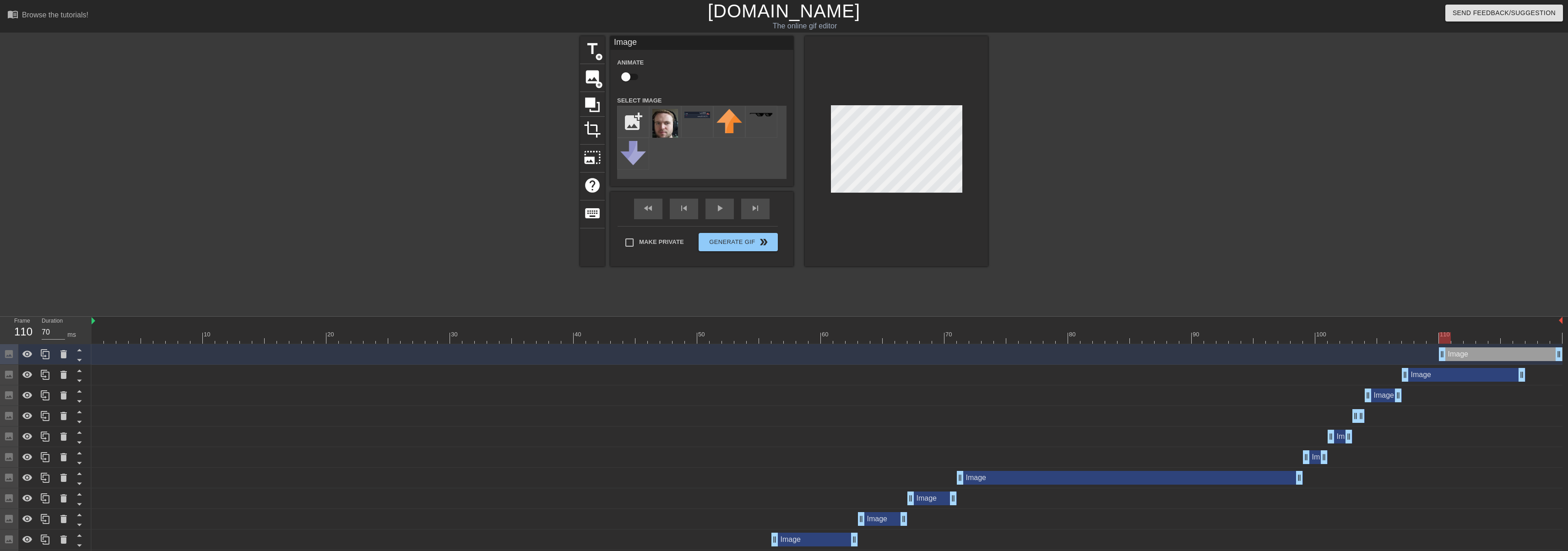
drag, startPoint x: 1489, startPoint y: 354, endPoint x: 1524, endPoint y: 355, distance: 35.0
click at [1529, 355] on div "Image drag_handle drag_handle" at bounding box center [1500, 354] width 123 height 13
drag, startPoint x: 1443, startPoint y: 355, endPoint x: 1527, endPoint y: 352, distance: 84.1
drag, startPoint x: 1533, startPoint y: 338, endPoint x: 1543, endPoint y: 338, distance: 10.0
click at [1543, 338] on div at bounding box center [1543, 338] width 12 height 11
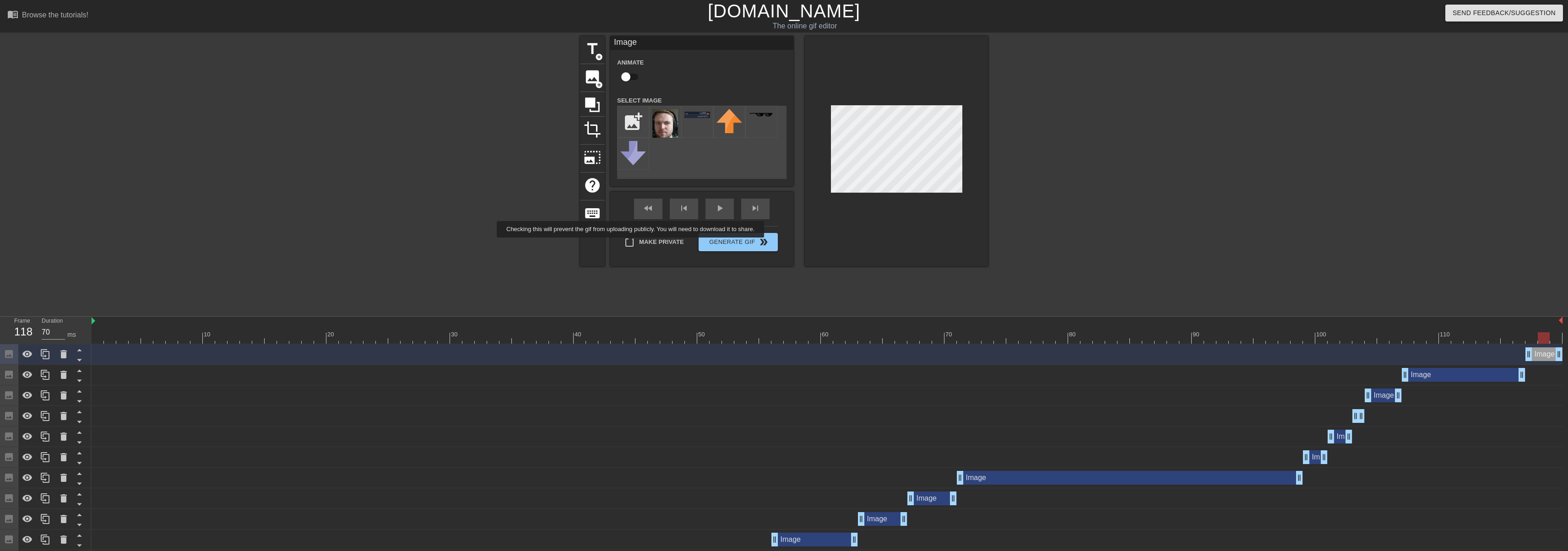
click at [632, 244] on input "Make Private" at bounding box center [629, 242] width 19 height 19
checkbox input "true"
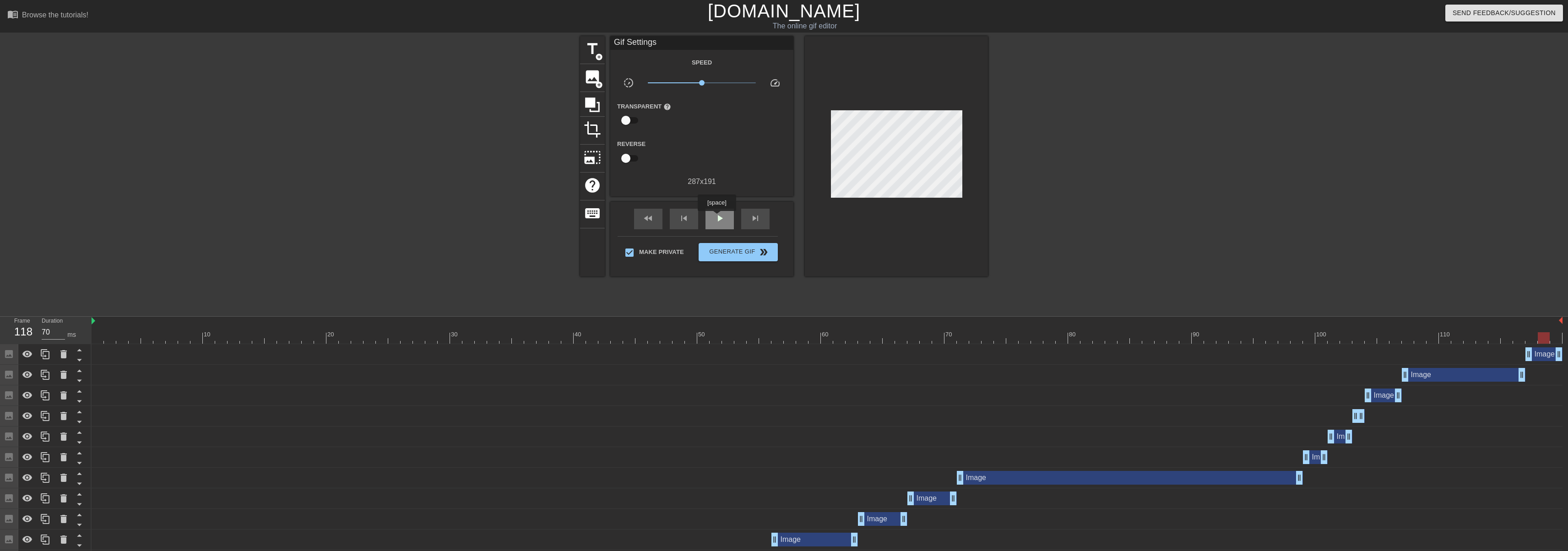
click at [716, 217] on span "play_arrow" at bounding box center [719, 218] width 11 height 11
click at [726, 251] on span "Generate Gif double_arrow" at bounding box center [738, 252] width 72 height 11
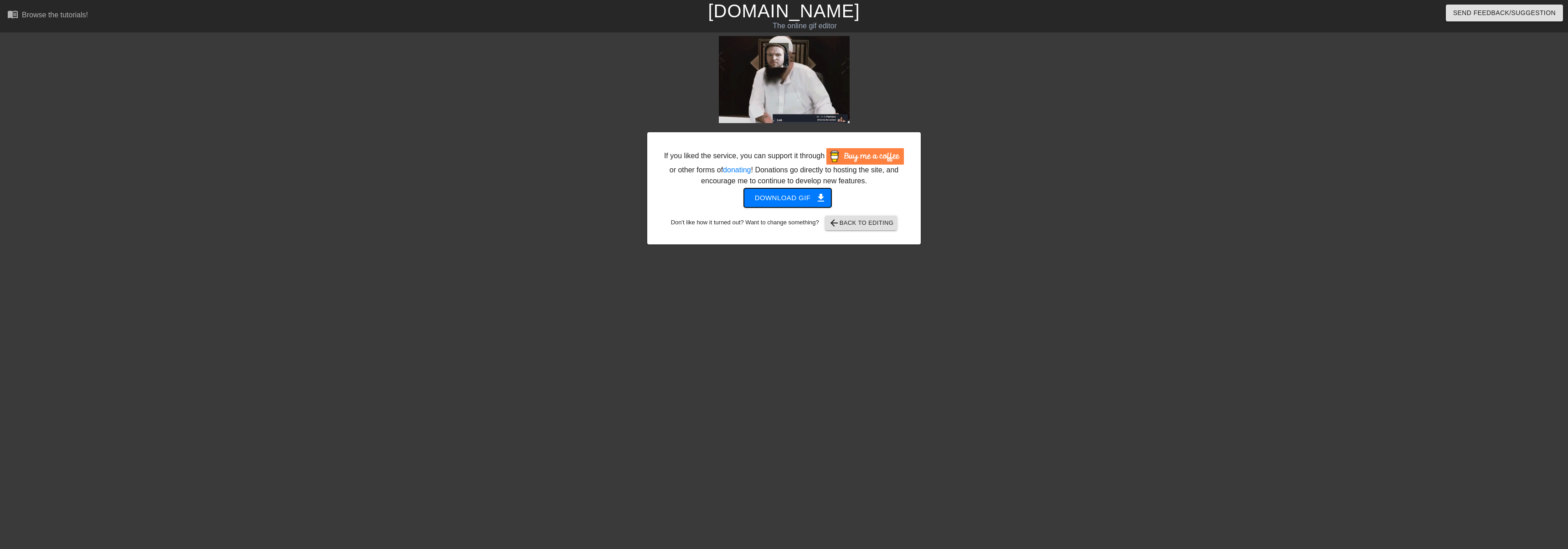
click at [784, 207] on button "Download gif get_app" at bounding box center [787, 198] width 88 height 19
